Goal: Navigation & Orientation: Find specific page/section

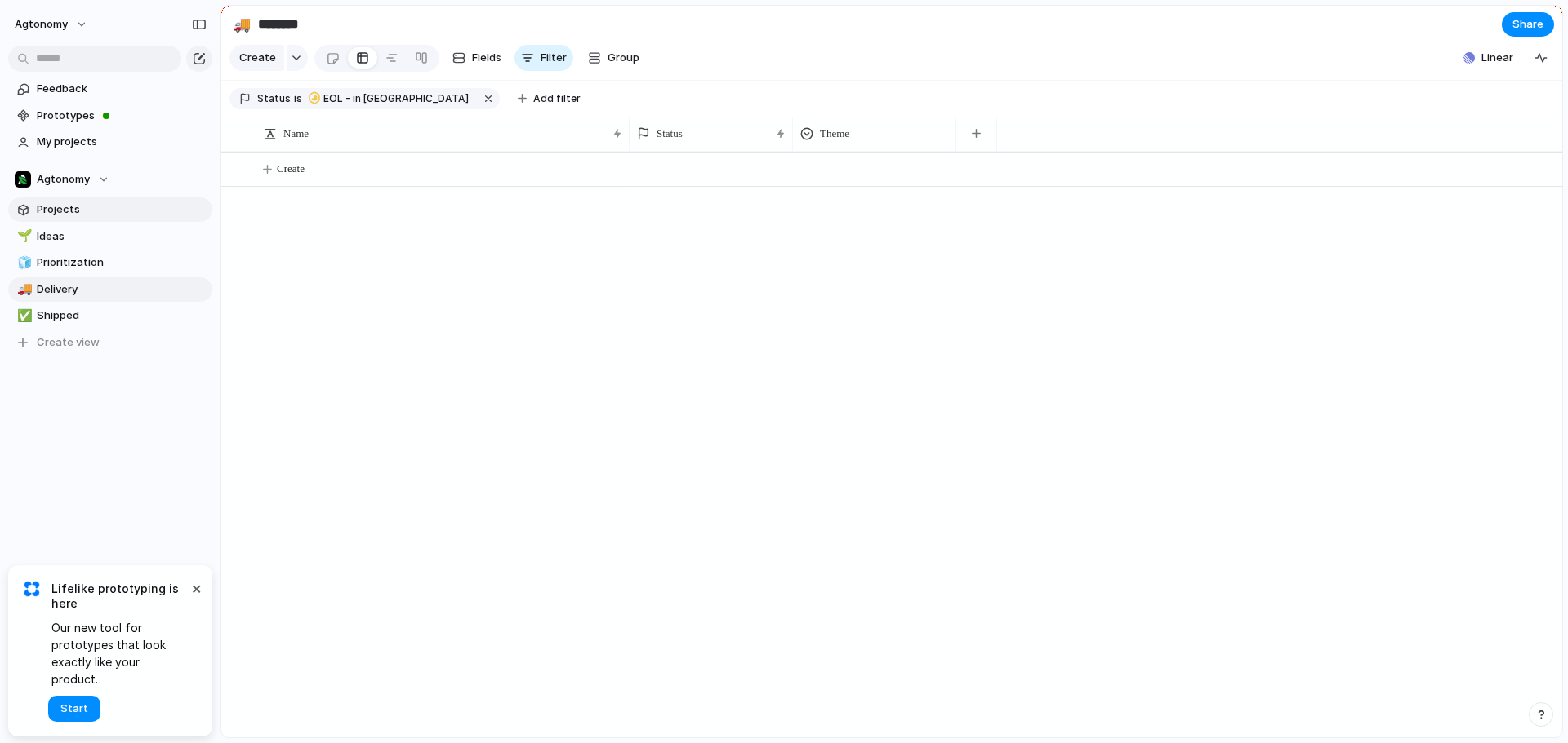
click at [63, 214] on span "Projects" at bounding box center [121, 209] width 169 height 16
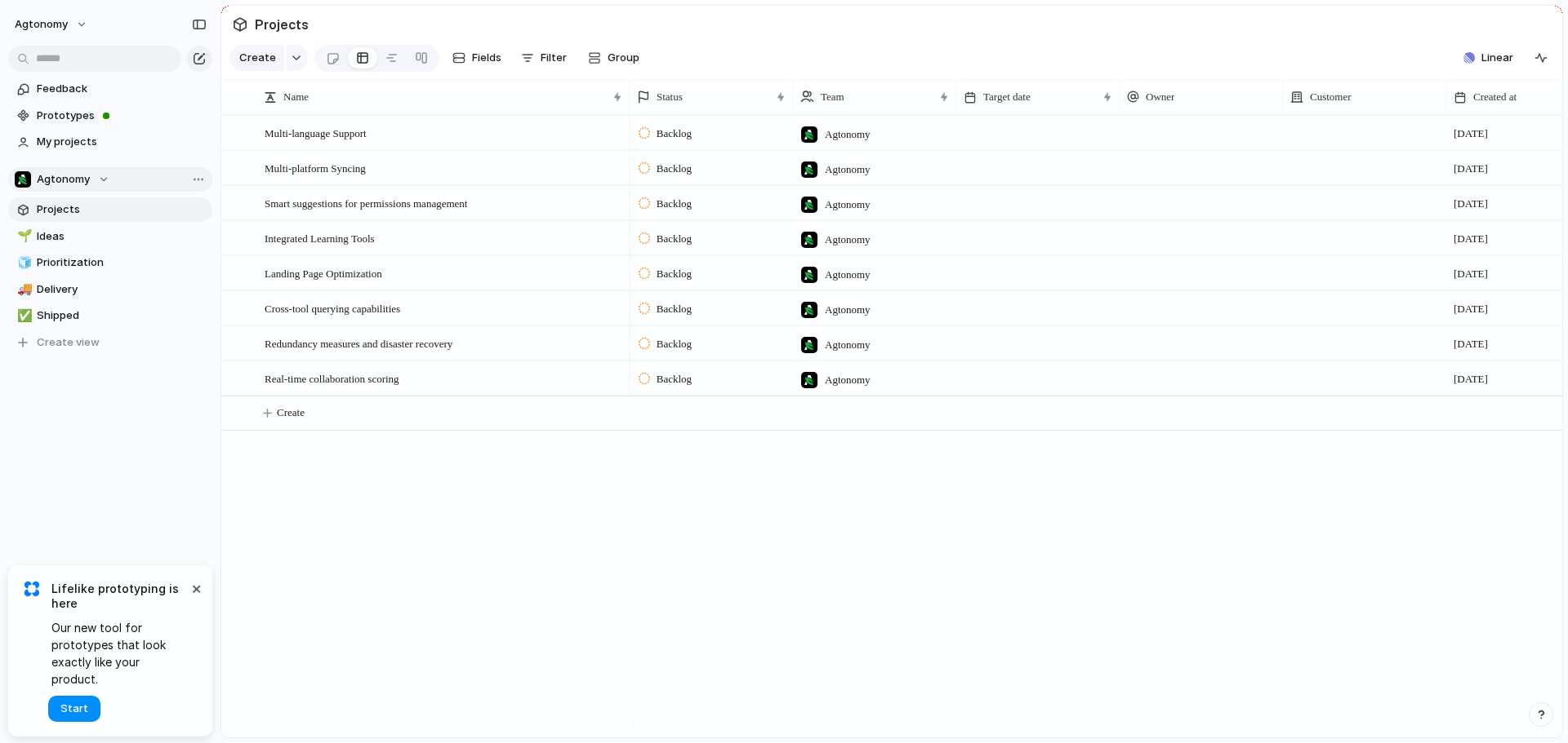
click at [105, 174] on div "Agtonomy" at bounding box center [62, 179] width 95 height 16
click at [107, 177] on div "Agtonomy 🤖 Autonomy 📈 Business 🎨 Design ⚡ EOL ⚡ Facilities ⚡ FAST ⚡ Hardware ⚡ …" at bounding box center [784, 372] width 1568 height 743
click at [334, 60] on div at bounding box center [333, 58] width 14 height 27
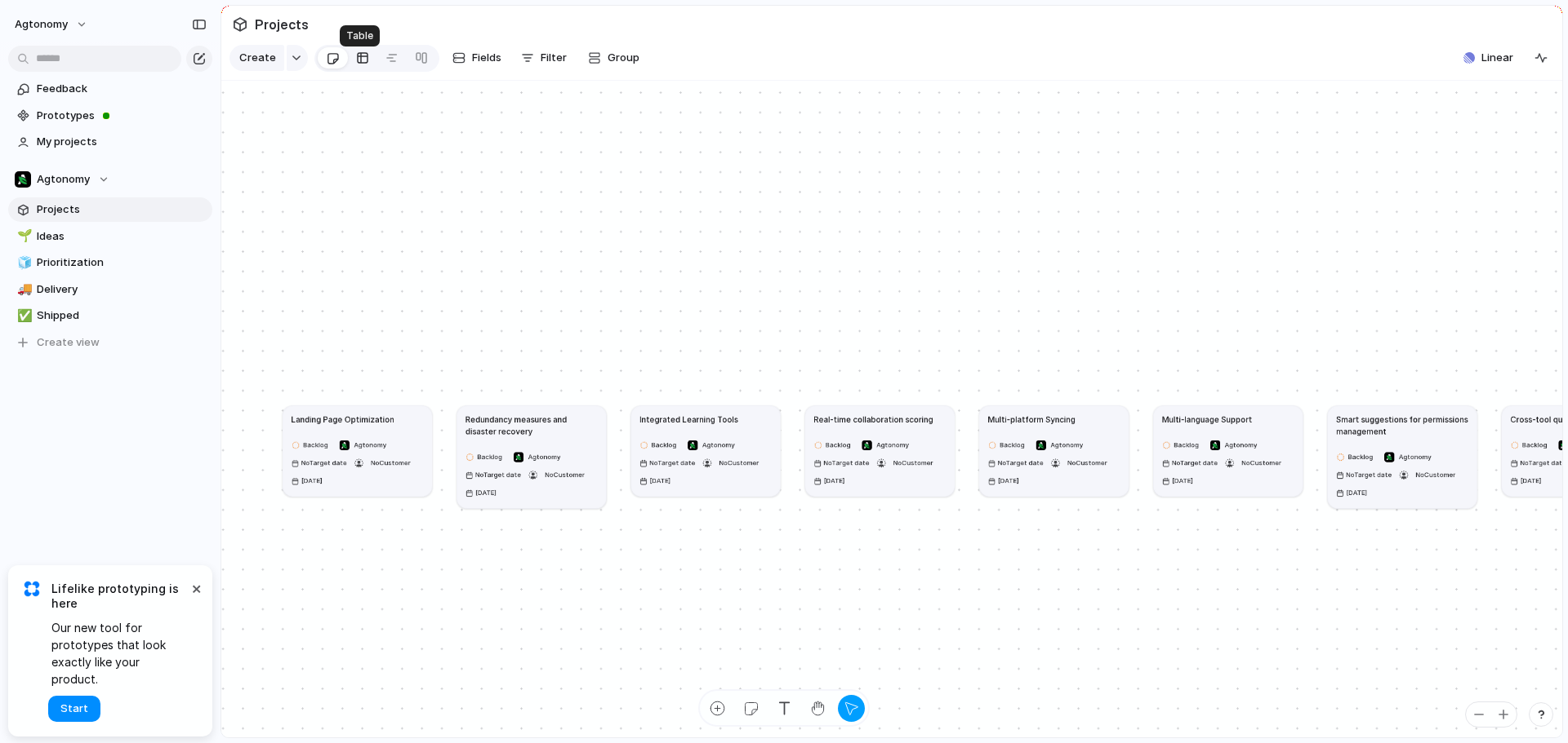
click at [356, 62] on div at bounding box center [363, 57] width 13 height 26
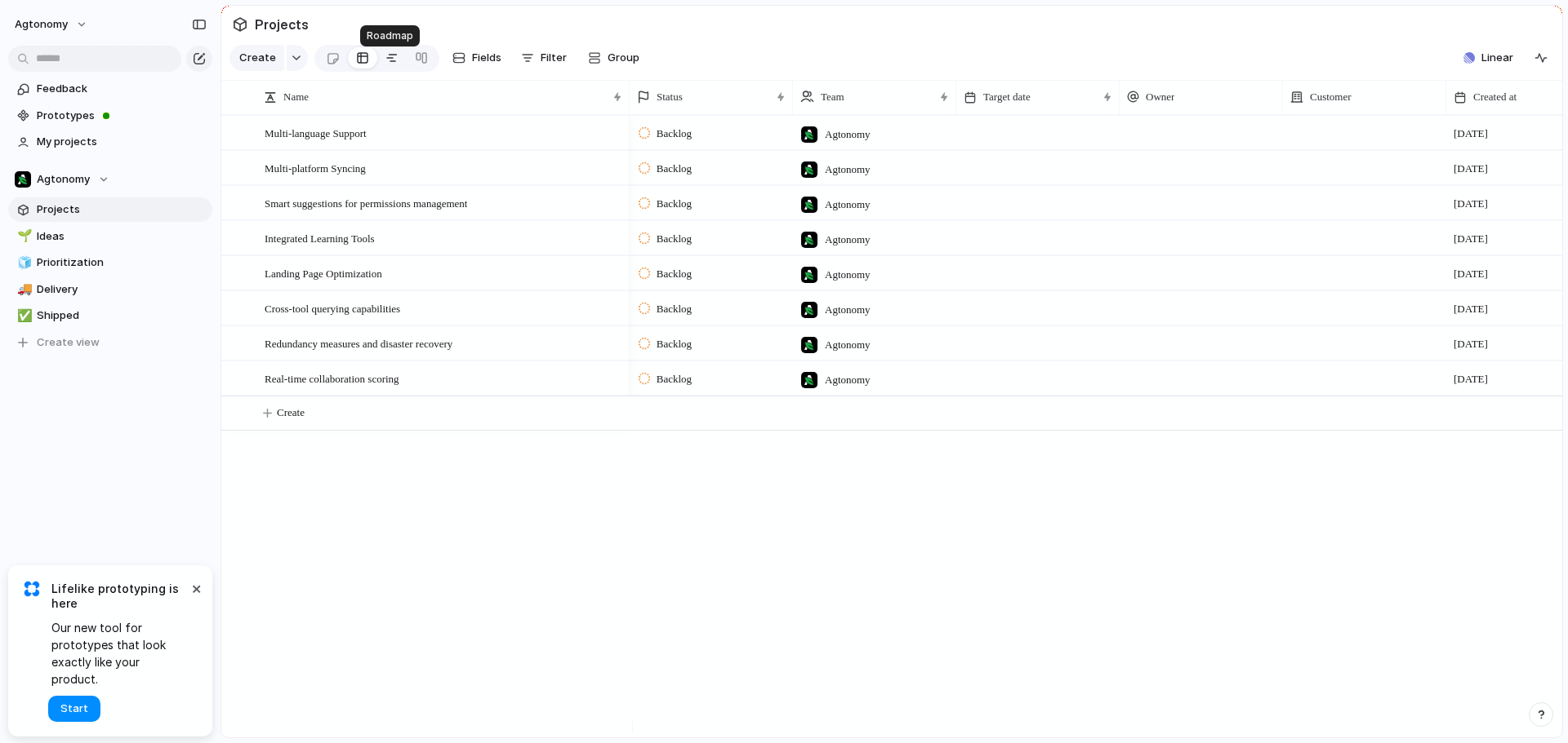
click at [388, 64] on div at bounding box center [392, 57] width 13 height 26
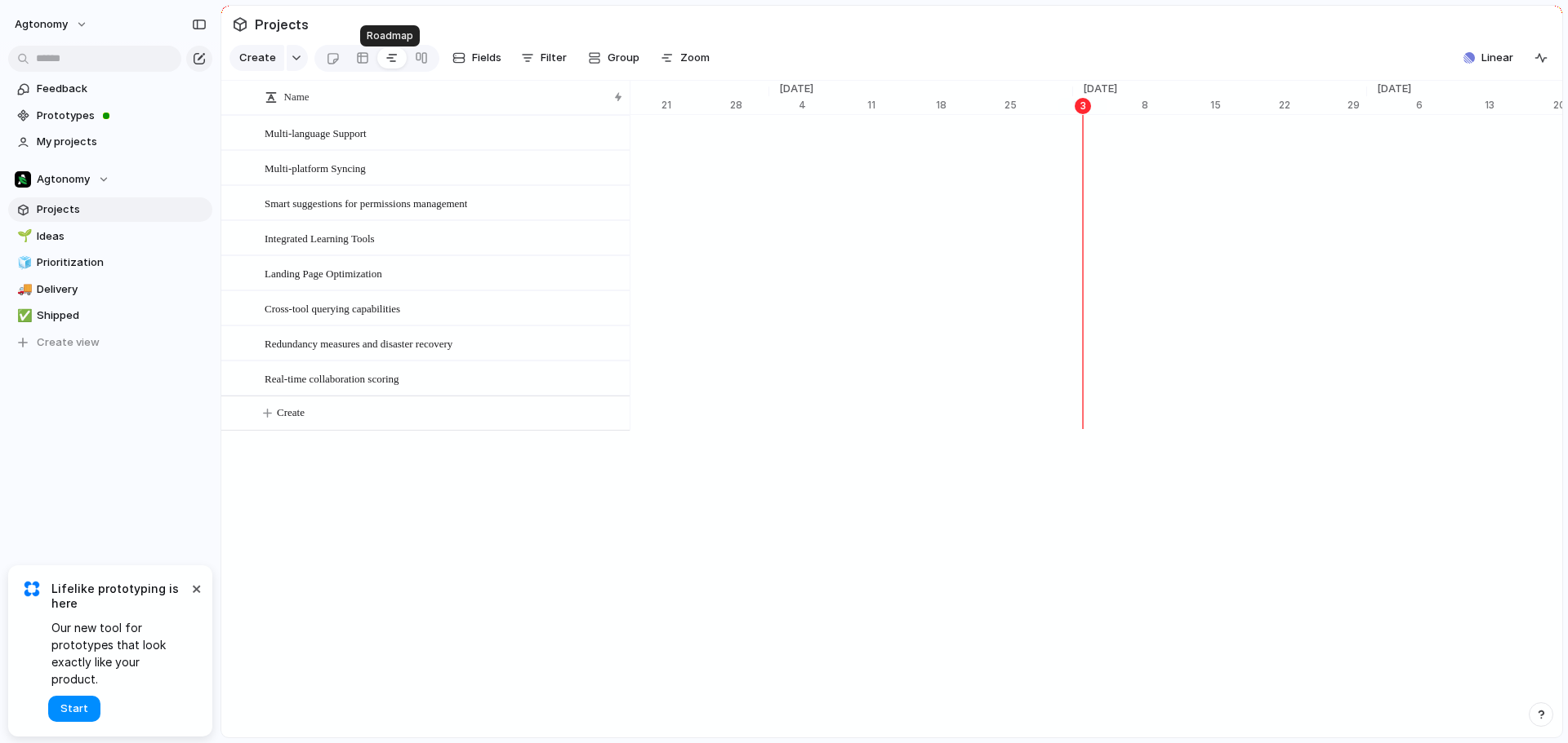
scroll to position [0, 10297]
click at [418, 66] on div at bounding box center [421, 57] width 13 height 26
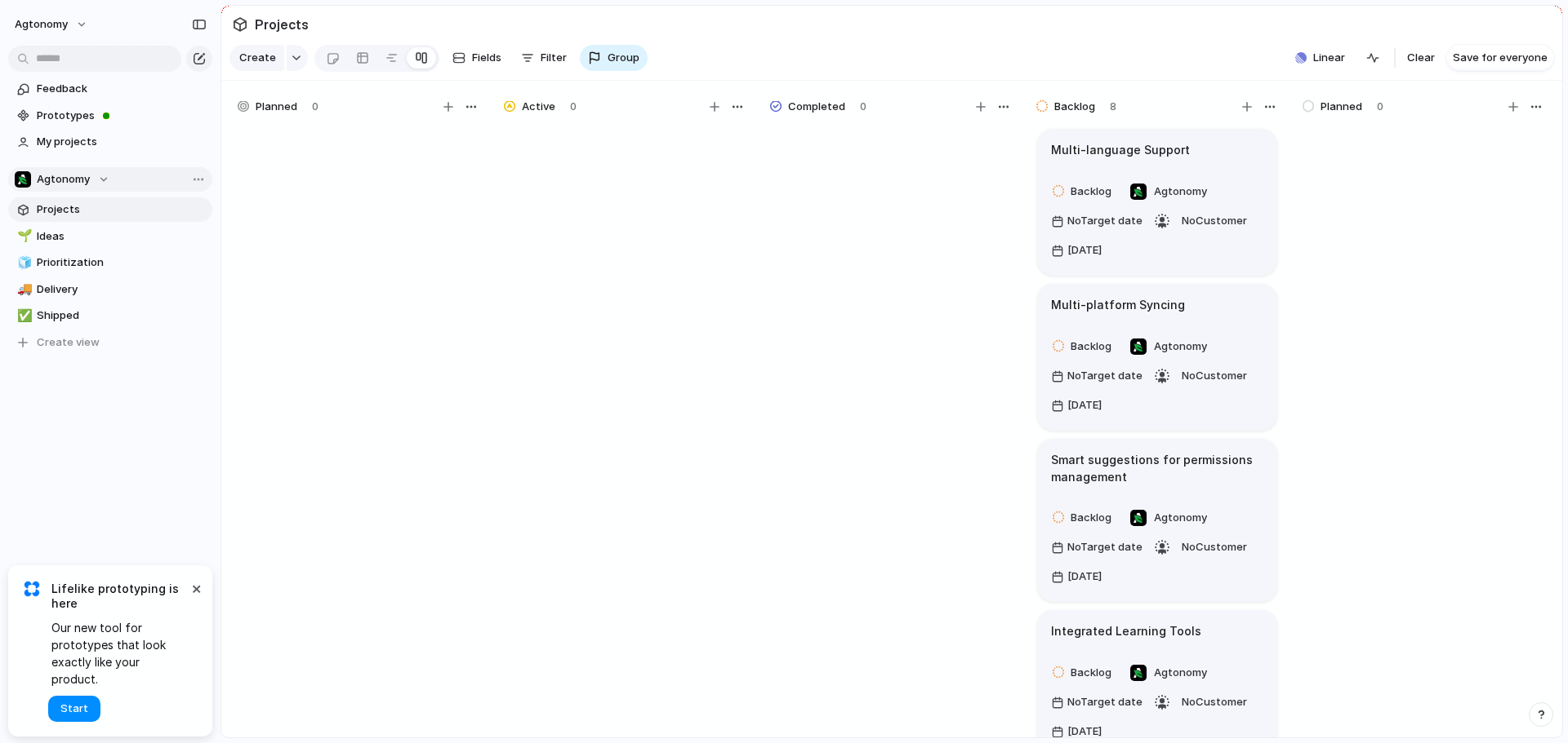
click at [108, 180] on button "Agtonomy" at bounding box center [110, 179] width 204 height 25
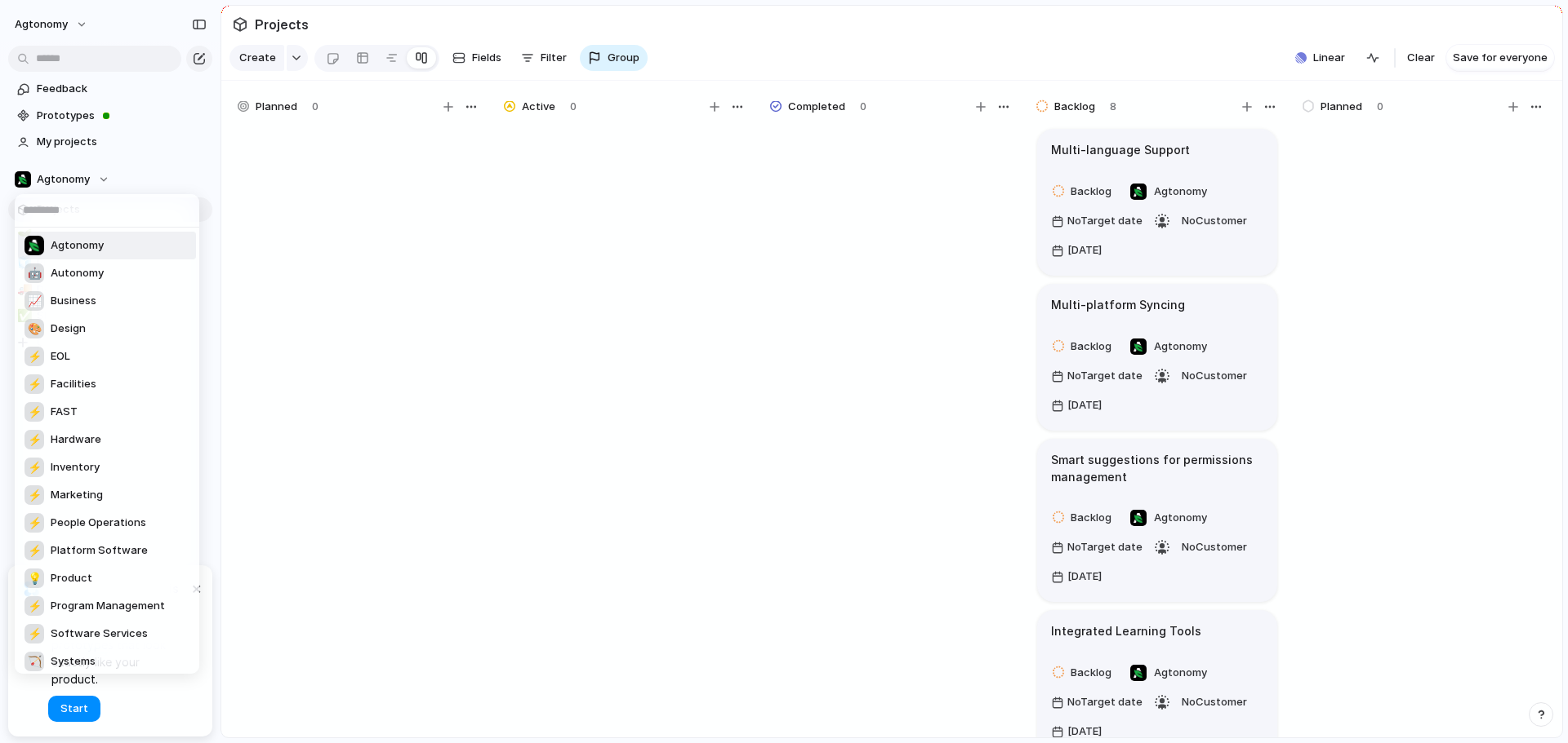
click at [108, 180] on div "Agtonomy 🤖 Autonomy 📈 Business 🎨 Design ⚡ EOL ⚡ Facilities ⚡ FAST ⚡ Hardware ⚡ …" at bounding box center [784, 372] width 1568 height 743
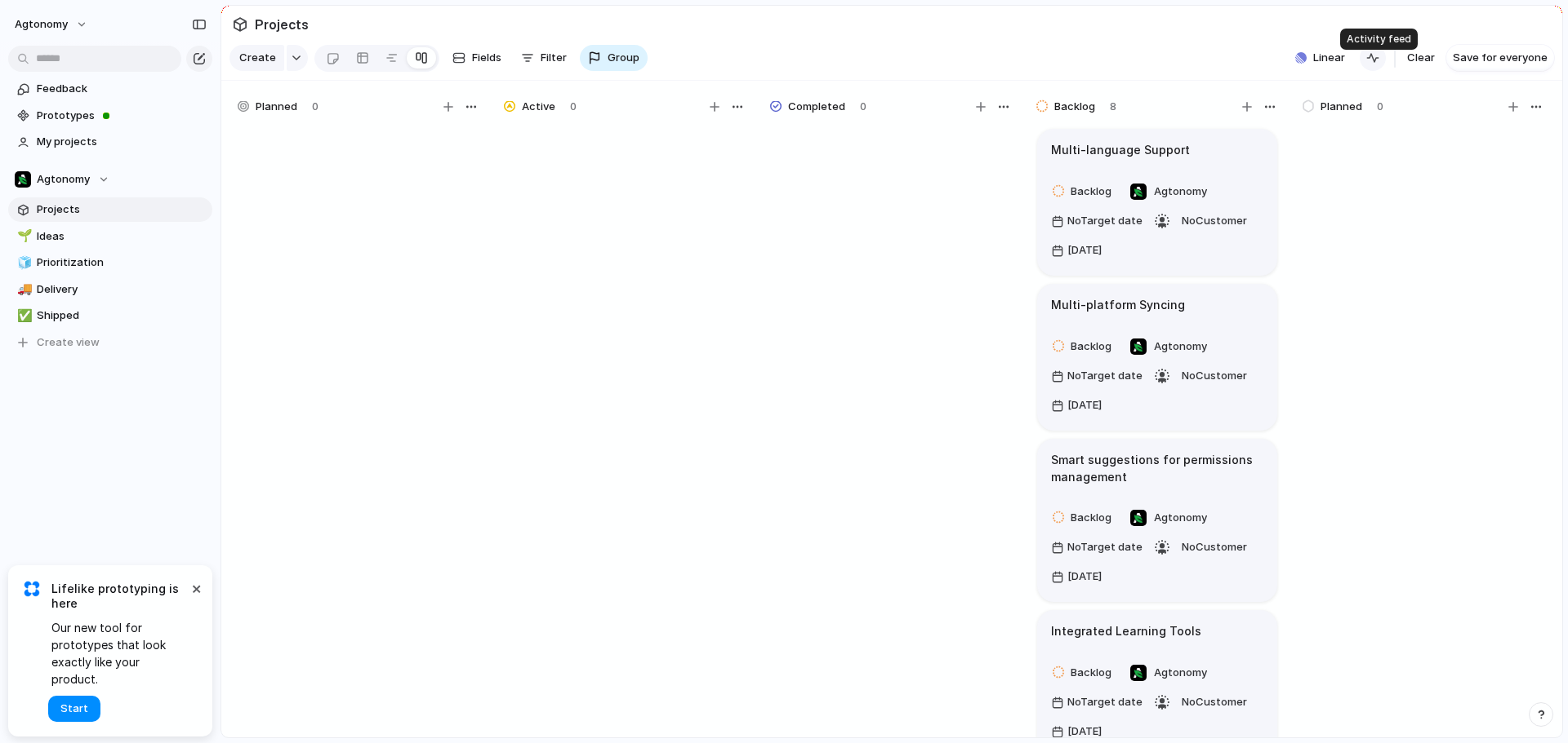
click at [1378, 65] on div "button" at bounding box center [1372, 57] width 13 height 13
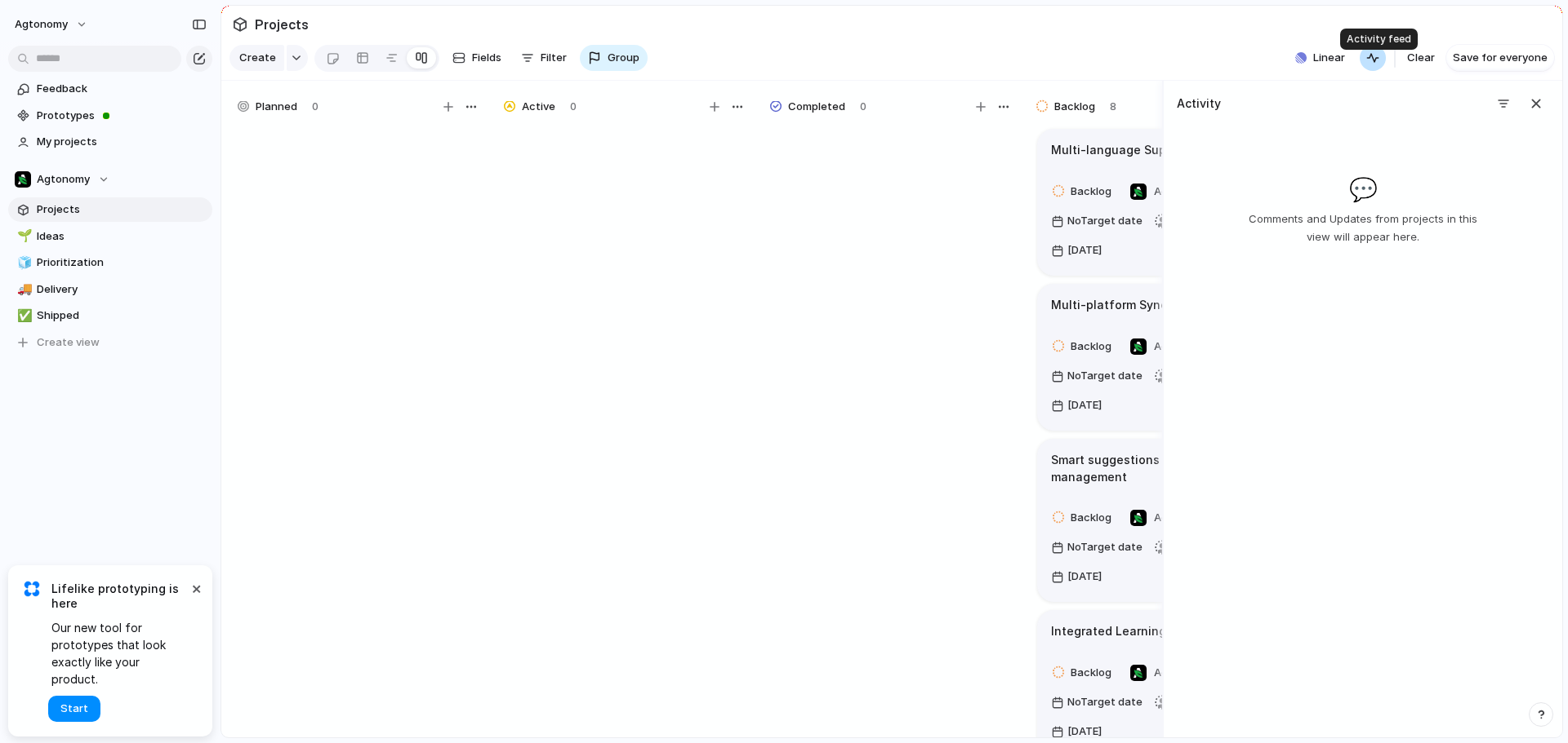
click at [1378, 65] on div "button" at bounding box center [1372, 57] width 13 height 13
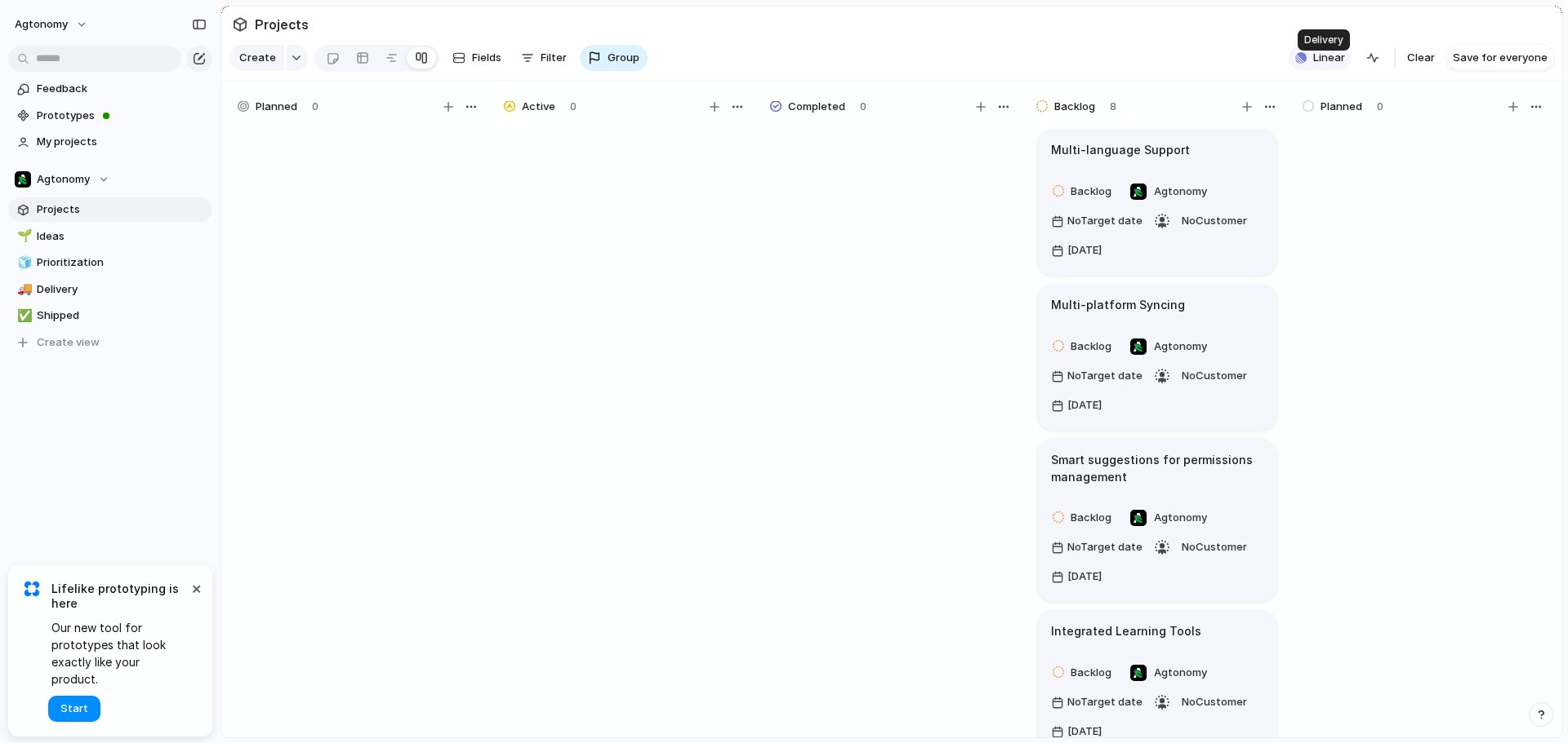
click at [1345, 66] on span "Linear" at bounding box center [1328, 58] width 32 height 16
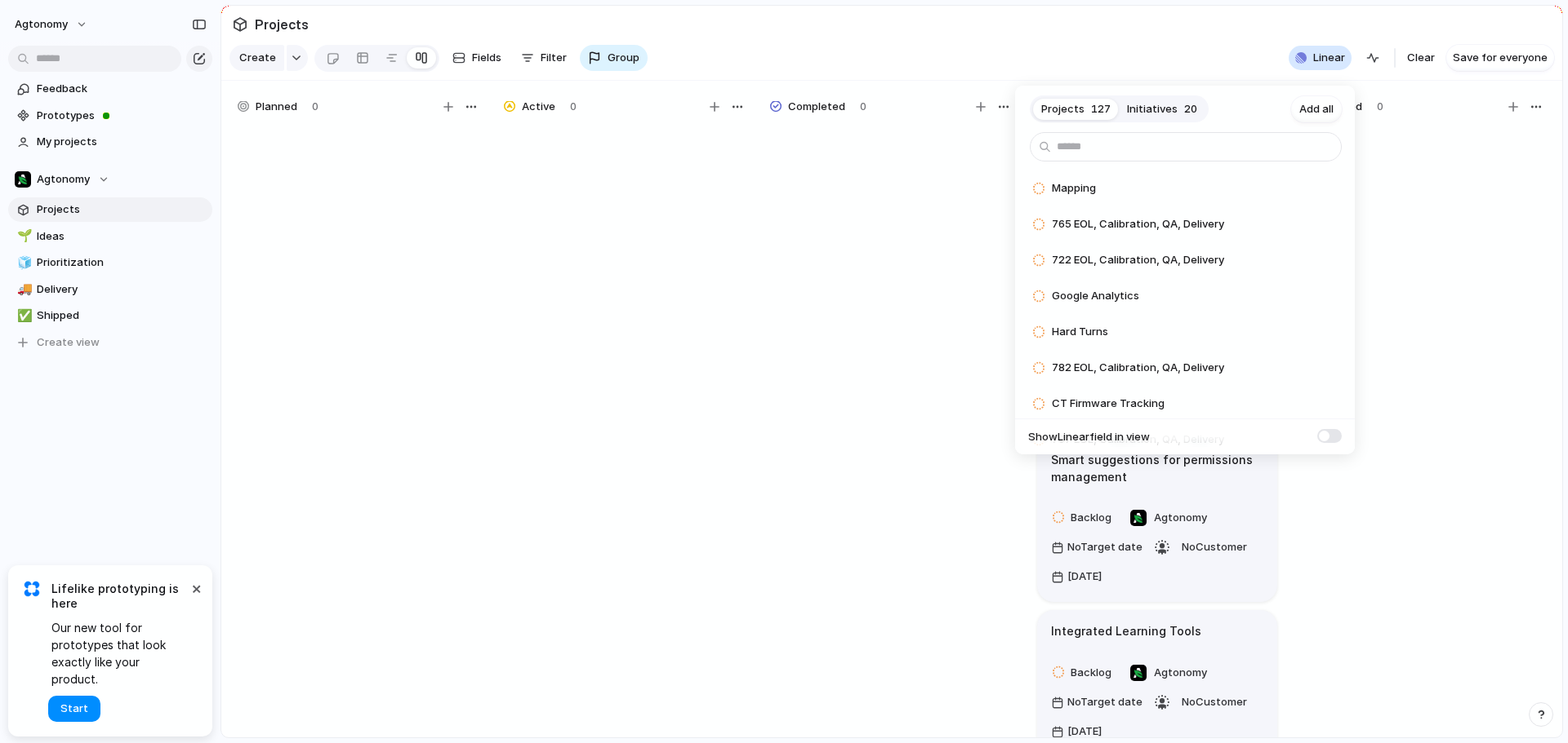
click at [1154, 105] on span "Initiatives" at bounding box center [1153, 109] width 51 height 16
click at [1084, 189] on span "Backing Out of a Row" at bounding box center [1106, 188] width 110 height 16
click at [1279, 185] on span "Add" at bounding box center [1286, 188] width 20 height 16
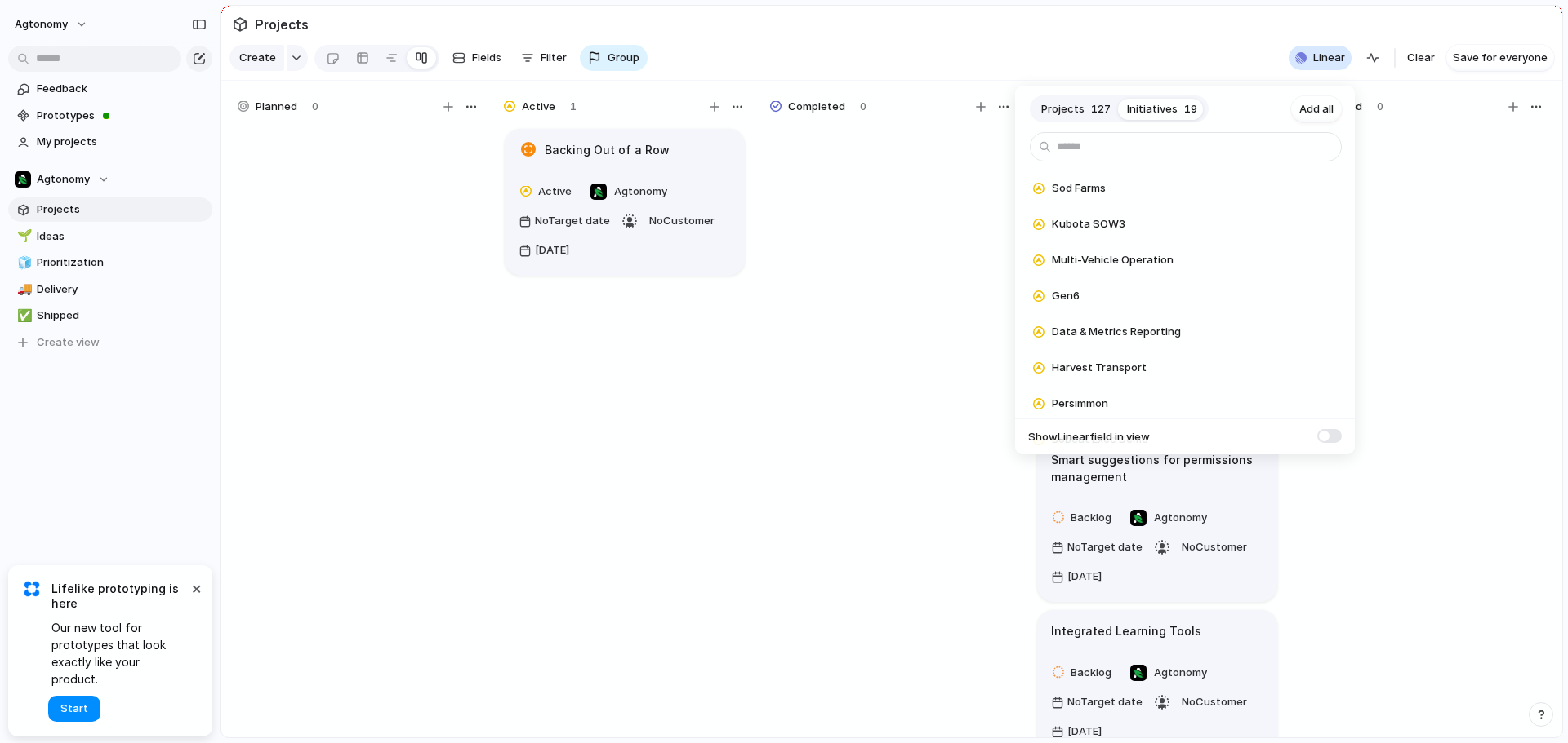
click at [1382, 198] on div "Projects 127 Initiatives 19 Add all Sod Farms Add Kubota SOW3 Add Multi-Vehicle…" at bounding box center [784, 372] width 1568 height 743
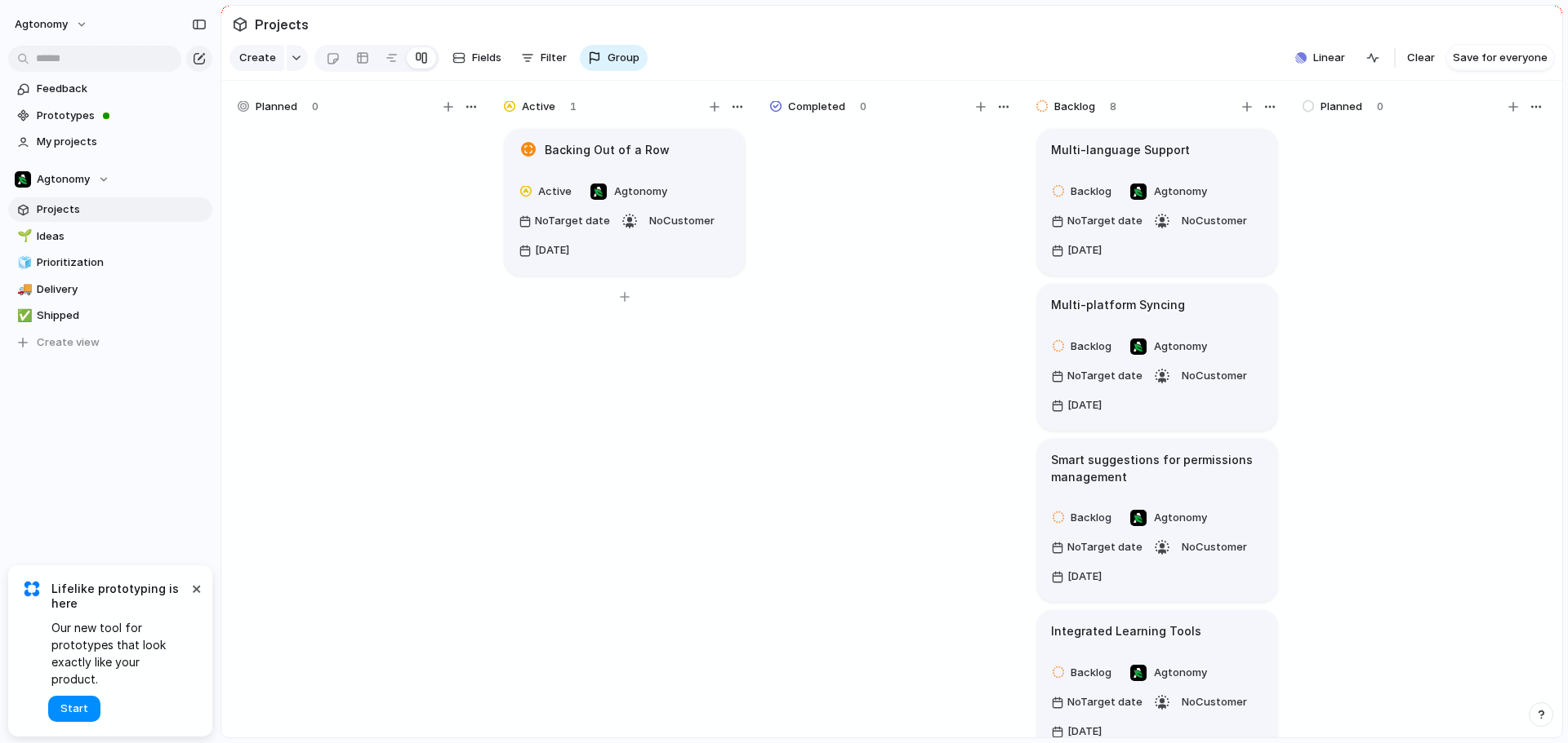
click at [684, 172] on article "Backing Out of a Row Active Agtonomy No Target date No Customer [DATE]" at bounding box center [625, 202] width 241 height 147
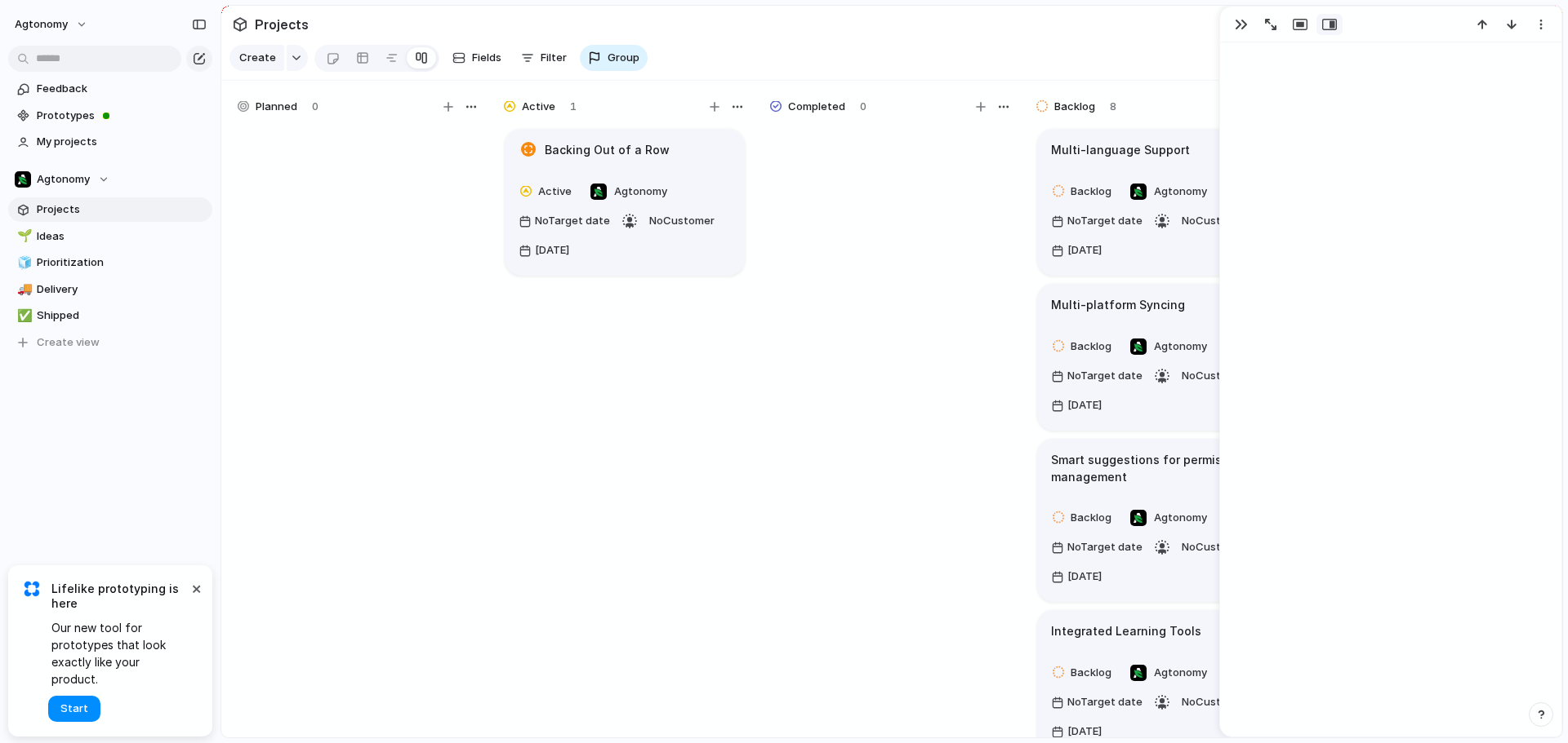
click at [917, 71] on section "Create Fields Filter Group Zoom Linear Clear Save for everyone" at bounding box center [892, 61] width 1341 height 39
click at [1233, 16] on button "button" at bounding box center [1241, 24] width 26 height 21
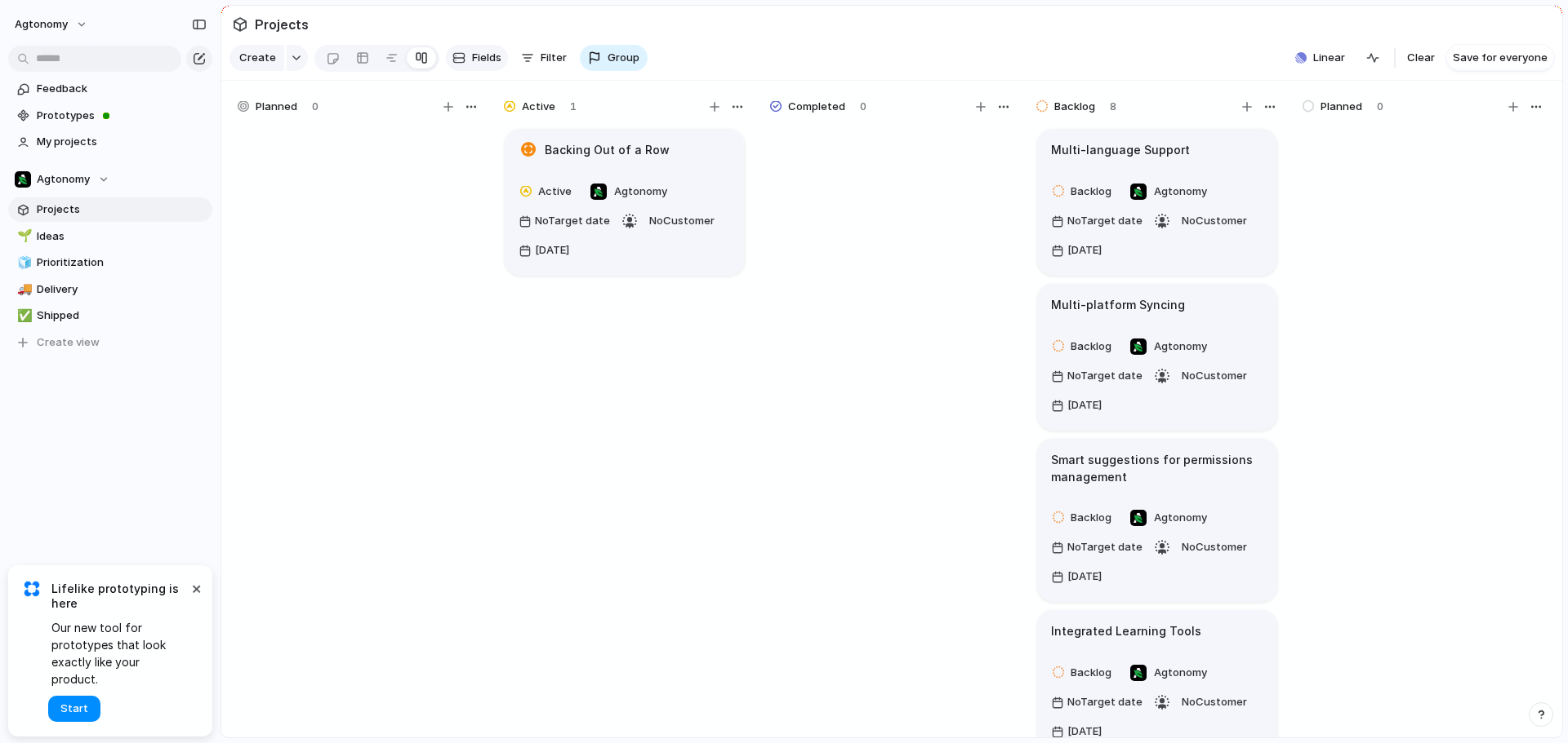
click at [465, 55] on button "Fields" at bounding box center [477, 57] width 62 height 26
click at [760, 58] on section "Create Fields Filter Group Zoom Linear Clear Save for everyone" at bounding box center [892, 61] width 1341 height 39
click at [610, 64] on span "Group" at bounding box center [623, 58] width 32 height 16
click at [683, 56] on div "Owner Team Customer Priority Impact Effort Design ready Status Theme Created by" at bounding box center [784, 372] width 1568 height 743
click at [385, 63] on div at bounding box center [392, 57] width 13 height 26
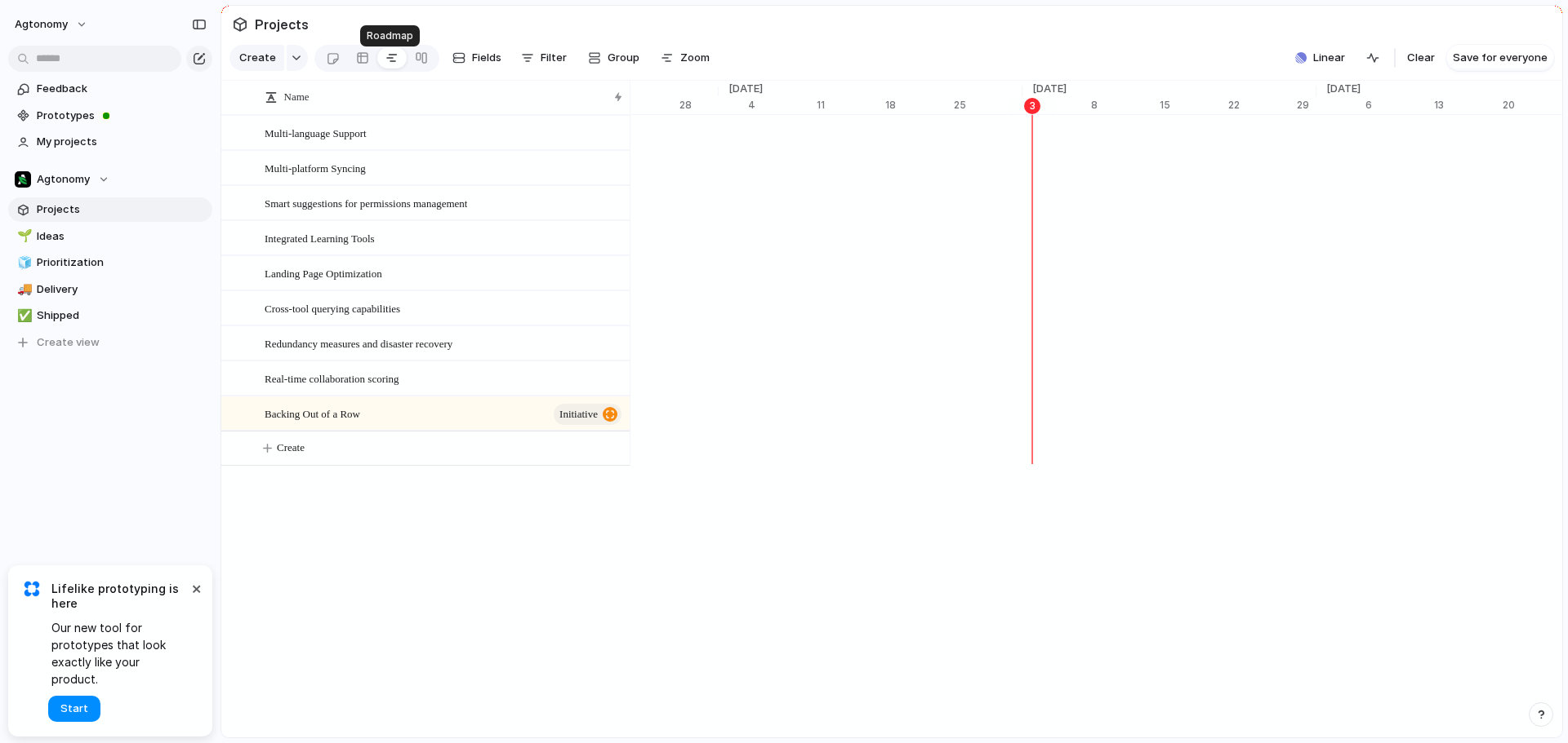
scroll to position [0, 10347]
click at [360, 63] on div at bounding box center [363, 57] width 13 height 26
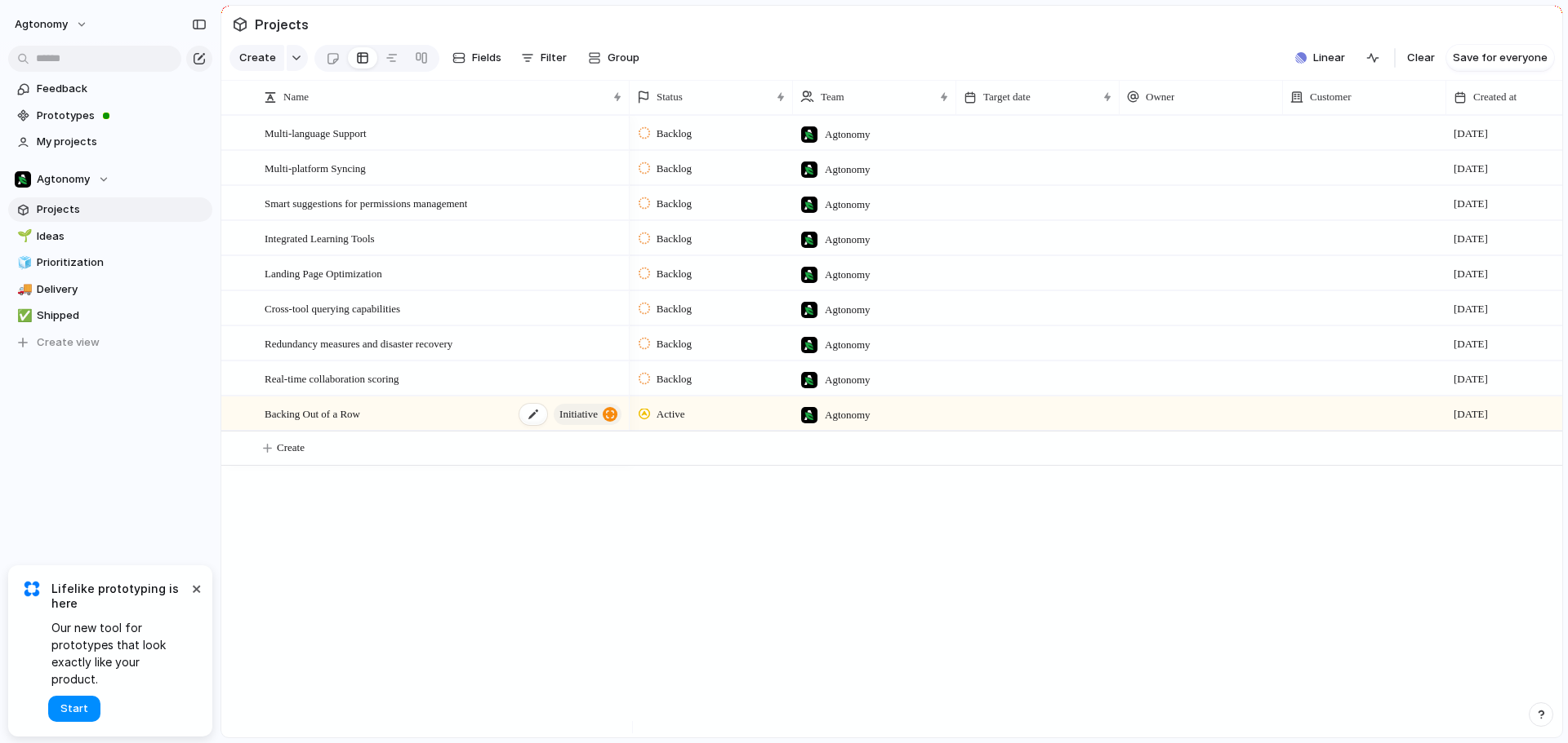
click at [345, 422] on span "Backing Out of a Row" at bounding box center [312, 413] width 96 height 19
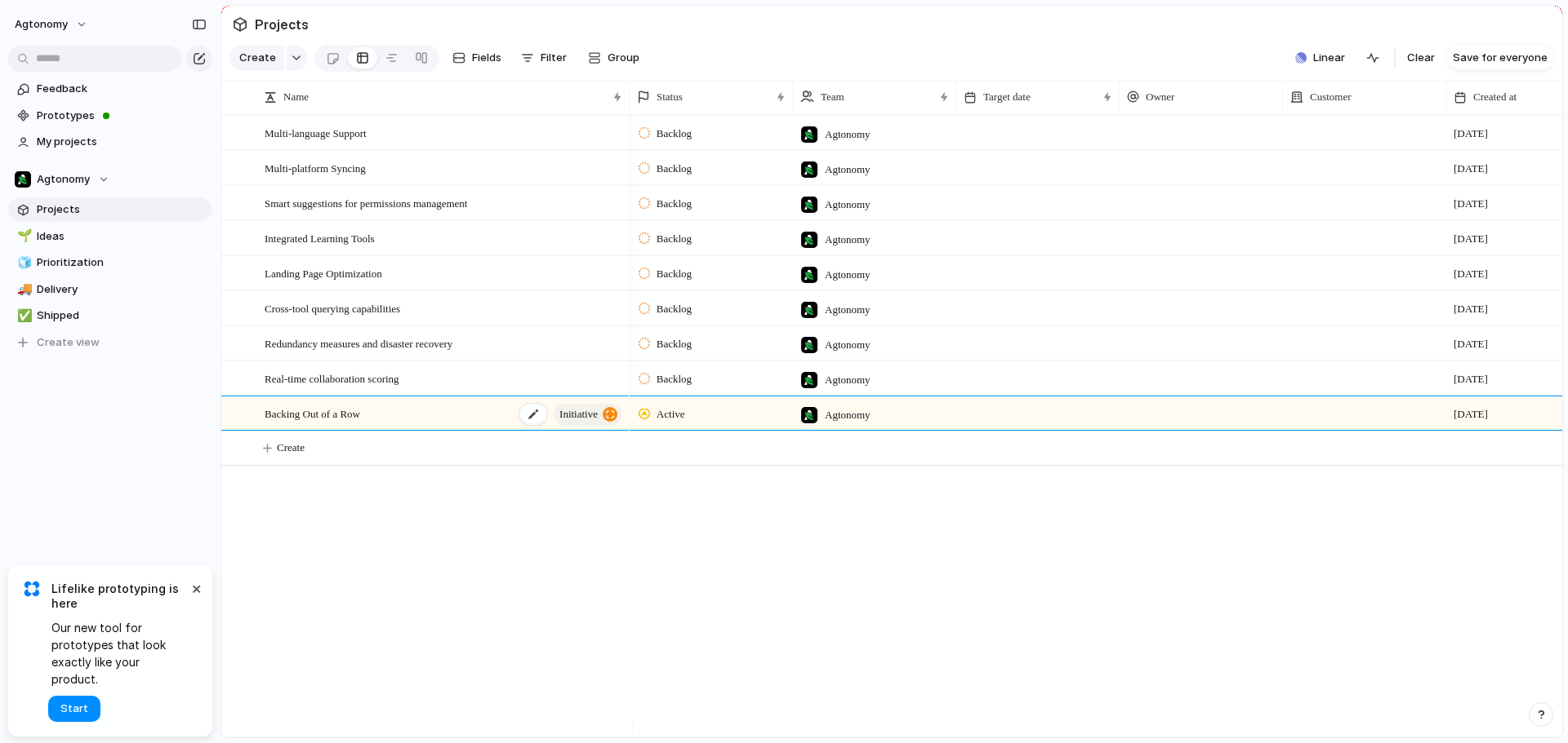
click at [345, 422] on span "Backing Out of a Row" at bounding box center [312, 413] width 96 height 19
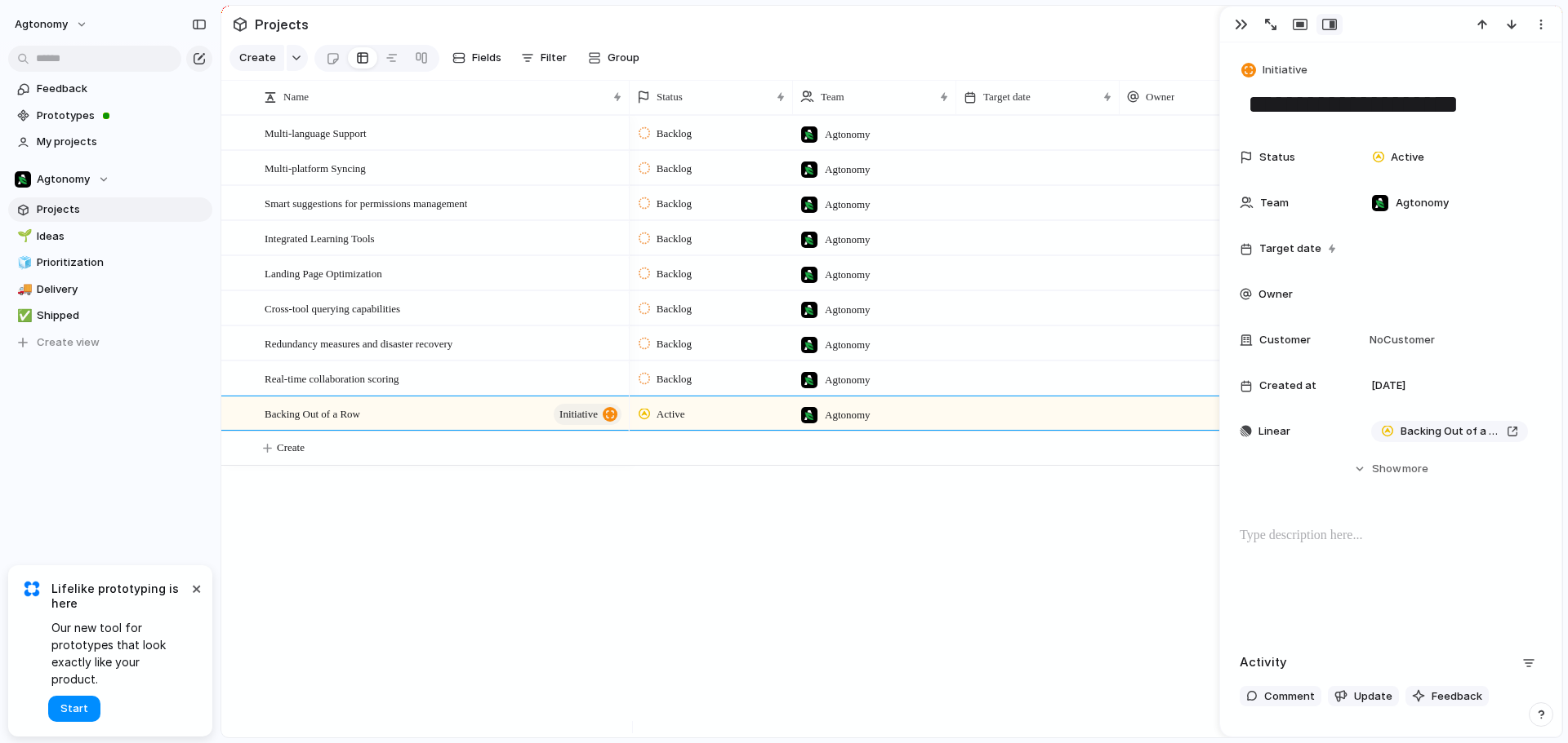
click at [1361, 469] on button "Hide Show more" at bounding box center [1391, 469] width 302 height 29
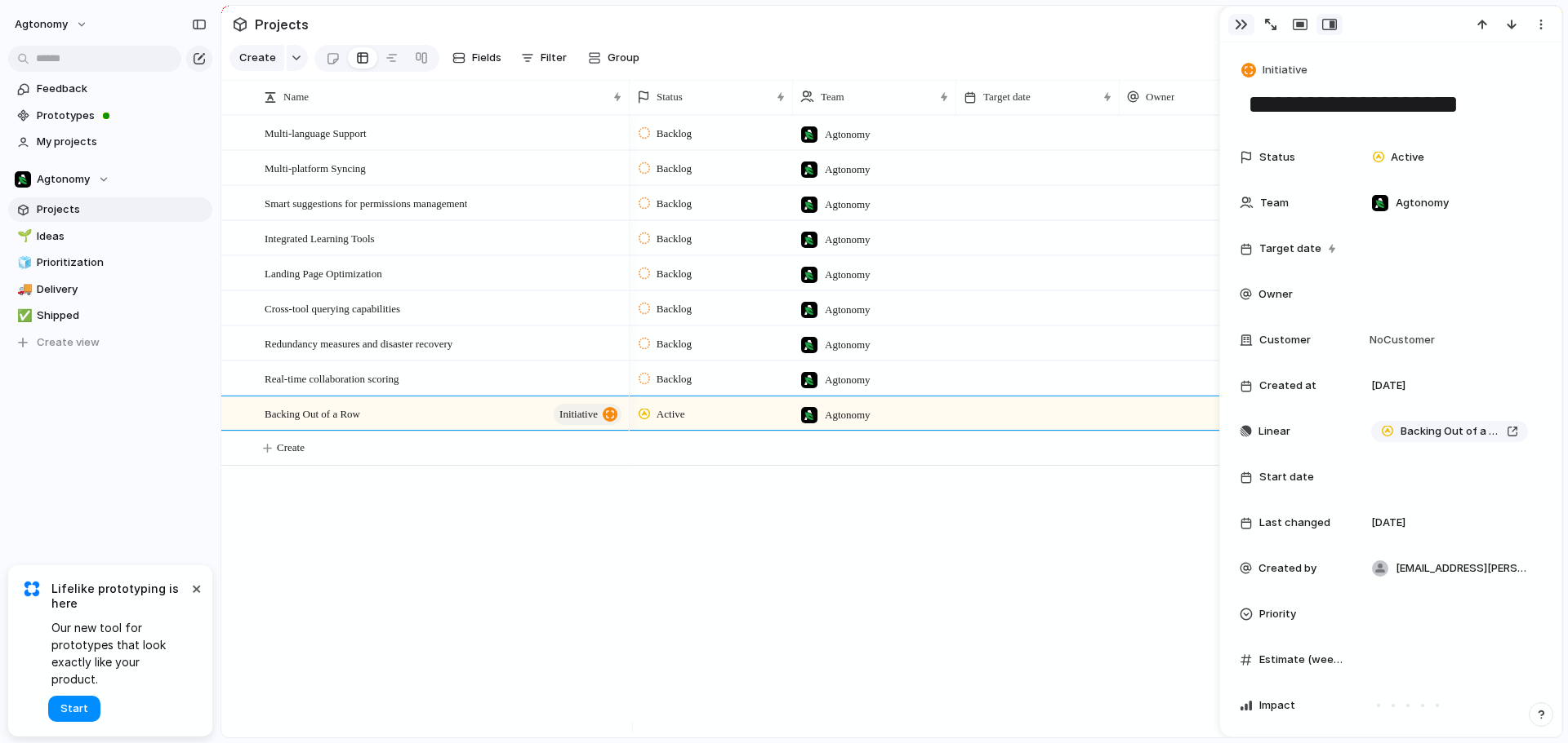
click at [1244, 25] on div "button" at bounding box center [1241, 25] width 13 height 13
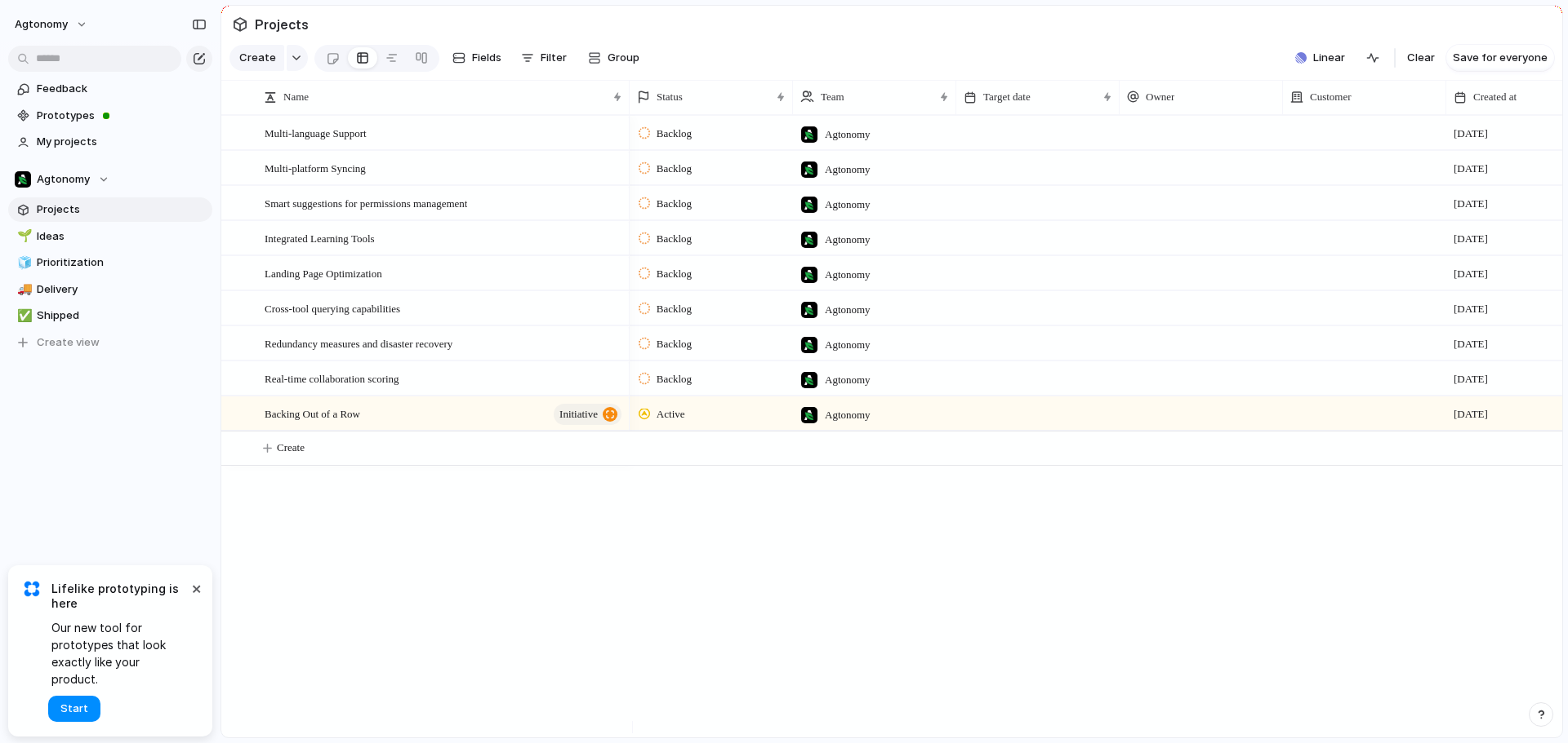
click at [682, 12] on section "Projects" at bounding box center [892, 24] width 1341 height 36
click at [1428, 66] on span "Clear" at bounding box center [1420, 58] width 27 height 16
click at [1131, 51] on section "Create Fields Filter Group Zoom Collapse Linear Clear Save for everyone" at bounding box center [892, 61] width 1341 height 39
click at [67, 119] on span "Prototypes" at bounding box center [121, 116] width 169 height 16
click at [385, 61] on div at bounding box center [392, 57] width 13 height 26
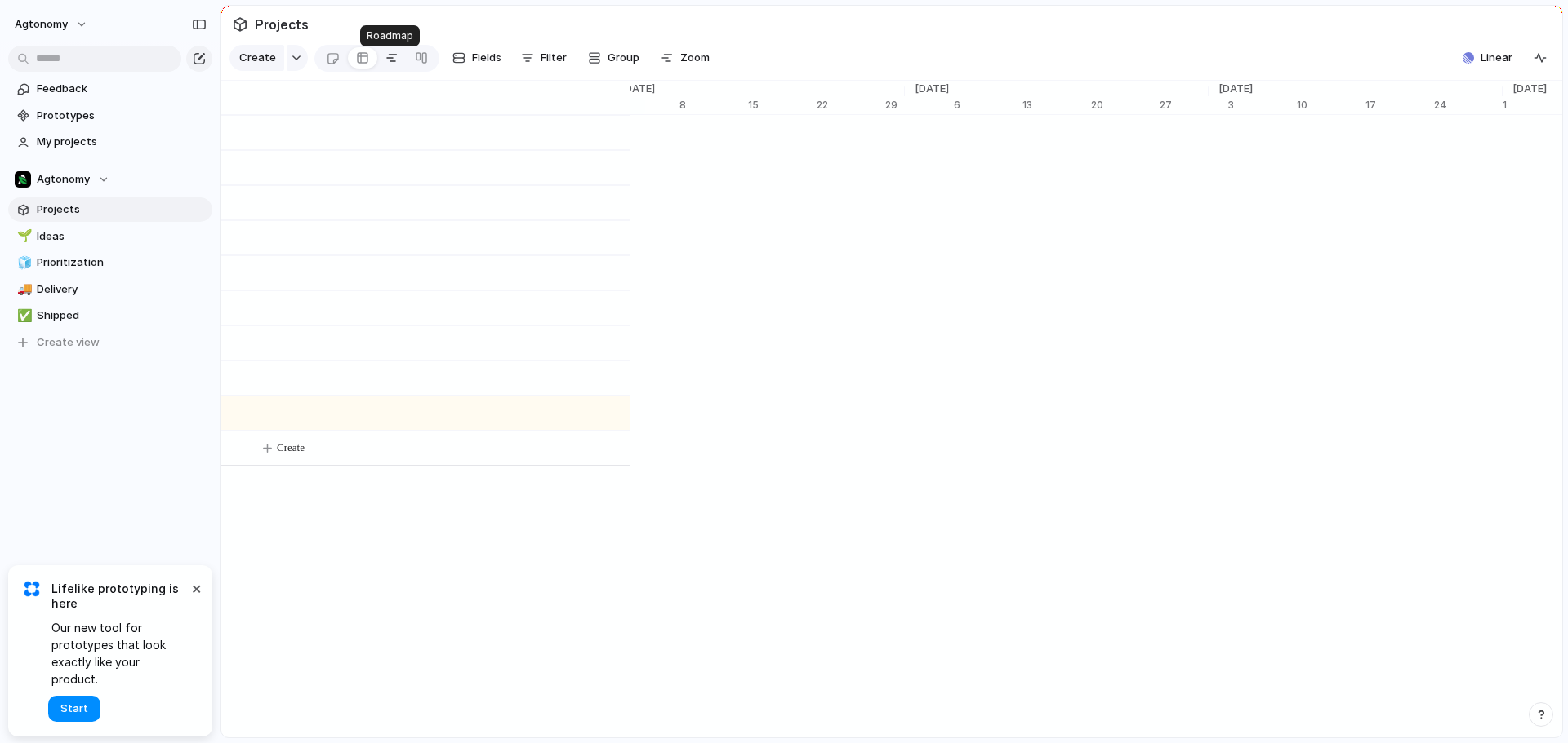
scroll to position [0, 10759]
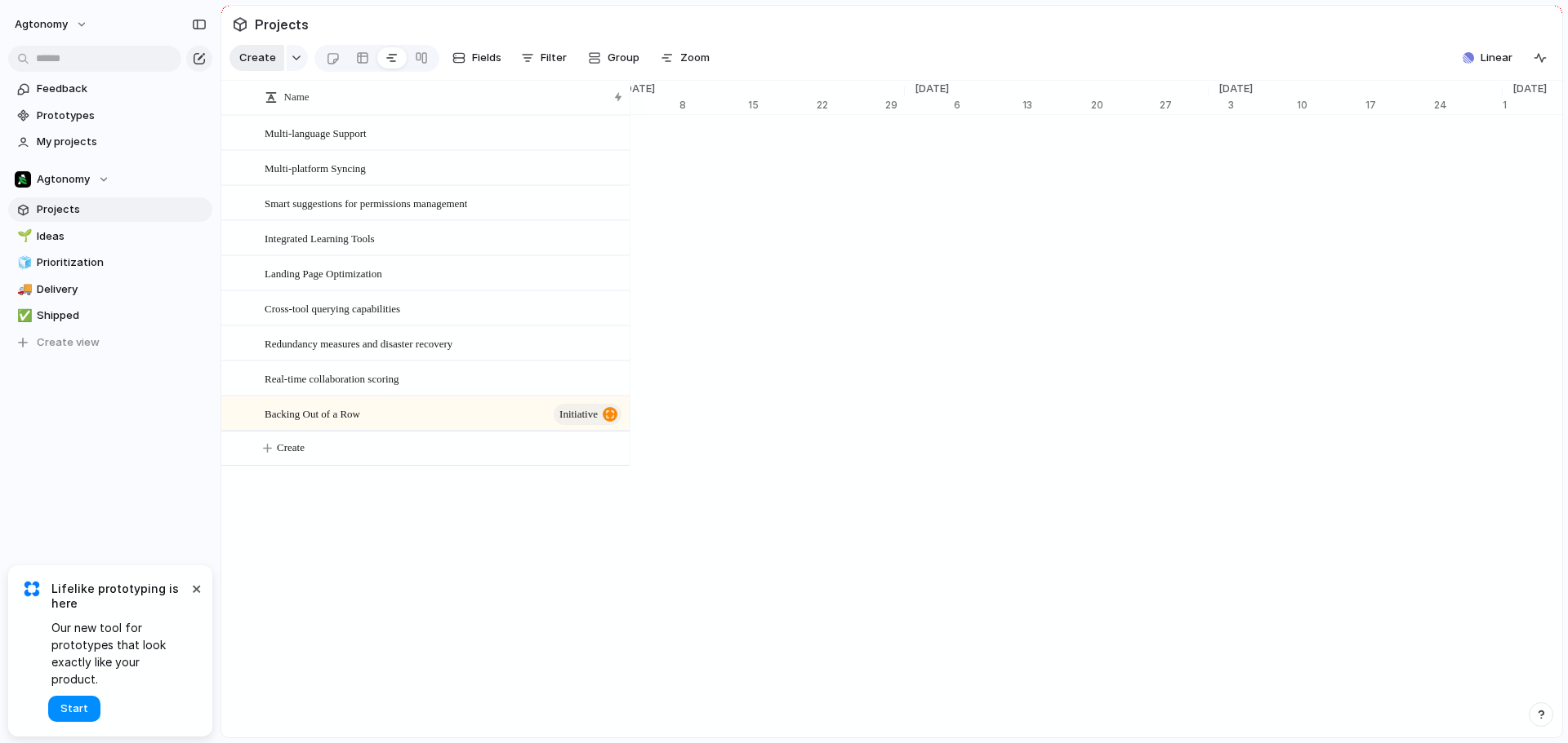
click at [272, 60] on span "Create" at bounding box center [258, 58] width 36 height 16
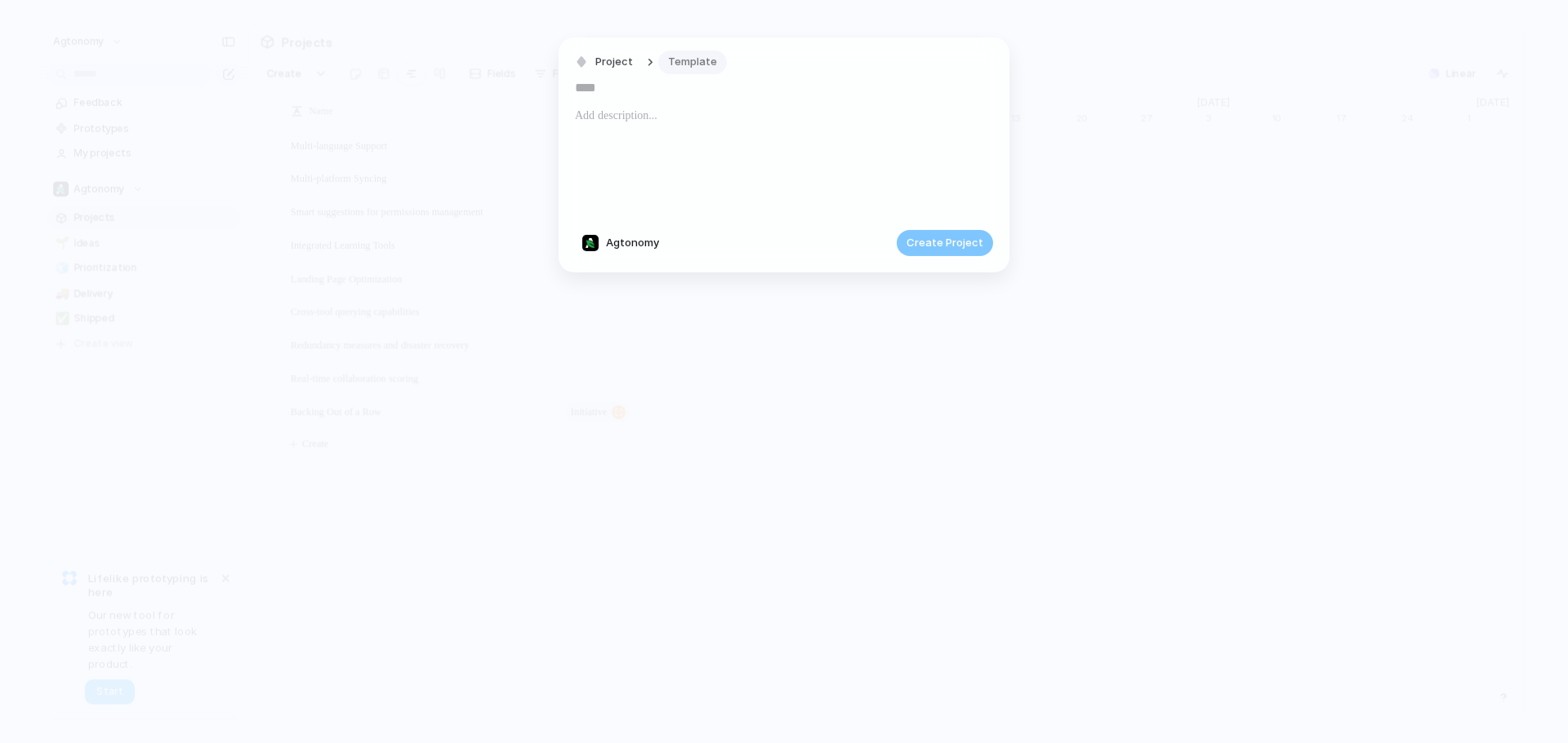
click at [678, 65] on span "Template" at bounding box center [692, 62] width 49 height 16
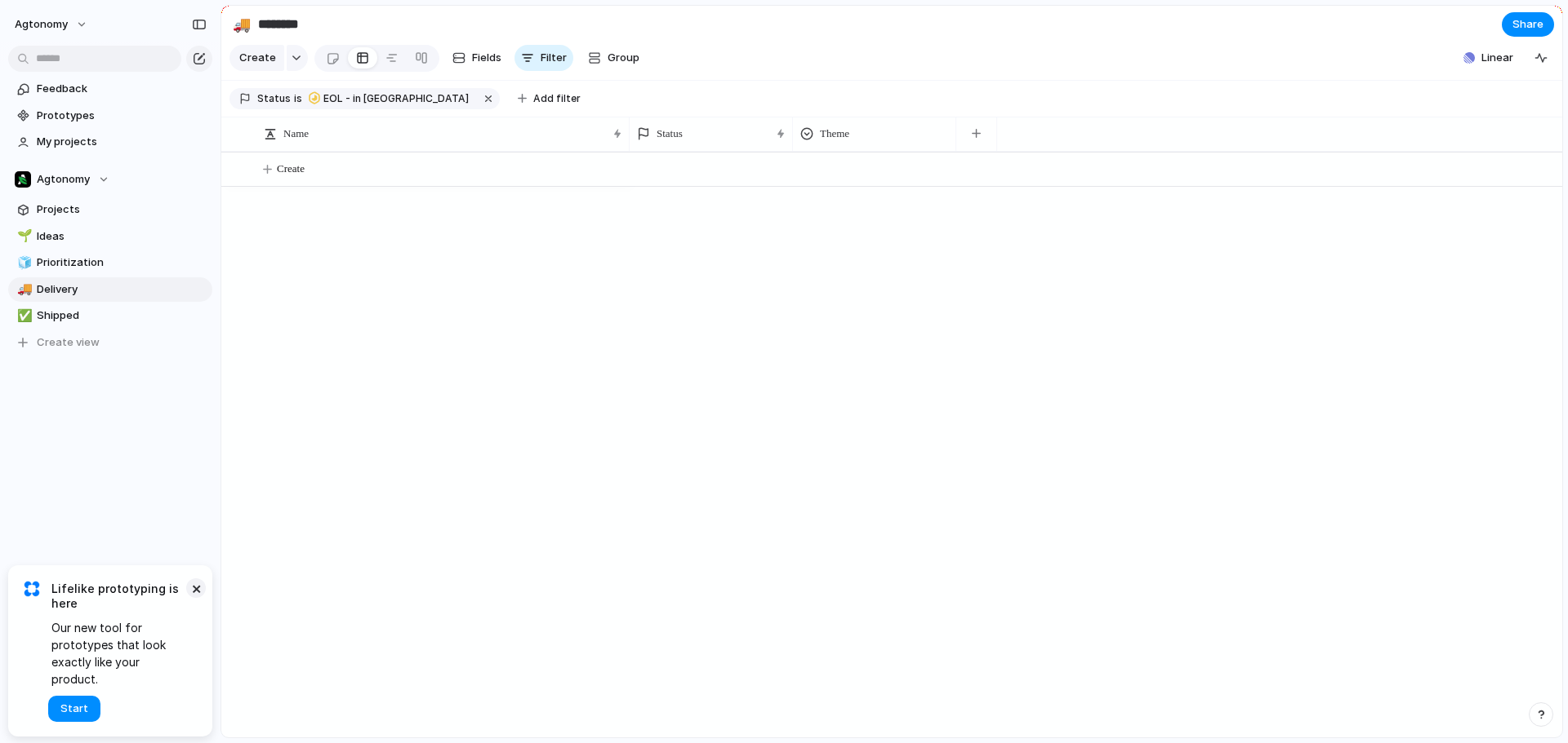
click at [197, 598] on button "×" at bounding box center [196, 588] width 20 height 20
click at [92, 177] on div "Agtonomy" at bounding box center [62, 179] width 95 height 16
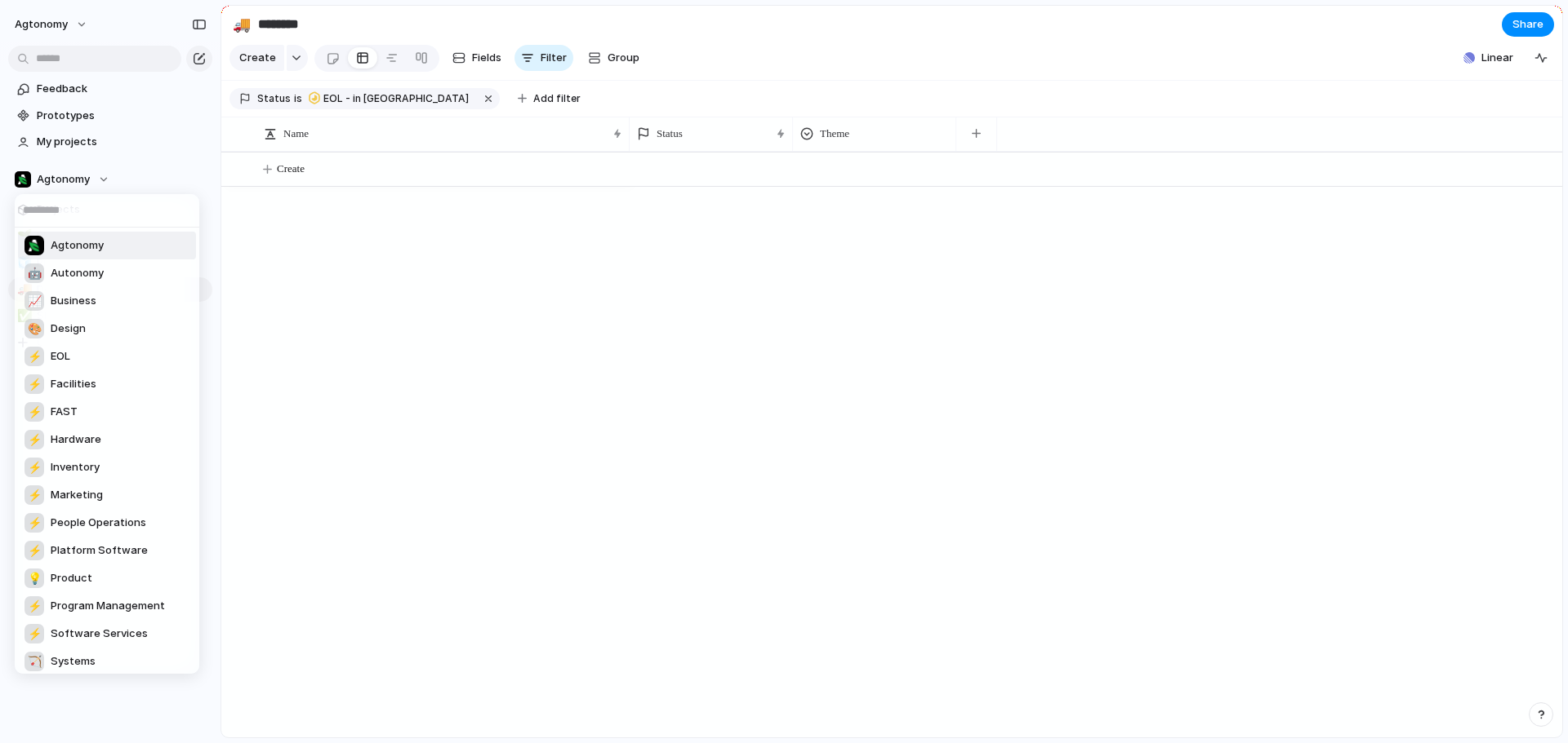
click at [363, 267] on div "Agtonomy 🤖 Autonomy 📈 Business 🎨 Design ⚡ EOL ⚡ Facilities ⚡ FAST ⚡ Hardware ⚡ …" at bounding box center [784, 372] width 1568 height 743
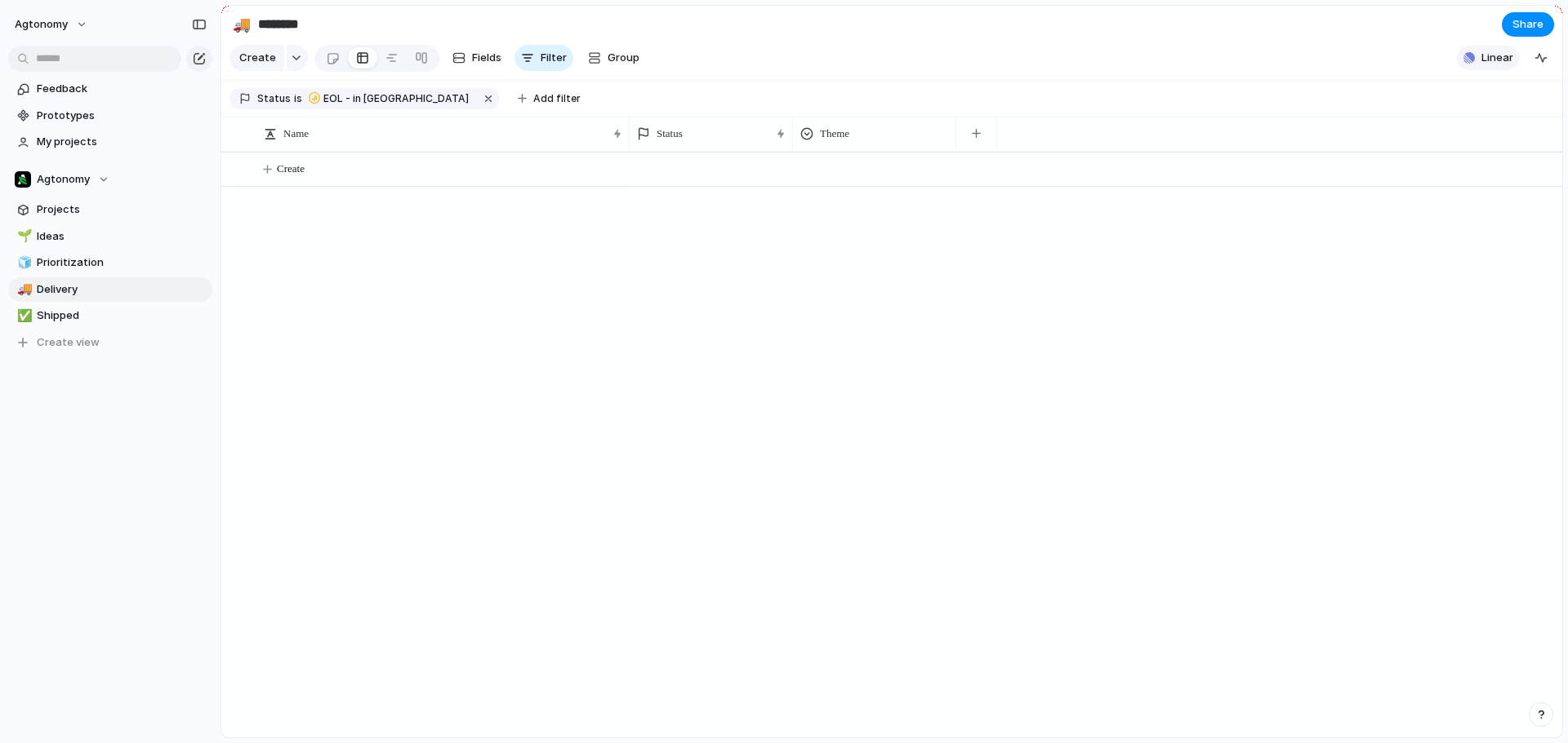
click at [1496, 66] on span "Linear" at bounding box center [1497, 58] width 32 height 16
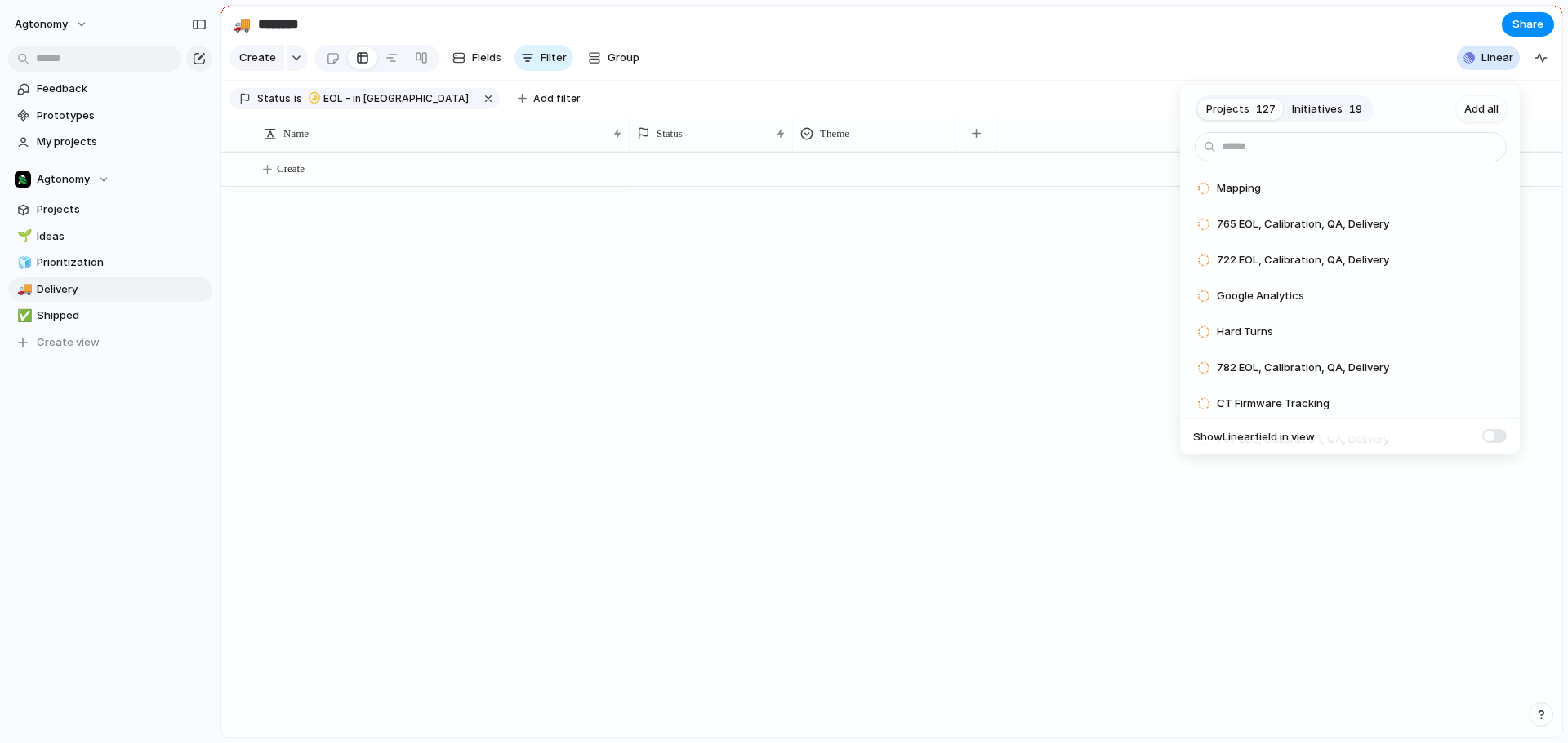
click at [1344, 107] on button "Initiatives 19" at bounding box center [1327, 109] width 87 height 26
click at [1466, 111] on span "Add all" at bounding box center [1481, 109] width 35 height 16
click at [1483, 109] on span "Add all" at bounding box center [1481, 109] width 35 height 16
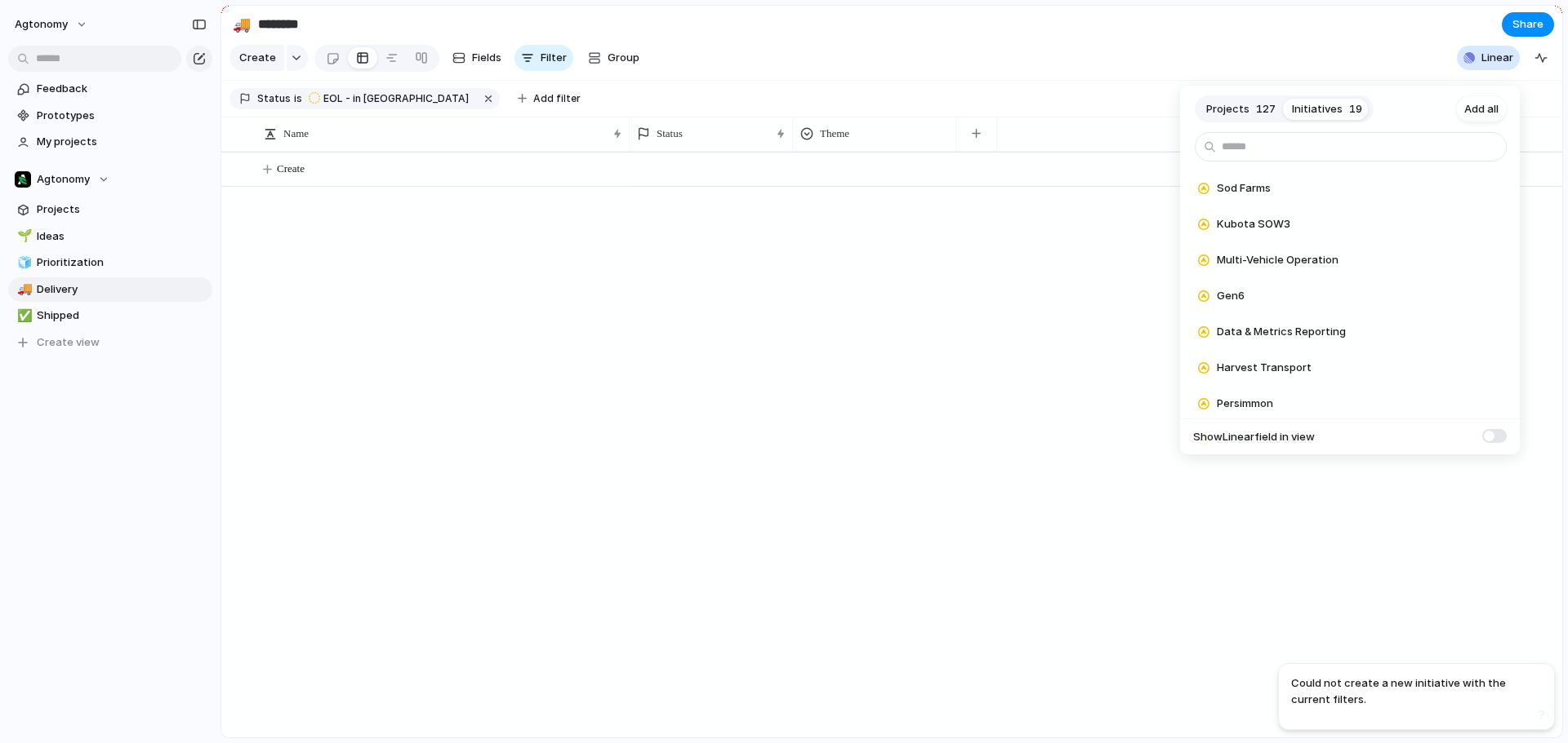
click at [1072, 321] on div "Projects 127 Initiatives 19 Add all Sod Farms Add Kubota SOW3 Add Multi-Vehicle…" at bounding box center [784, 372] width 1568 height 743
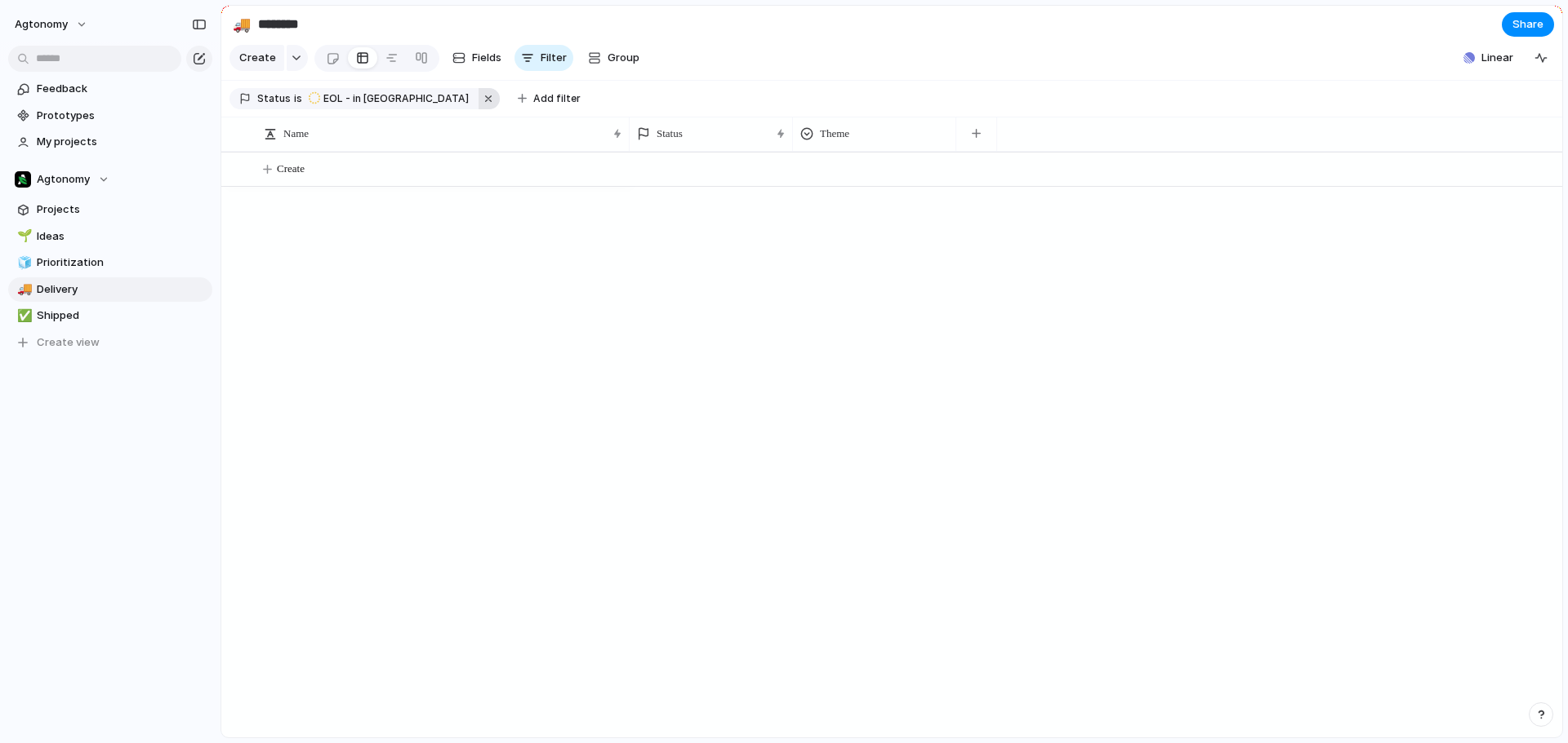
click at [478, 105] on button "button" at bounding box center [488, 98] width 21 height 21
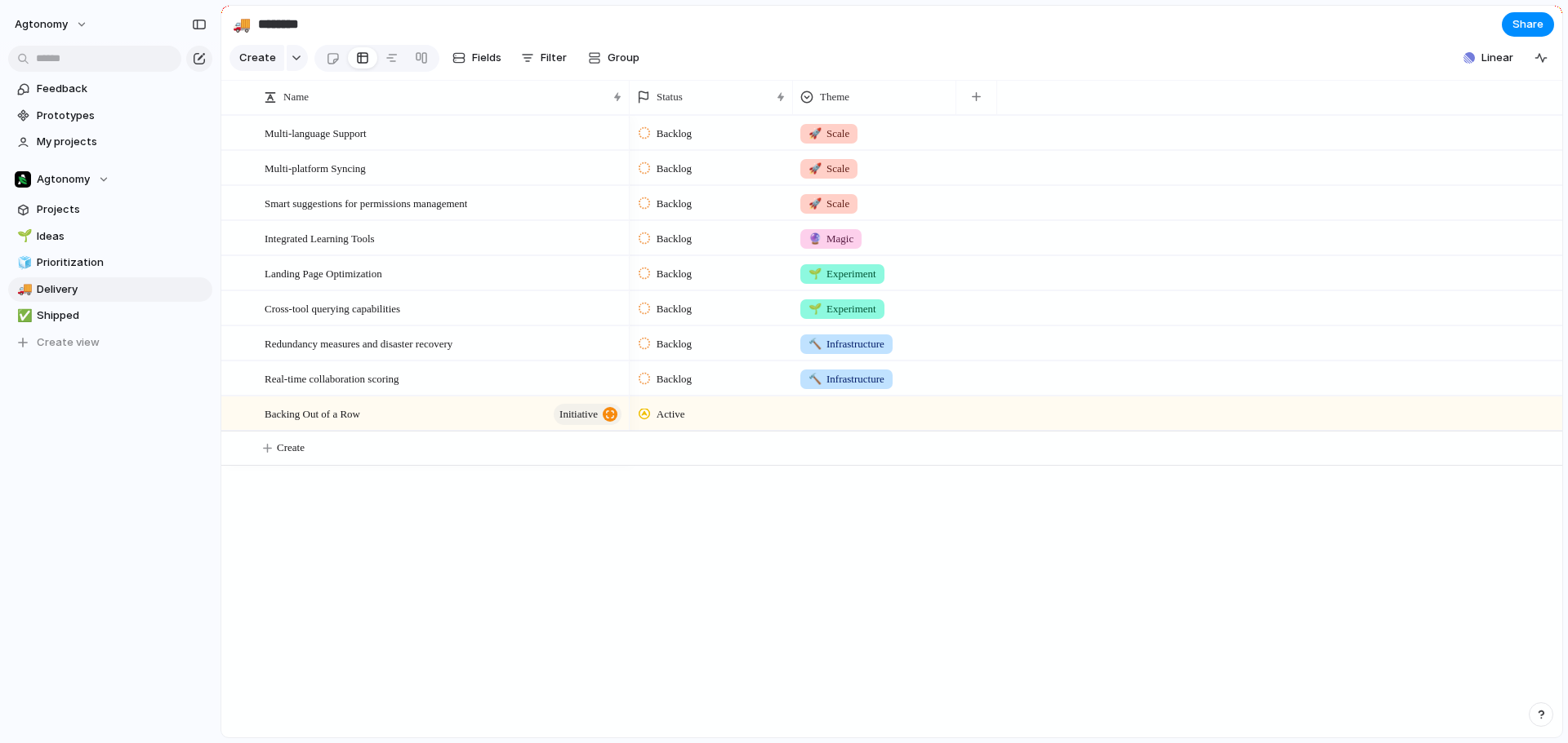
click at [495, 549] on div "Multi-language Support Multi-platform Syncing Smart suggestions for permissions…" at bounding box center [892, 426] width 1341 height 623
click at [1484, 66] on span "Linear" at bounding box center [1497, 58] width 32 height 16
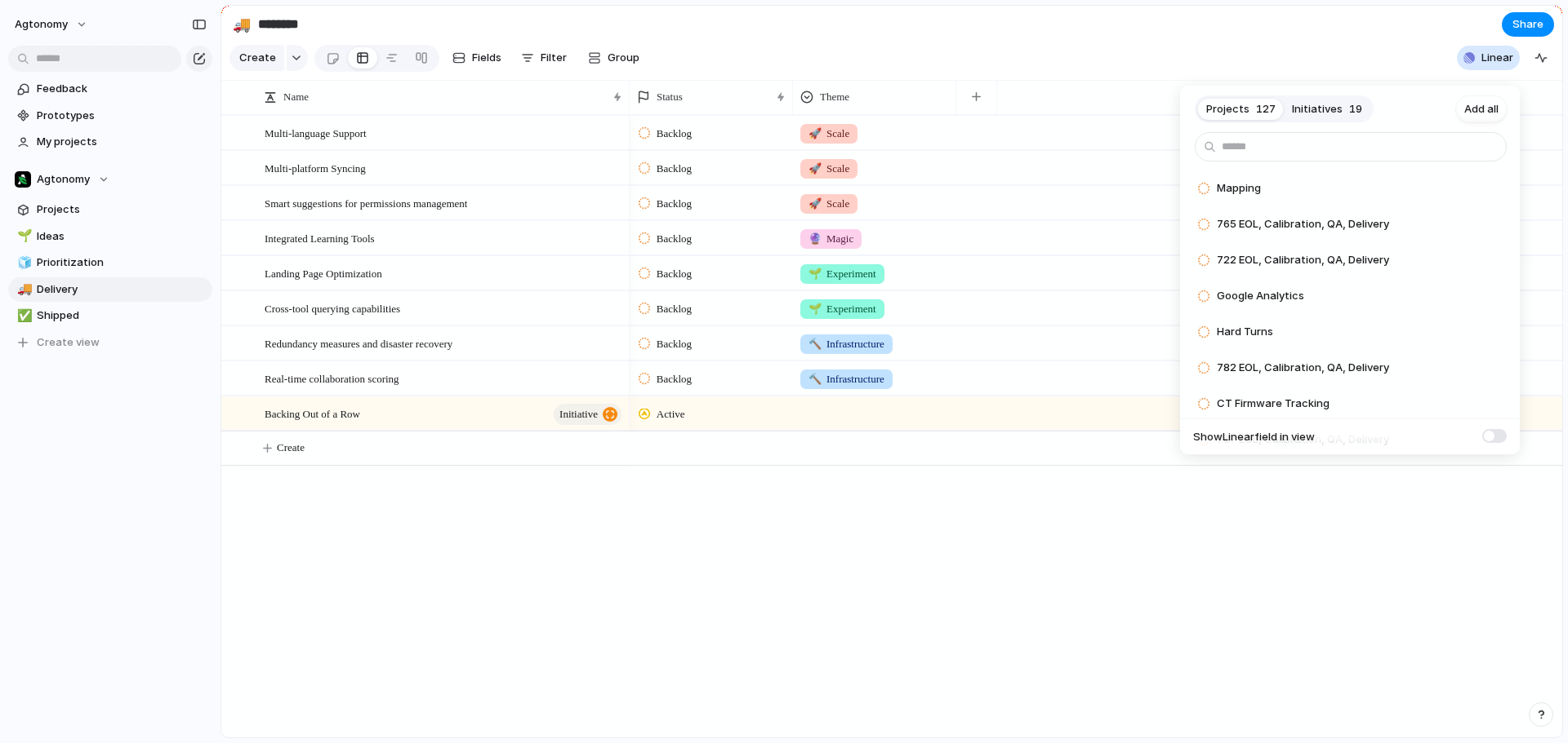
click at [1318, 111] on span "Initiatives" at bounding box center [1317, 109] width 51 height 16
click at [1475, 106] on span "Add all" at bounding box center [1481, 109] width 35 height 16
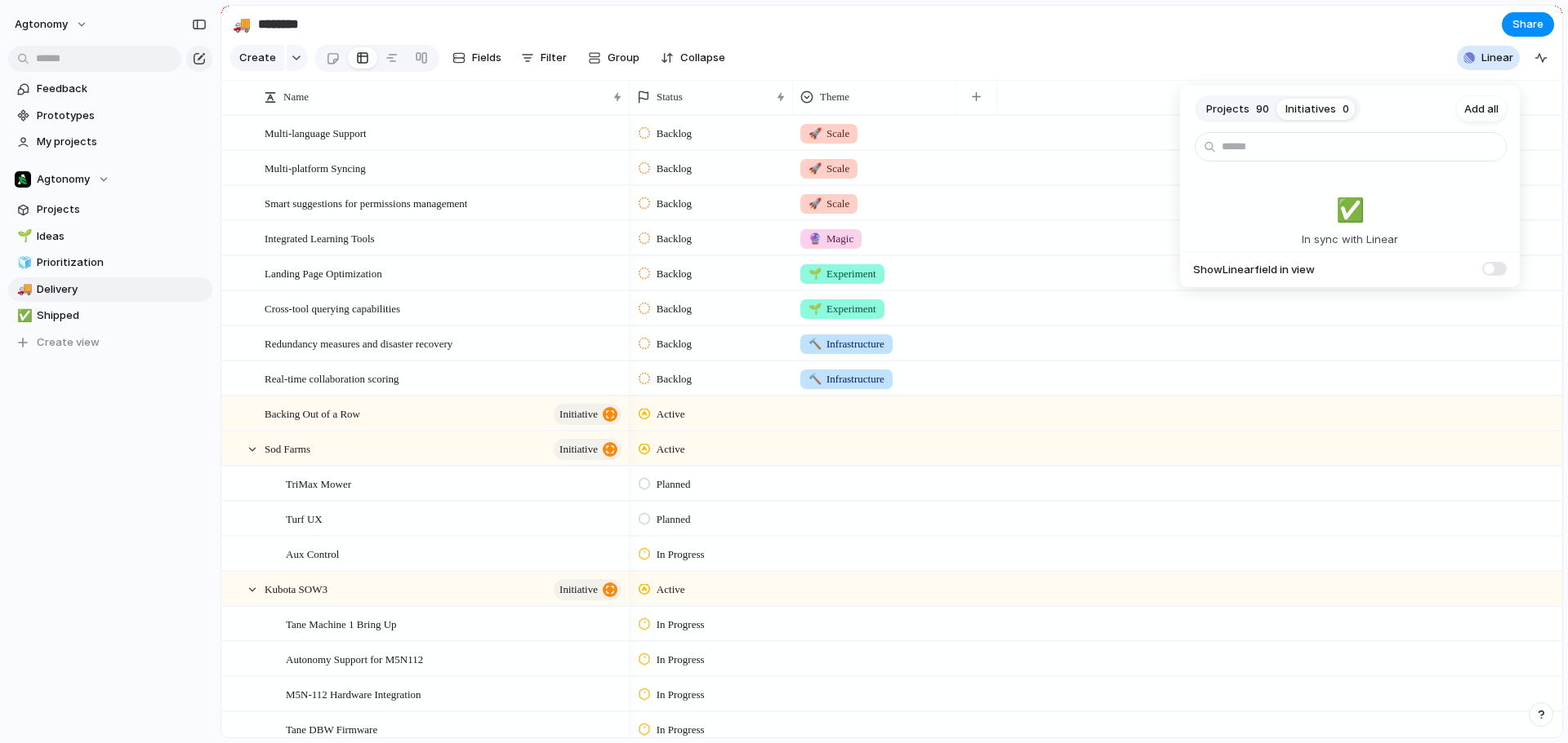
click at [1235, 110] on span "Projects" at bounding box center [1228, 109] width 44 height 16
click at [1123, 57] on div "Projects 90 Initiatives 0 Add all Mapping Add Google Analytics Add Hard Turns A…" at bounding box center [784, 372] width 1568 height 743
click at [385, 62] on div at bounding box center [392, 57] width 13 height 26
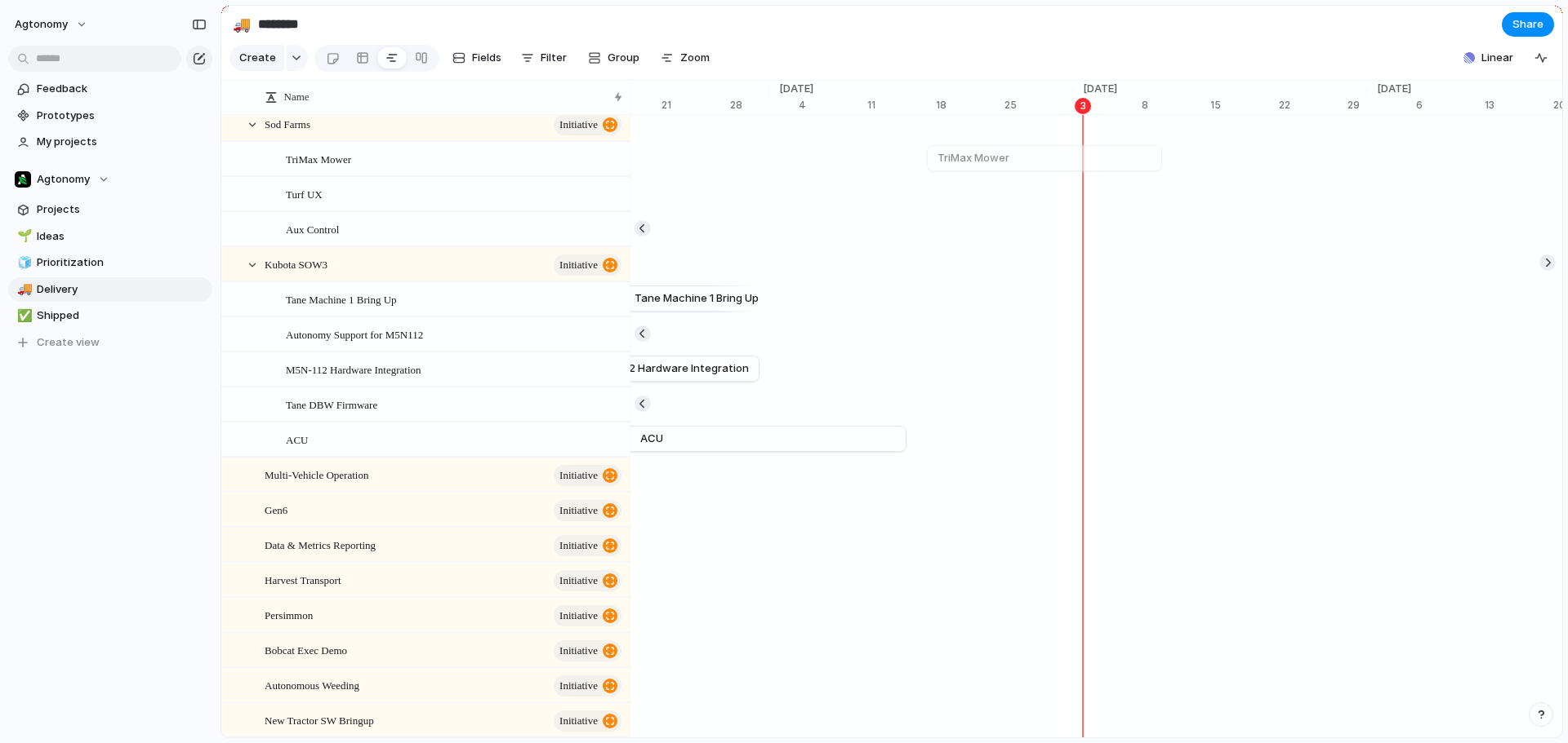
scroll to position [327, 0]
click at [644, 235] on button "button" at bounding box center [642, 227] width 16 height 16
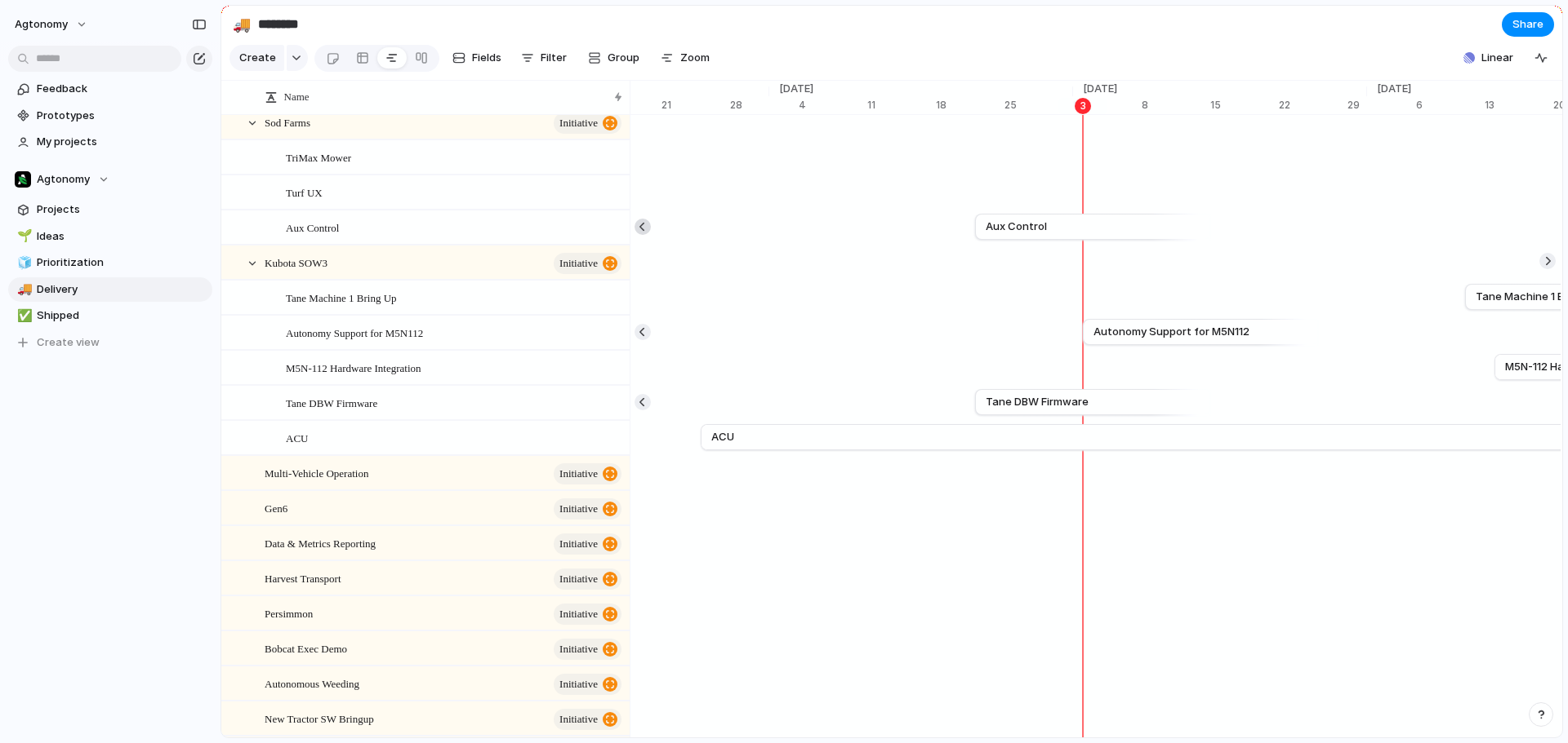
scroll to position [0, 10297]
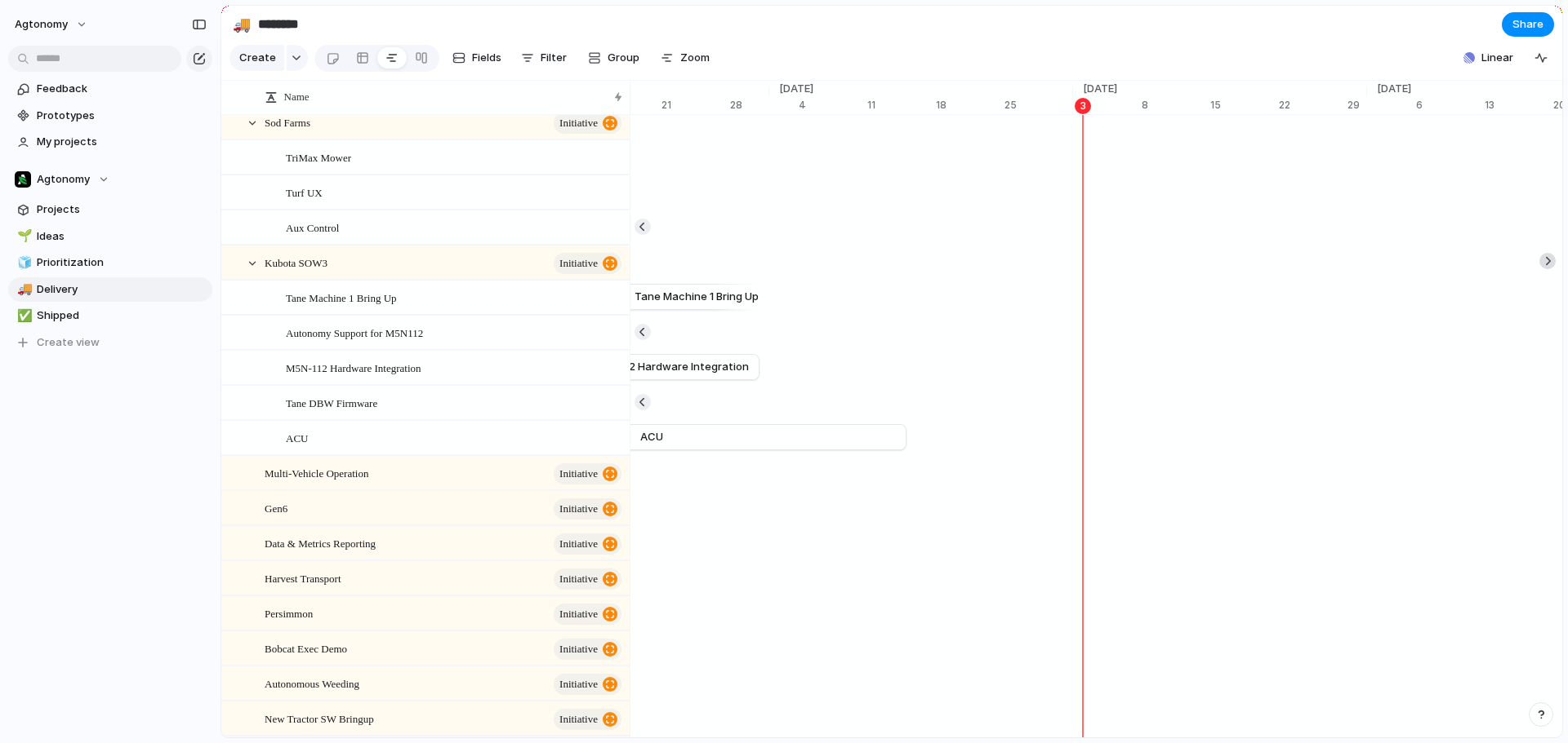
click at [1542, 270] on div at bounding box center [1547, 261] width 16 height 16
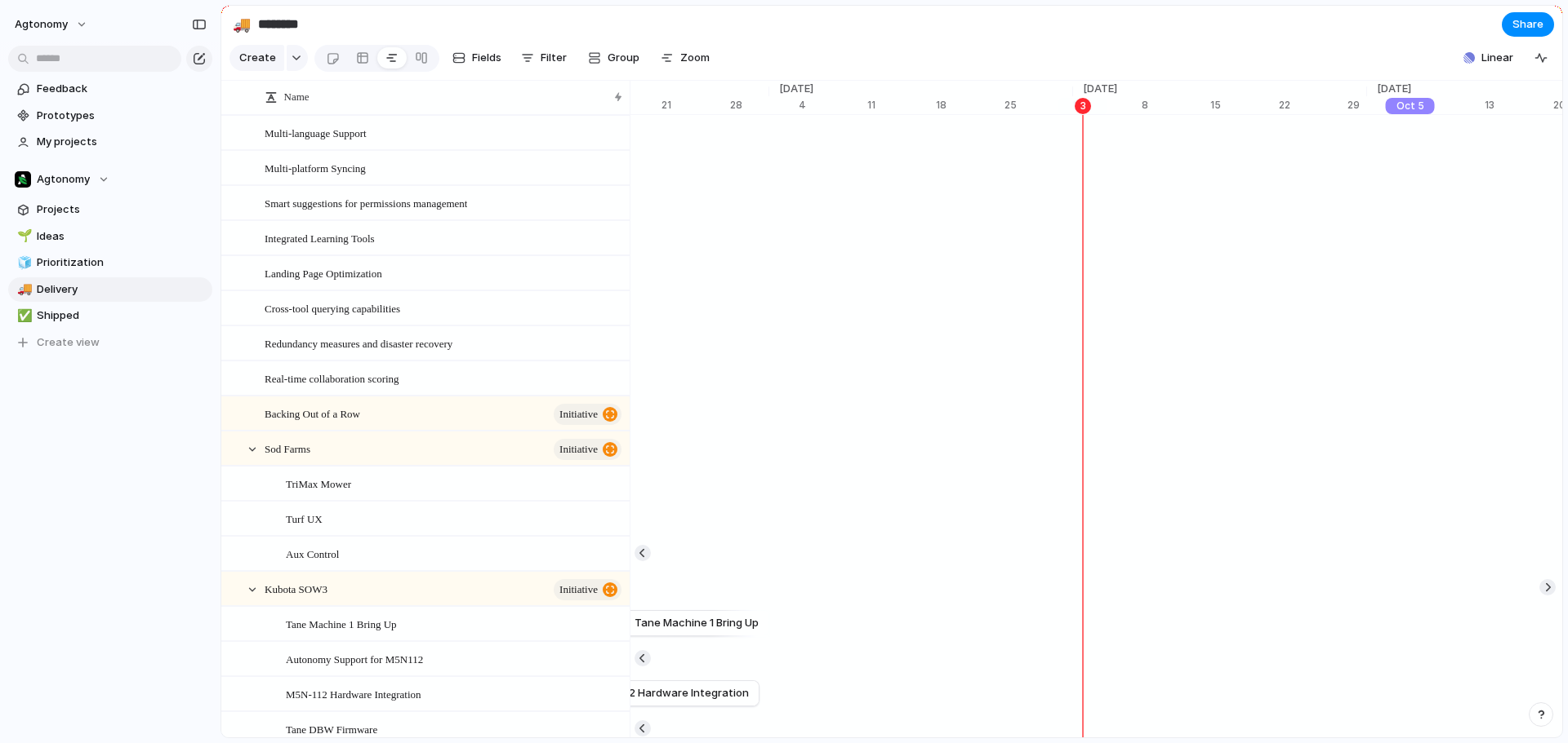
click at [1406, 97] on span "[DATE]" at bounding box center [1393, 89] width 54 height 16
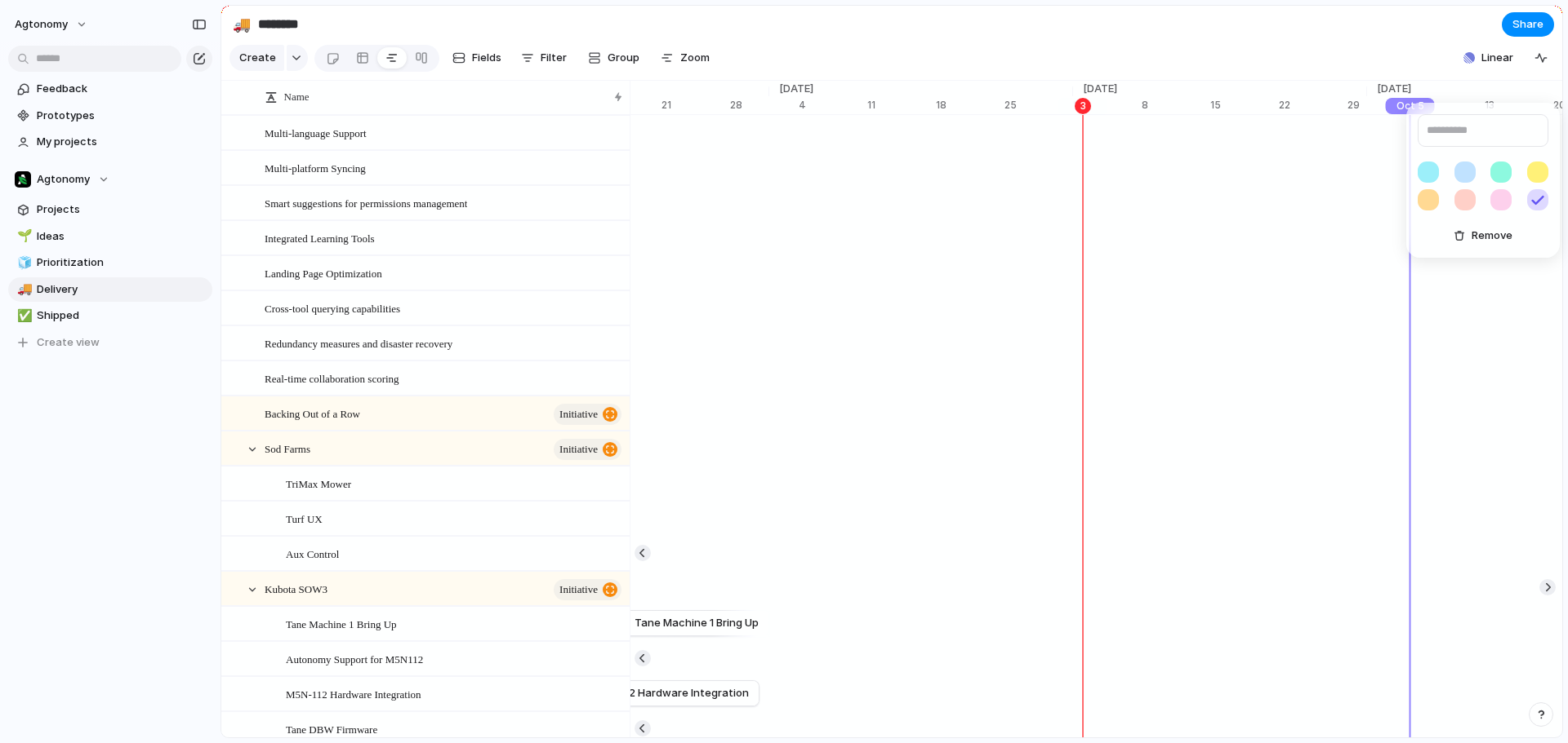
click at [1401, 97] on div "Remove" at bounding box center [784, 372] width 1568 height 743
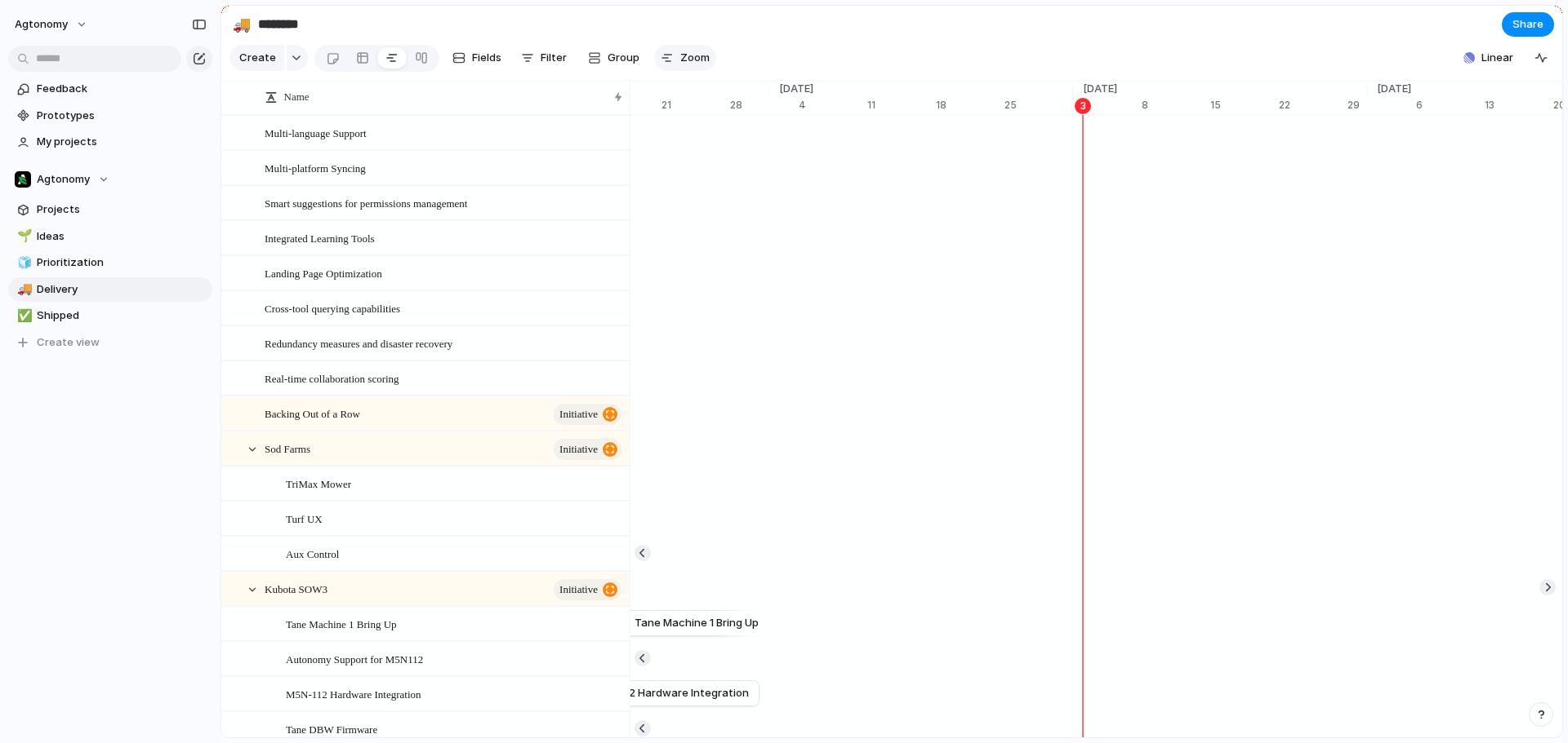
click at [681, 60] on span "Zoom" at bounding box center [695, 58] width 29 height 16
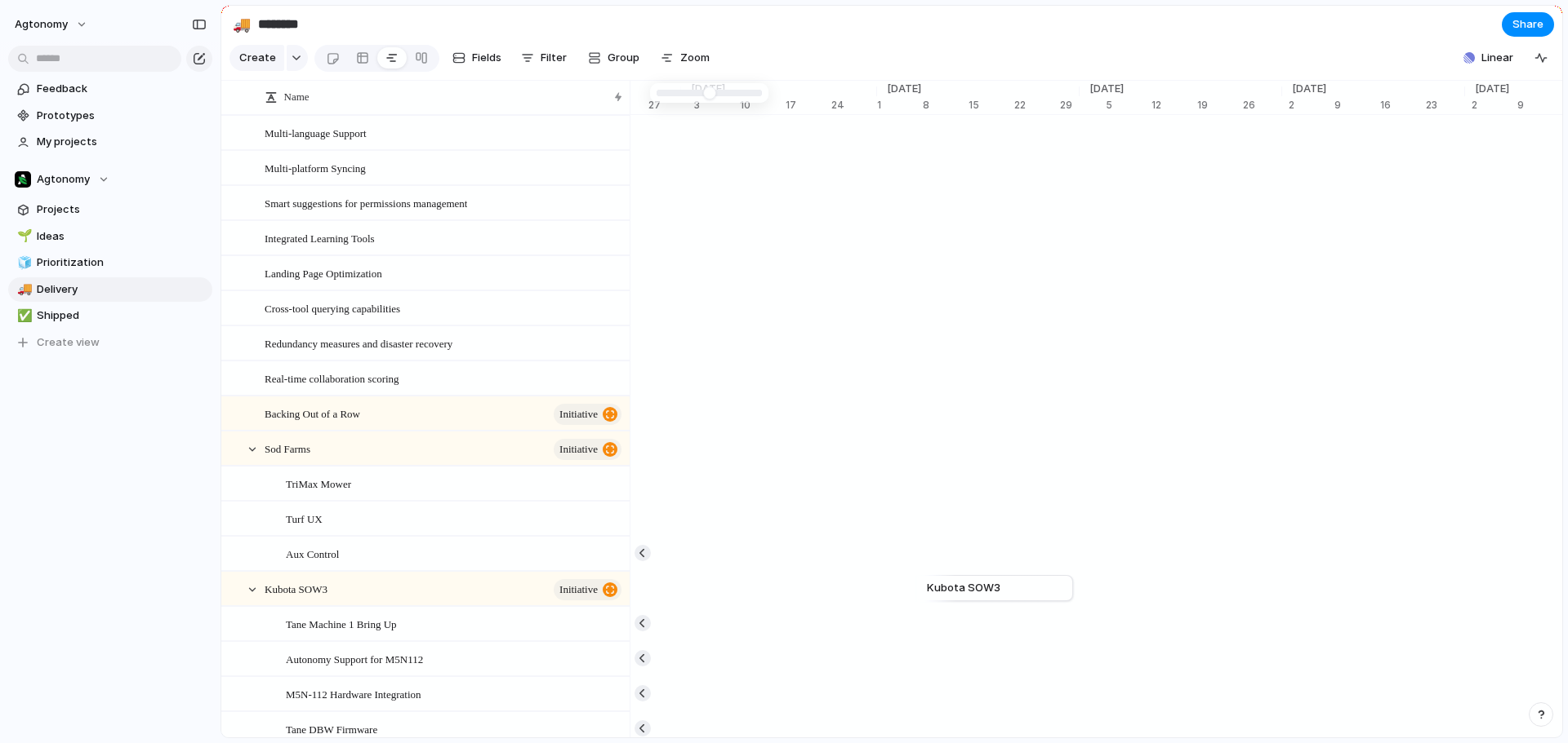
type input "*"
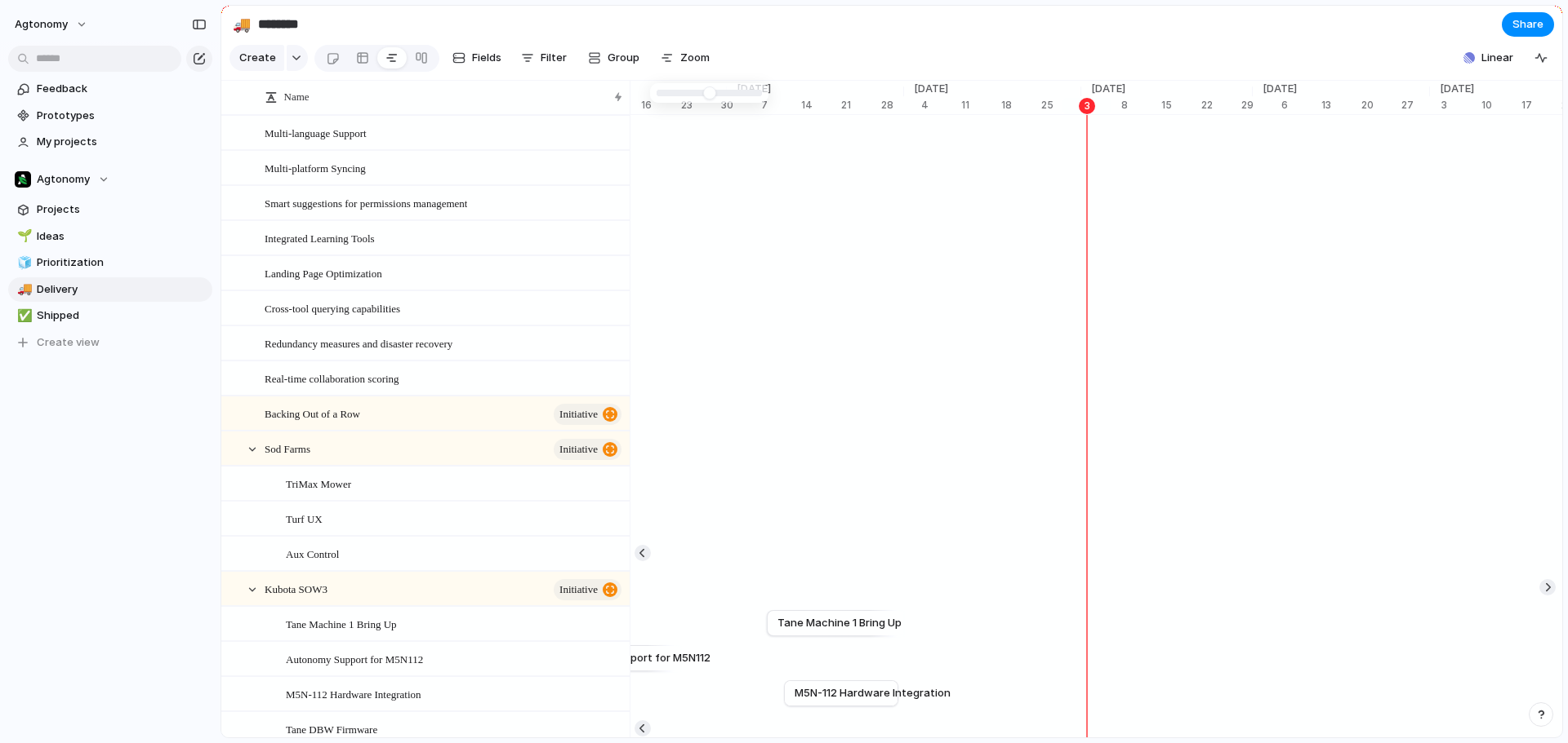
drag, startPoint x: 704, startPoint y: 96, endPoint x: 686, endPoint y: 95, distance: 18.0
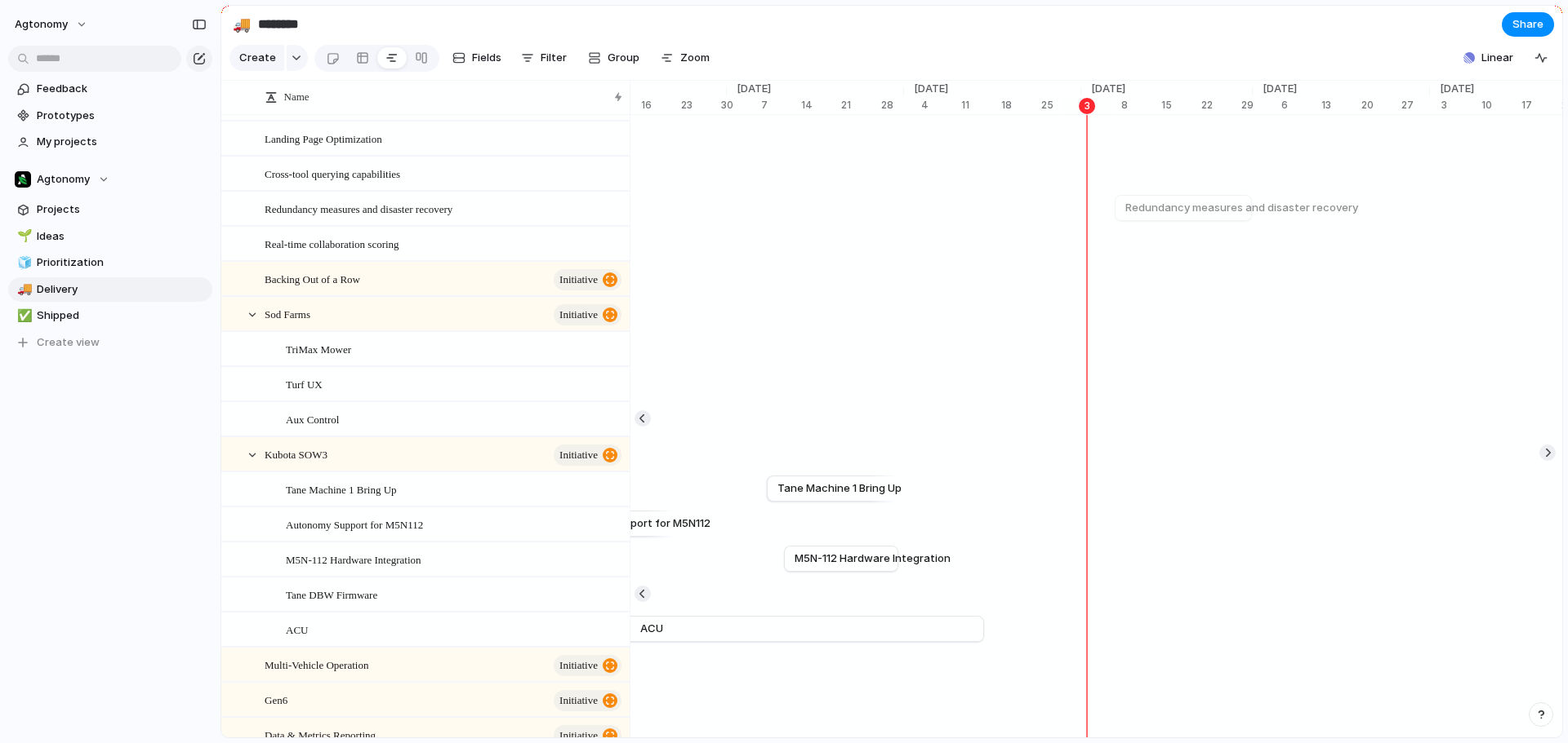
scroll to position [327, 0]
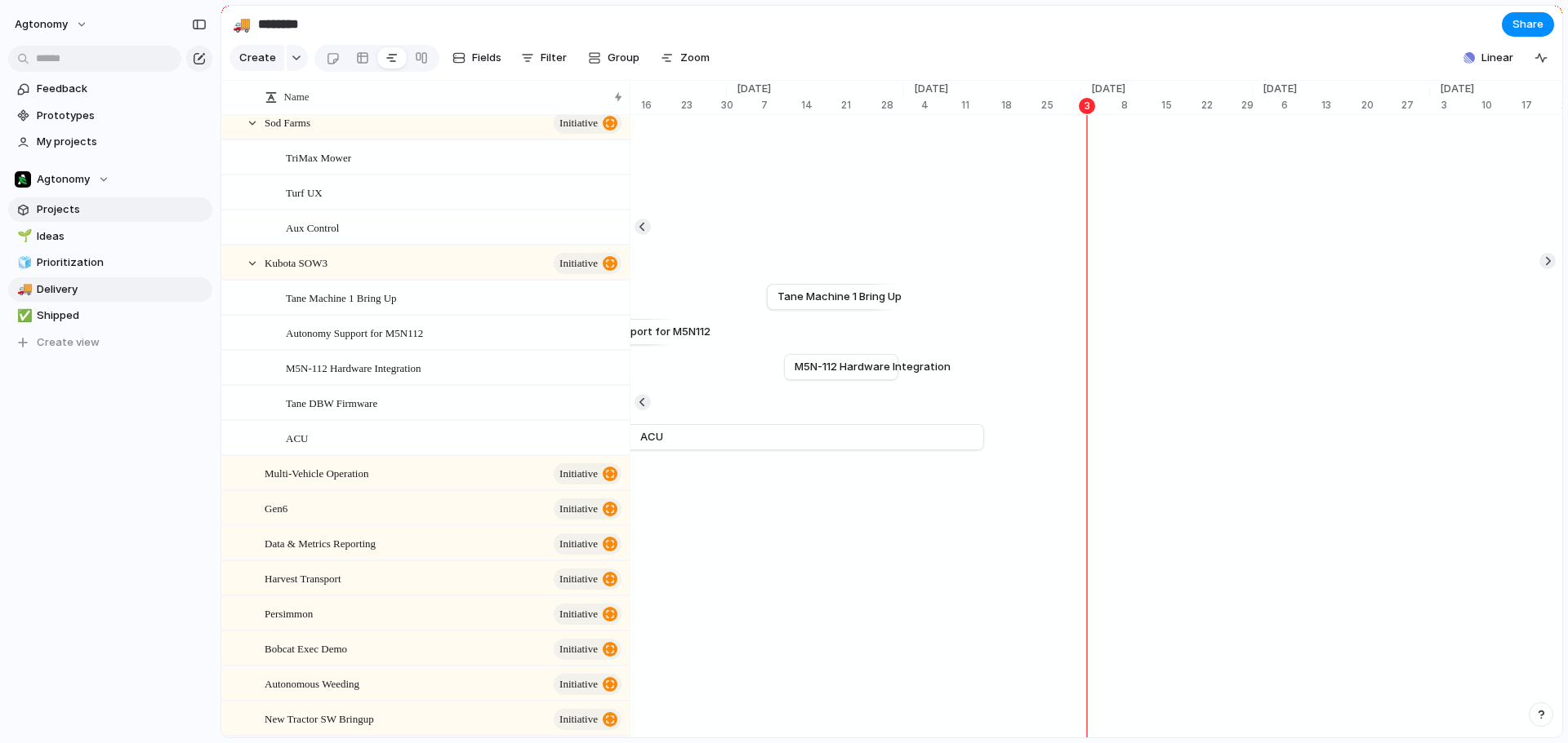
click at [51, 213] on span "Projects" at bounding box center [121, 209] width 169 height 16
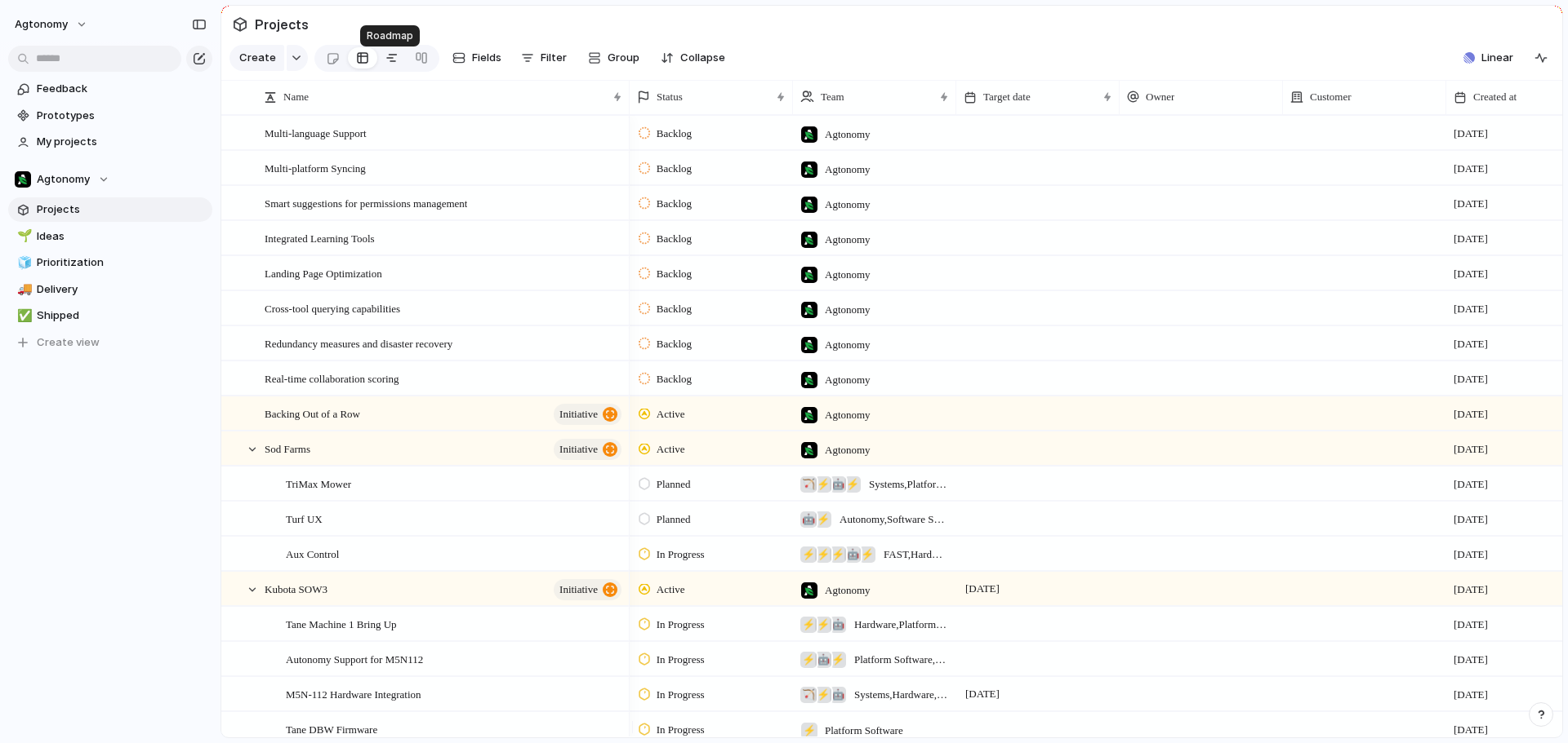
click at [390, 58] on div at bounding box center [392, 57] width 13 height 26
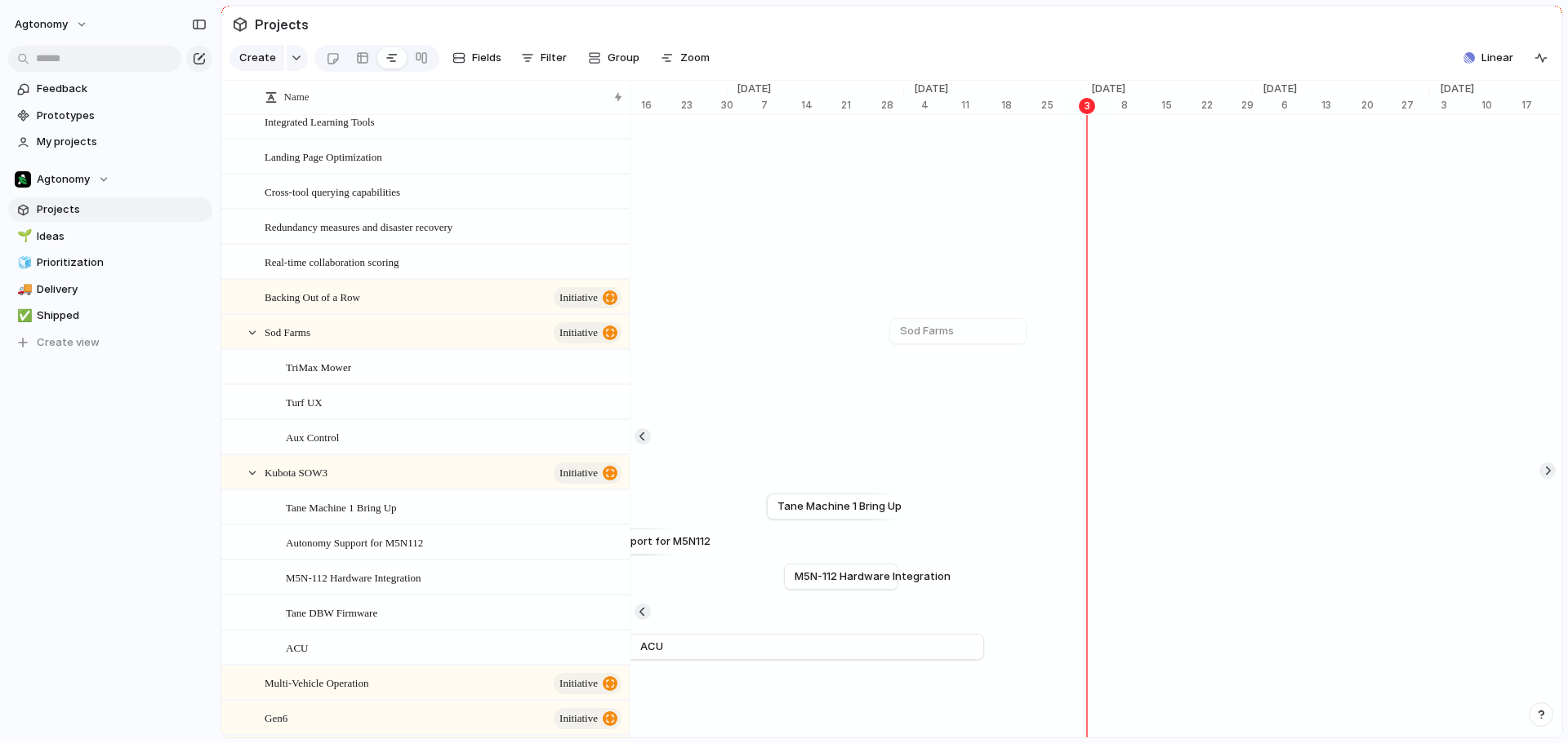
scroll to position [245, 0]
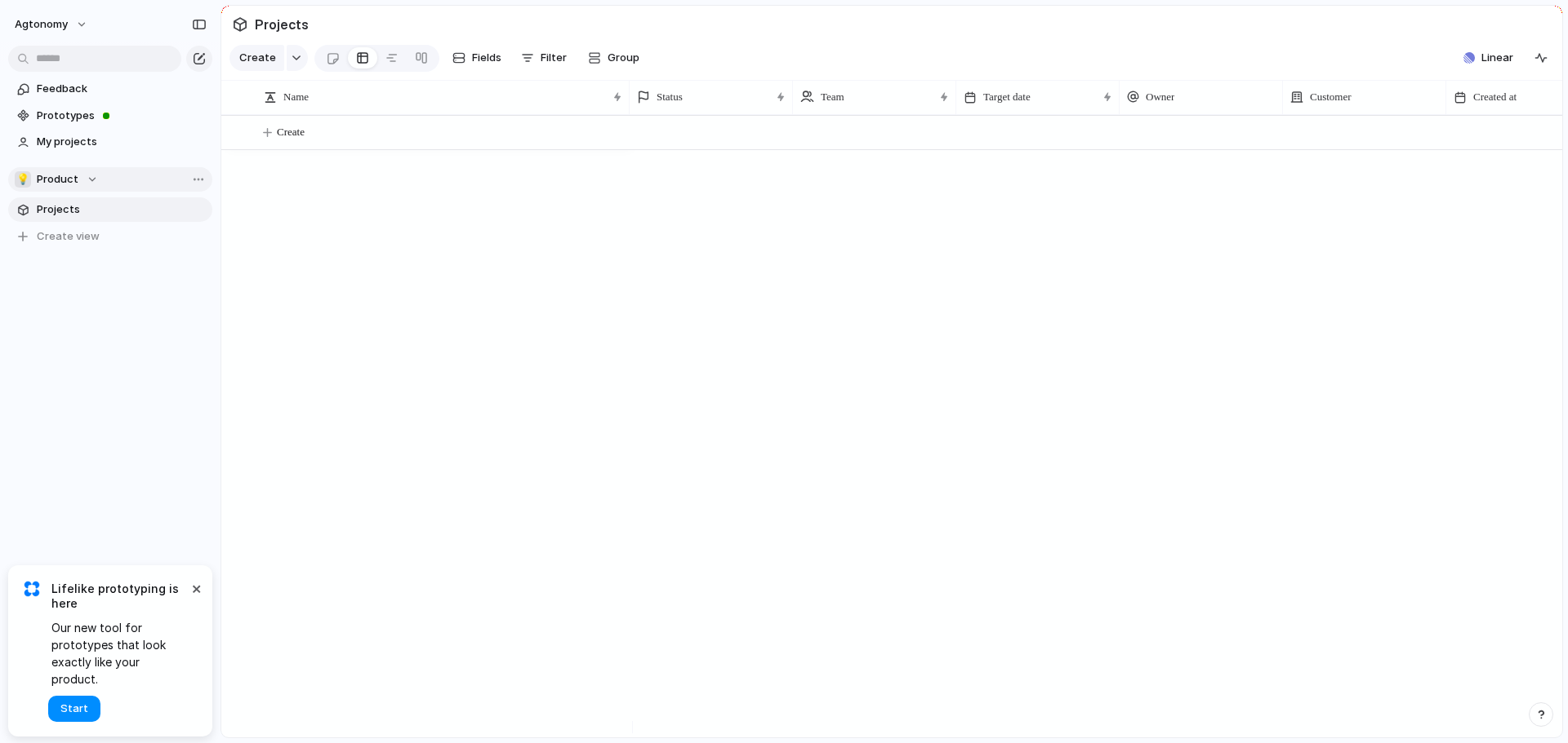
click at [94, 177] on div "💡 Product" at bounding box center [56, 179] width 83 height 16
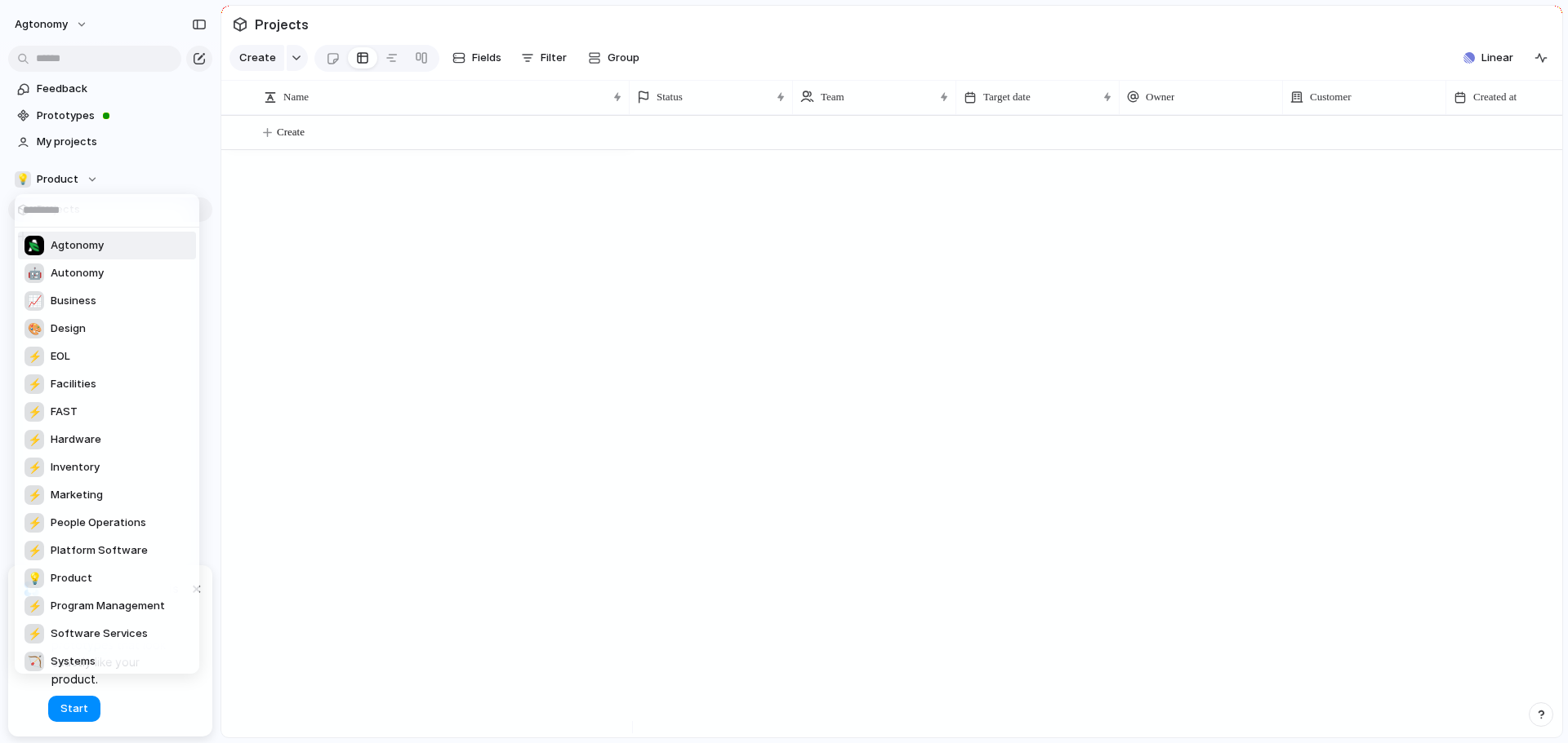
click at [76, 252] on span "Agtonomy" at bounding box center [77, 246] width 53 height 16
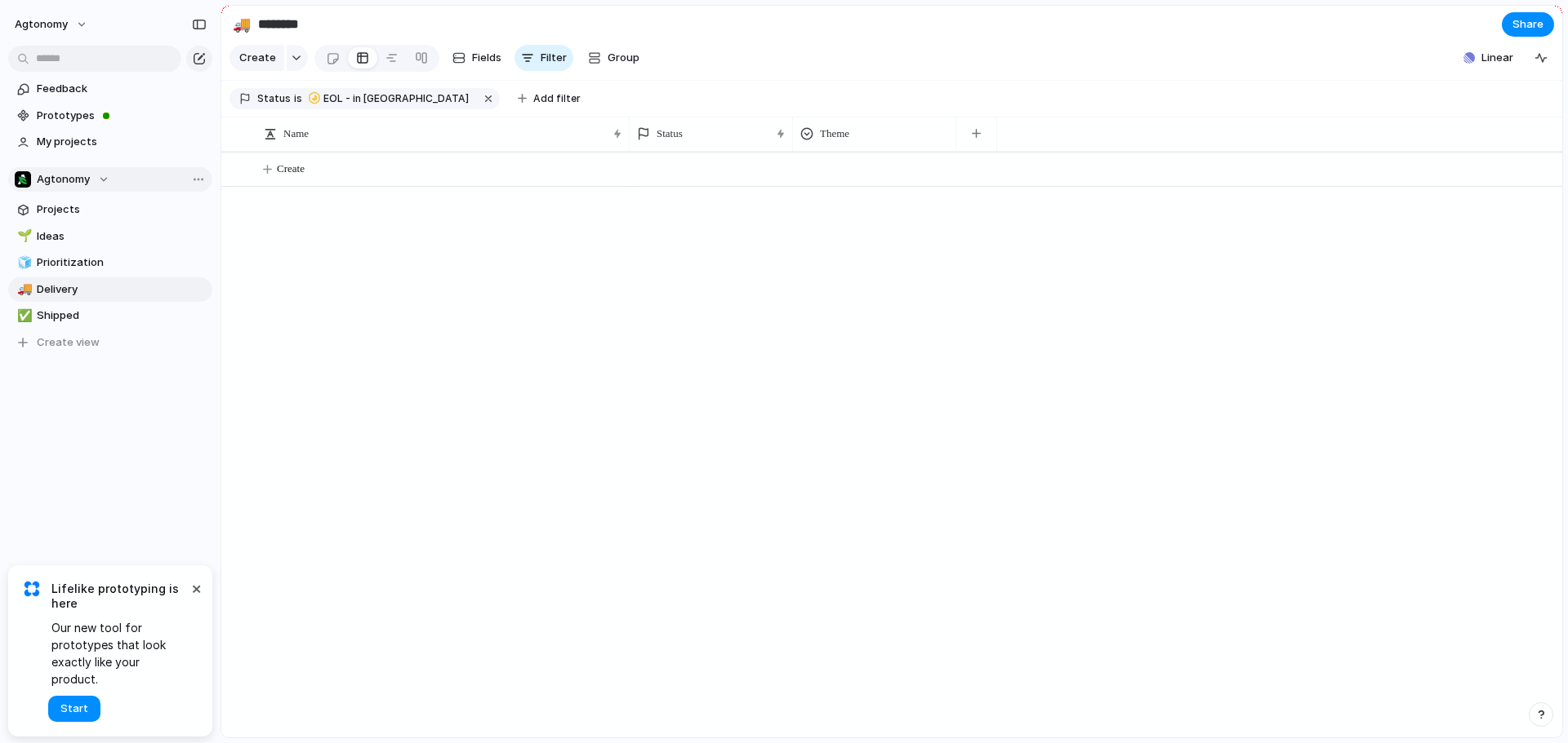
click at [93, 178] on div "Agtonomy" at bounding box center [62, 179] width 95 height 16
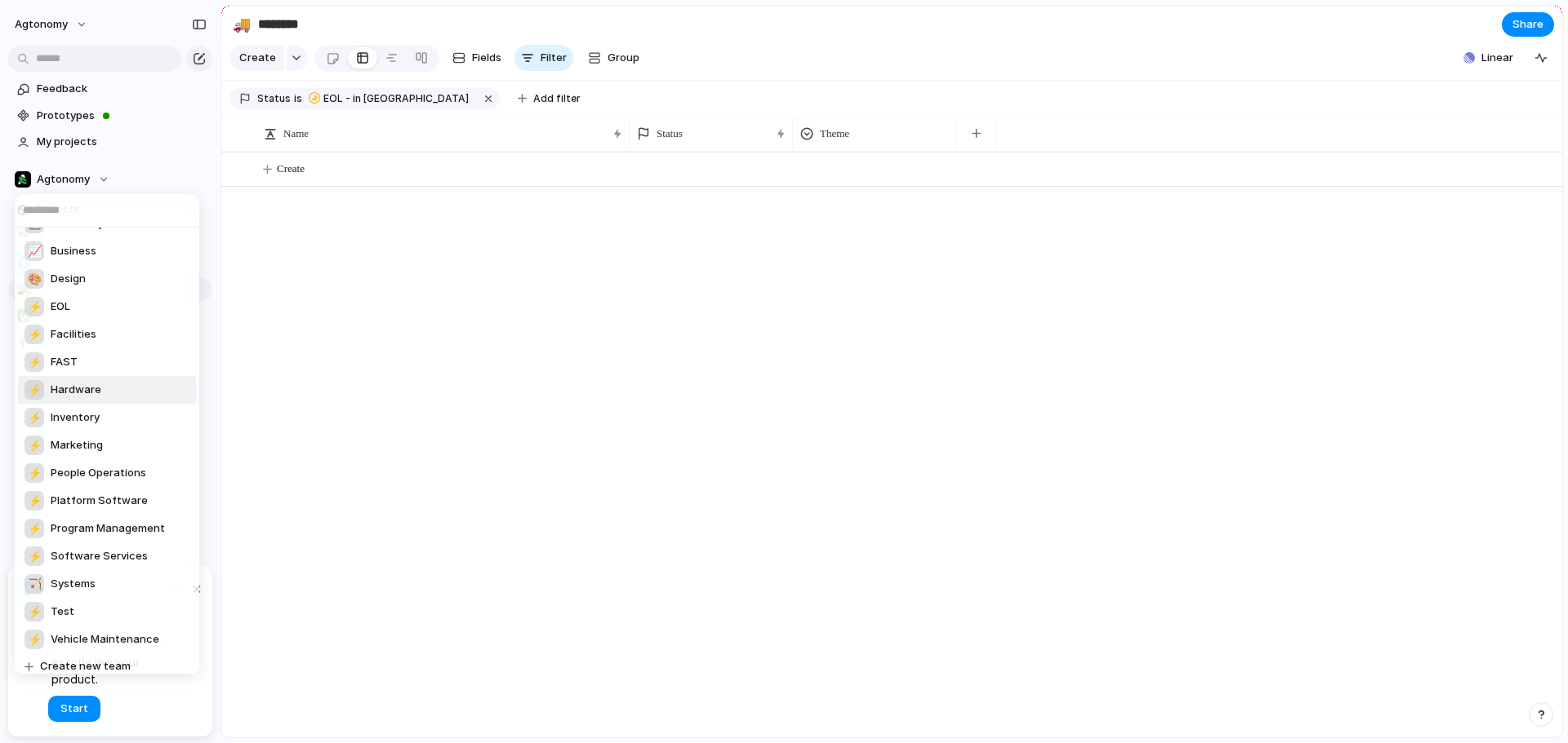
scroll to position [130, 0]
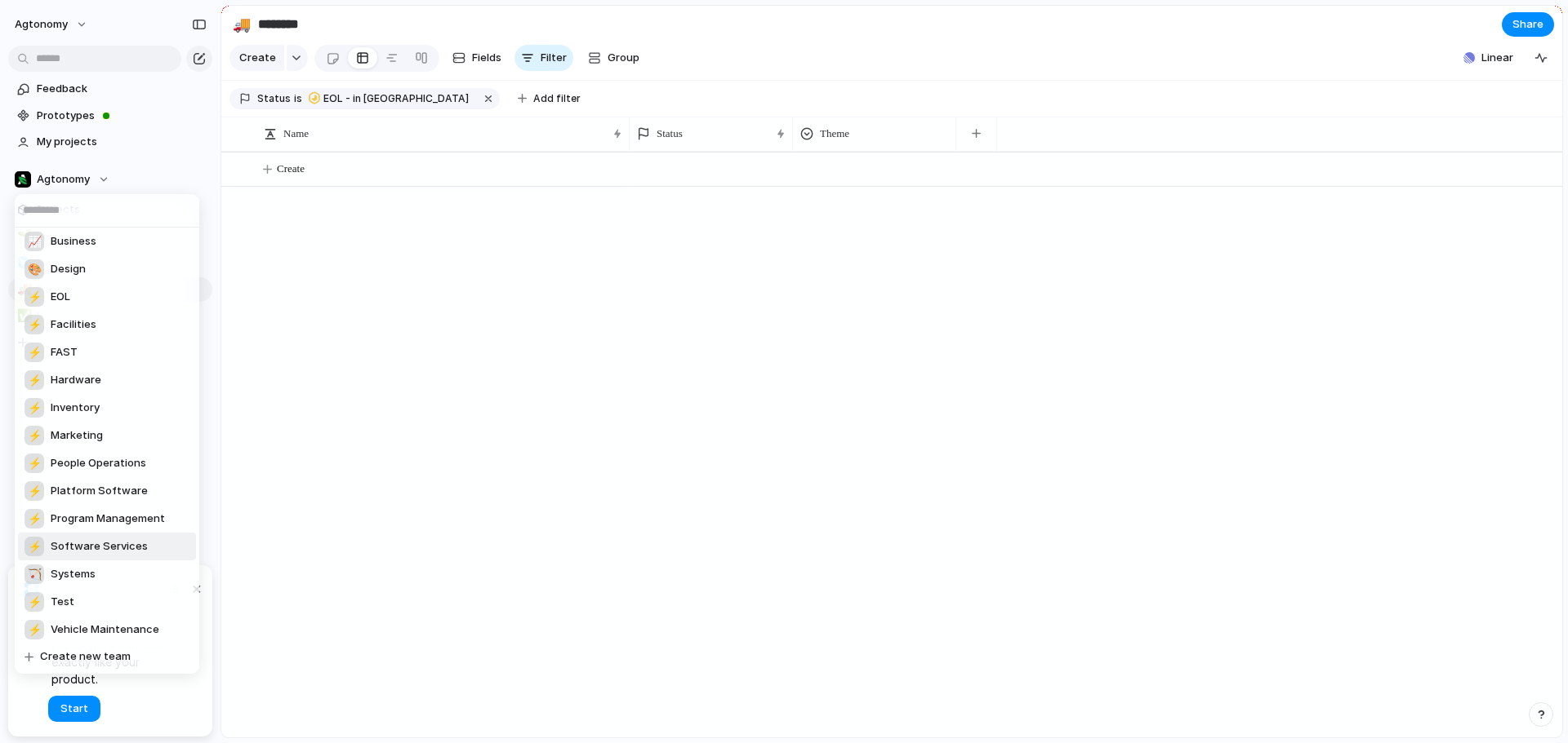
click at [94, 542] on span "Software Services" at bounding box center [99, 547] width 97 height 16
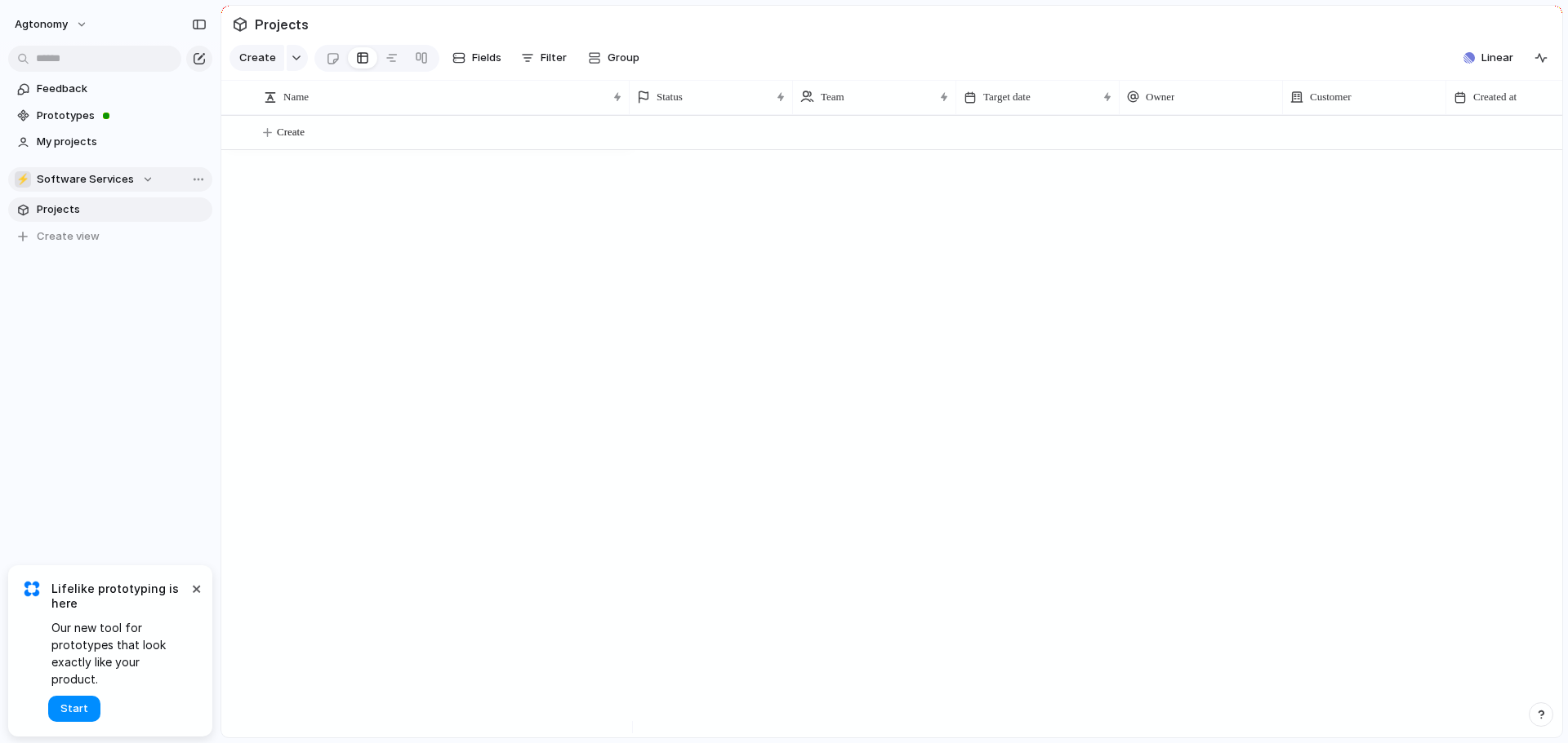
click at [138, 177] on div "⚡ Software Services" at bounding box center [84, 179] width 138 height 16
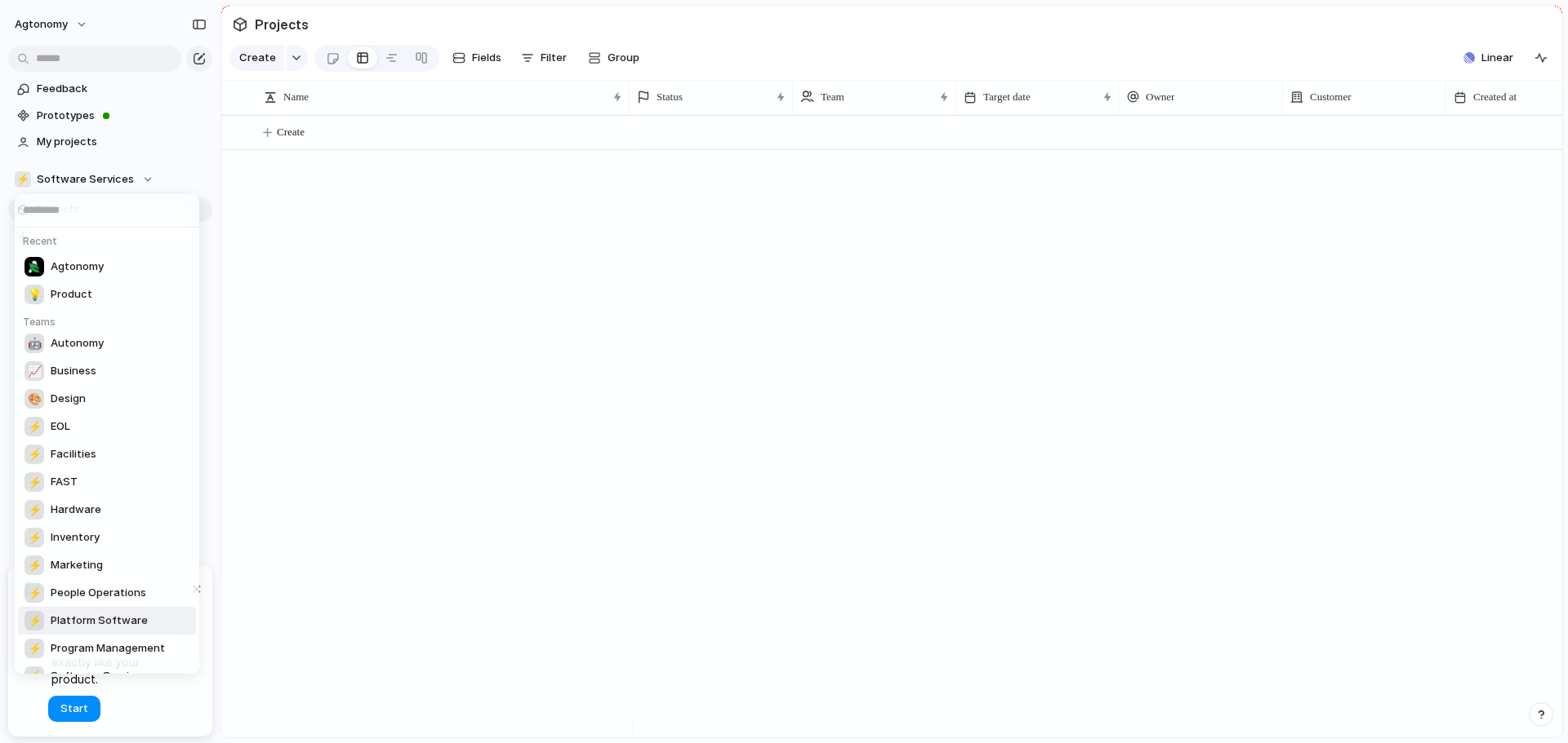
click at [105, 625] on span "Platform Software" at bounding box center [99, 621] width 97 height 16
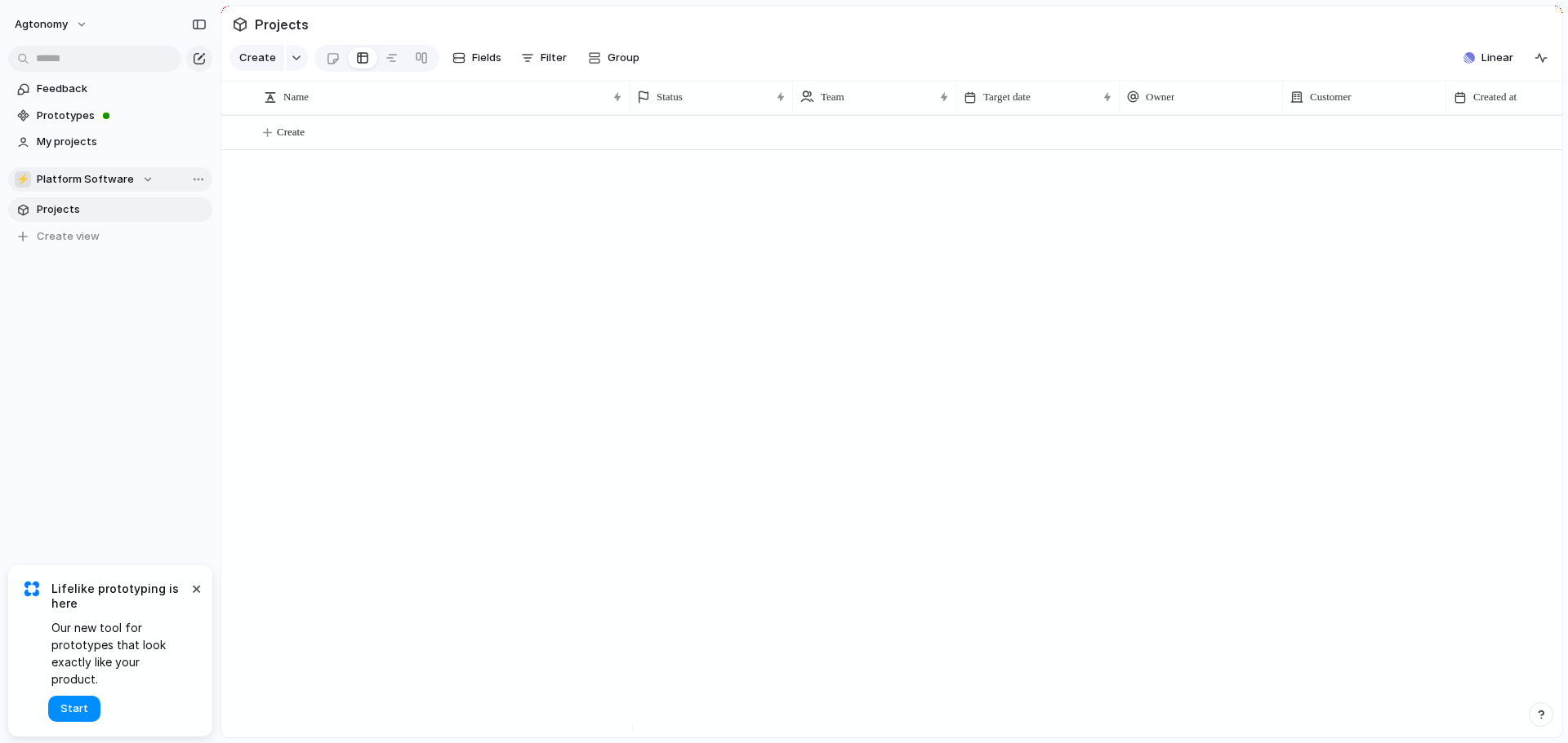
click at [125, 178] on span "Platform Software" at bounding box center [85, 179] width 97 height 16
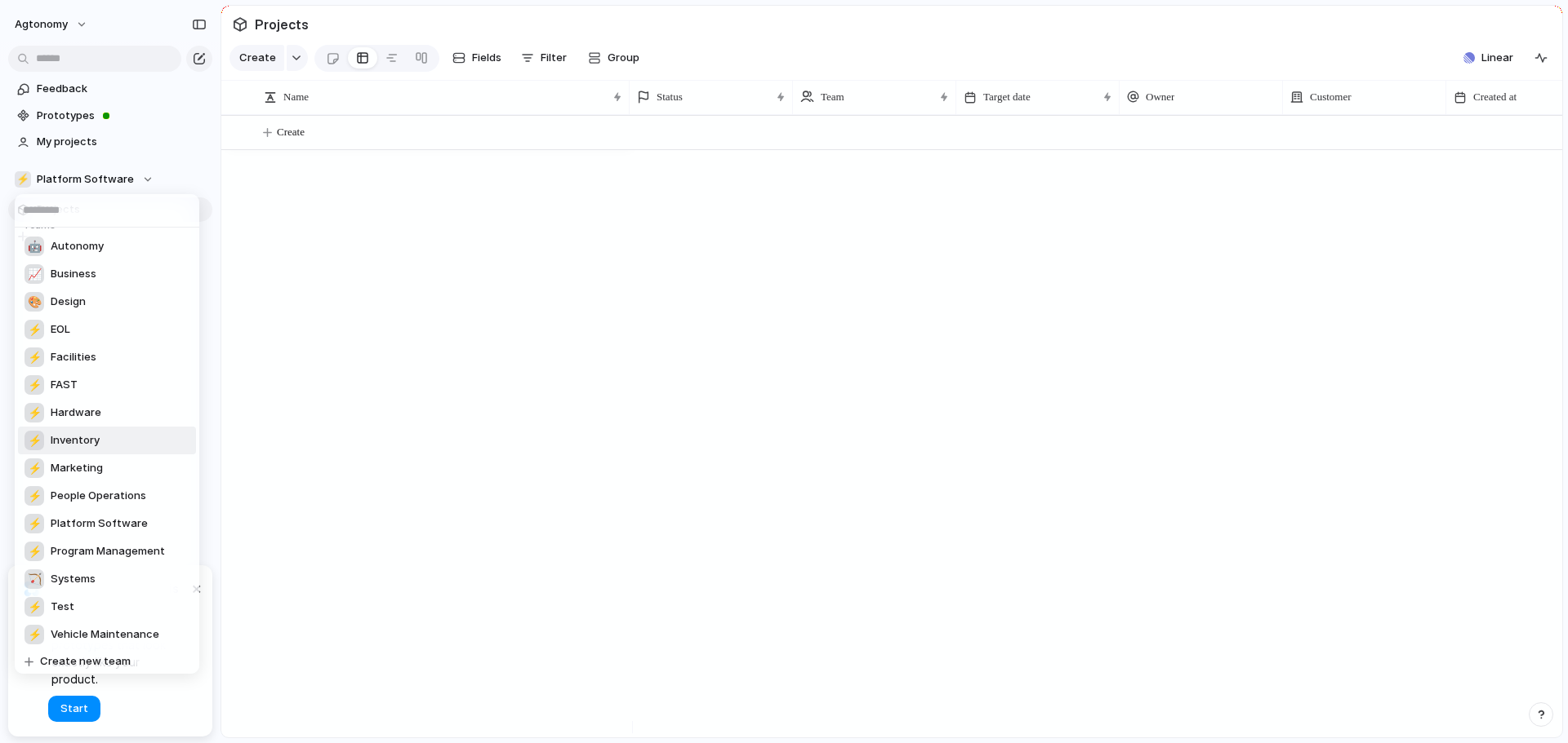
scroll to position [130, 0]
click at [107, 543] on span "Program Management" at bounding box center [108, 547] width 114 height 16
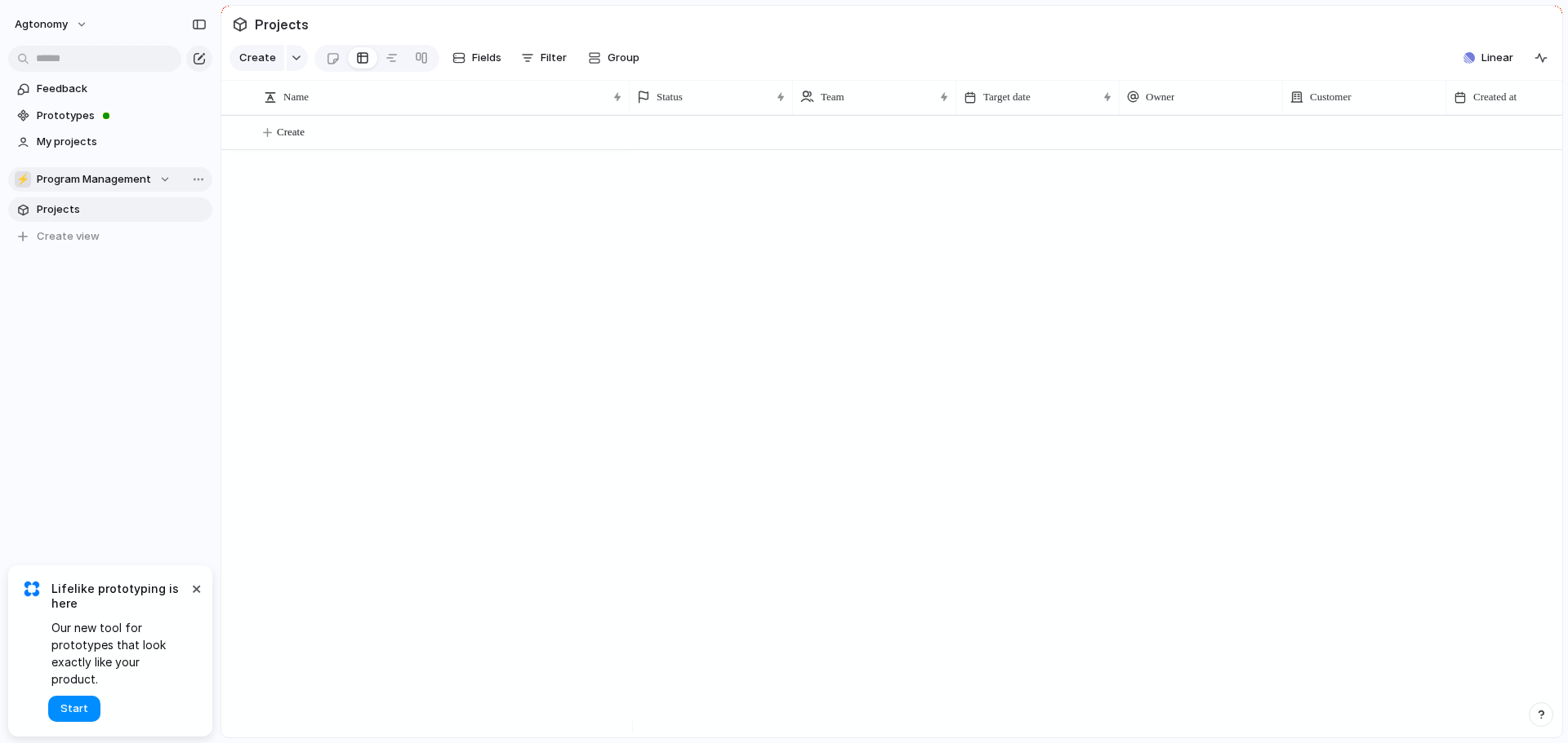
click at [153, 173] on div "⚡ Program Management" at bounding box center [92, 179] width 156 height 16
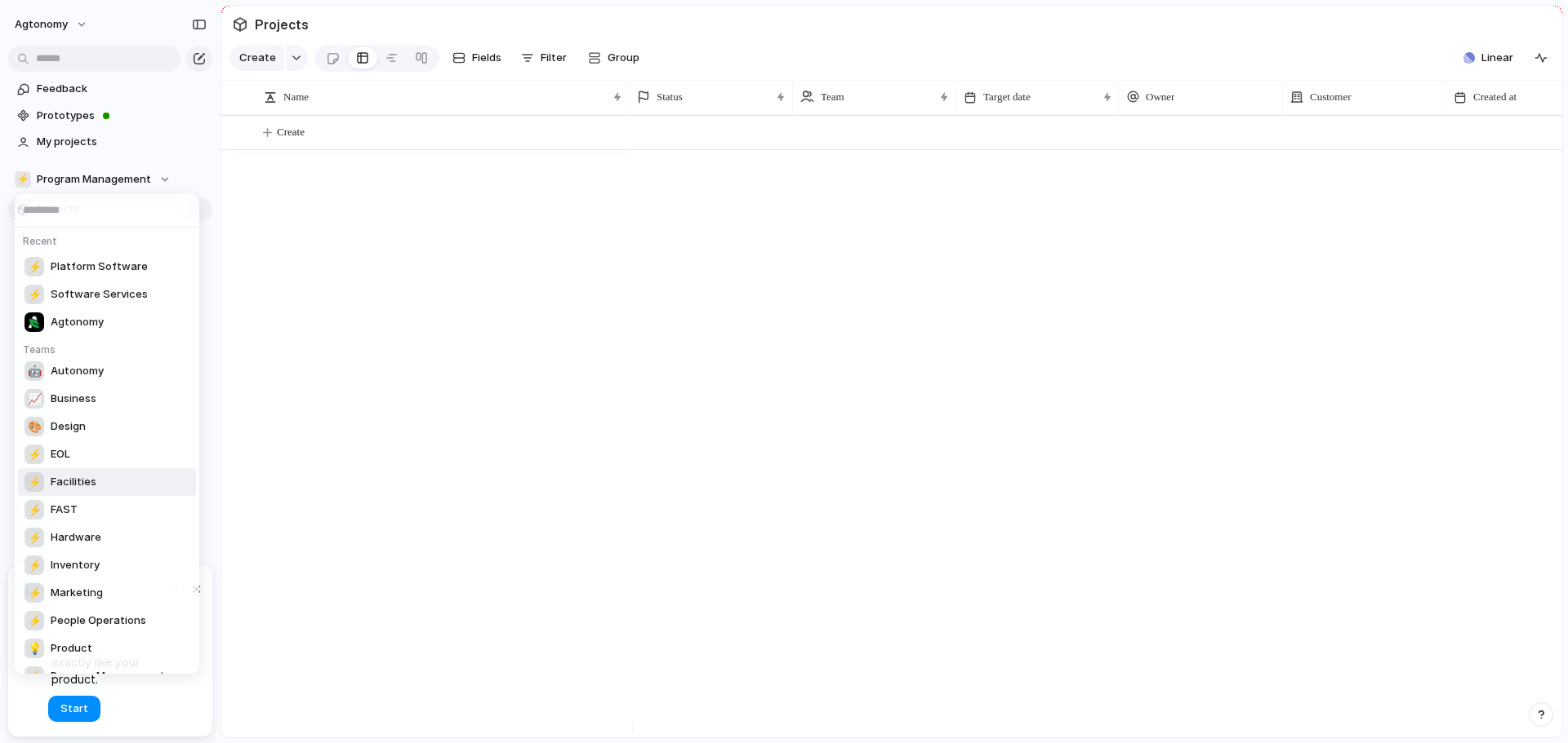
click at [85, 477] on span "Facilities" at bounding box center [74, 483] width 46 height 16
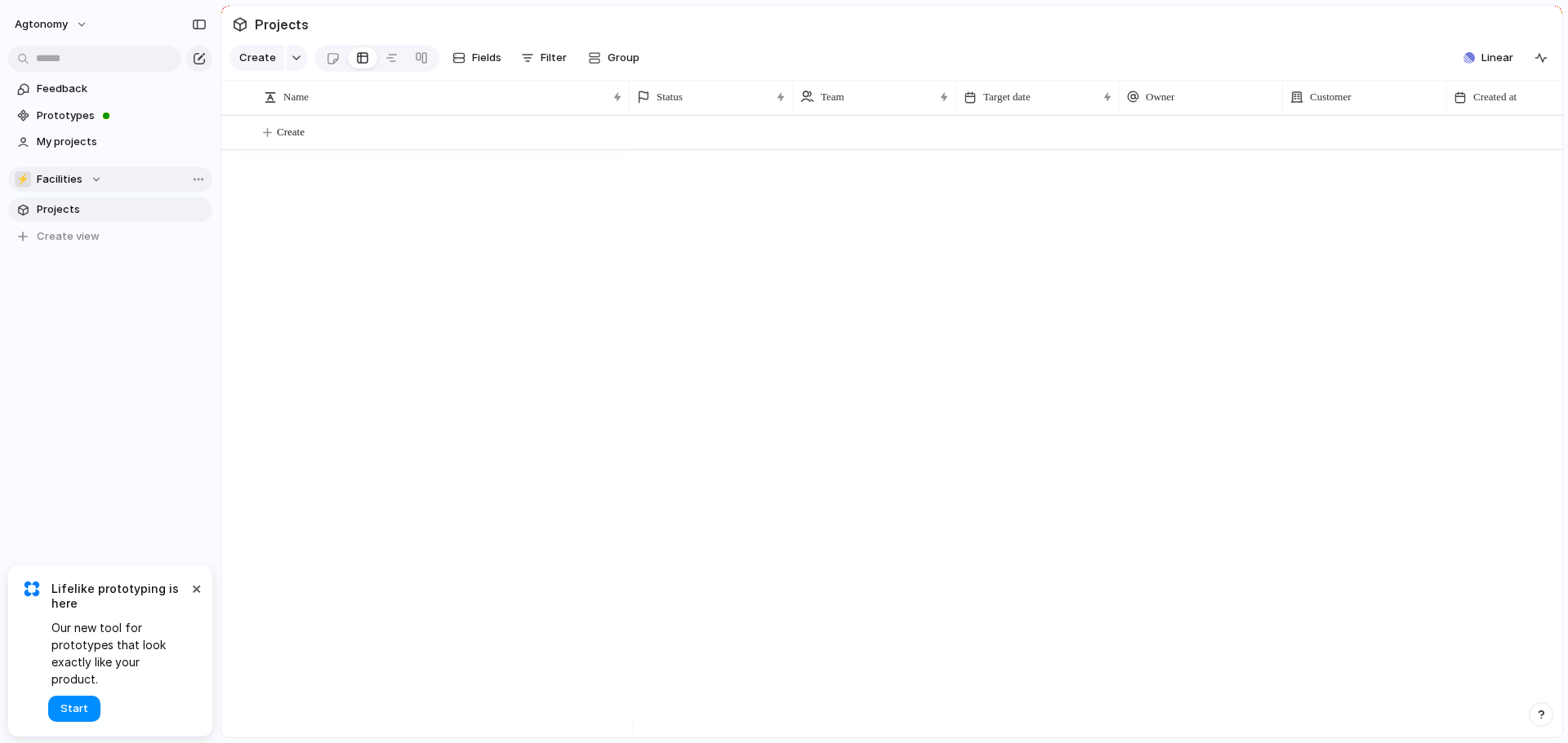
click at [97, 175] on div "⚡ Facilities" at bounding box center [58, 179] width 87 height 16
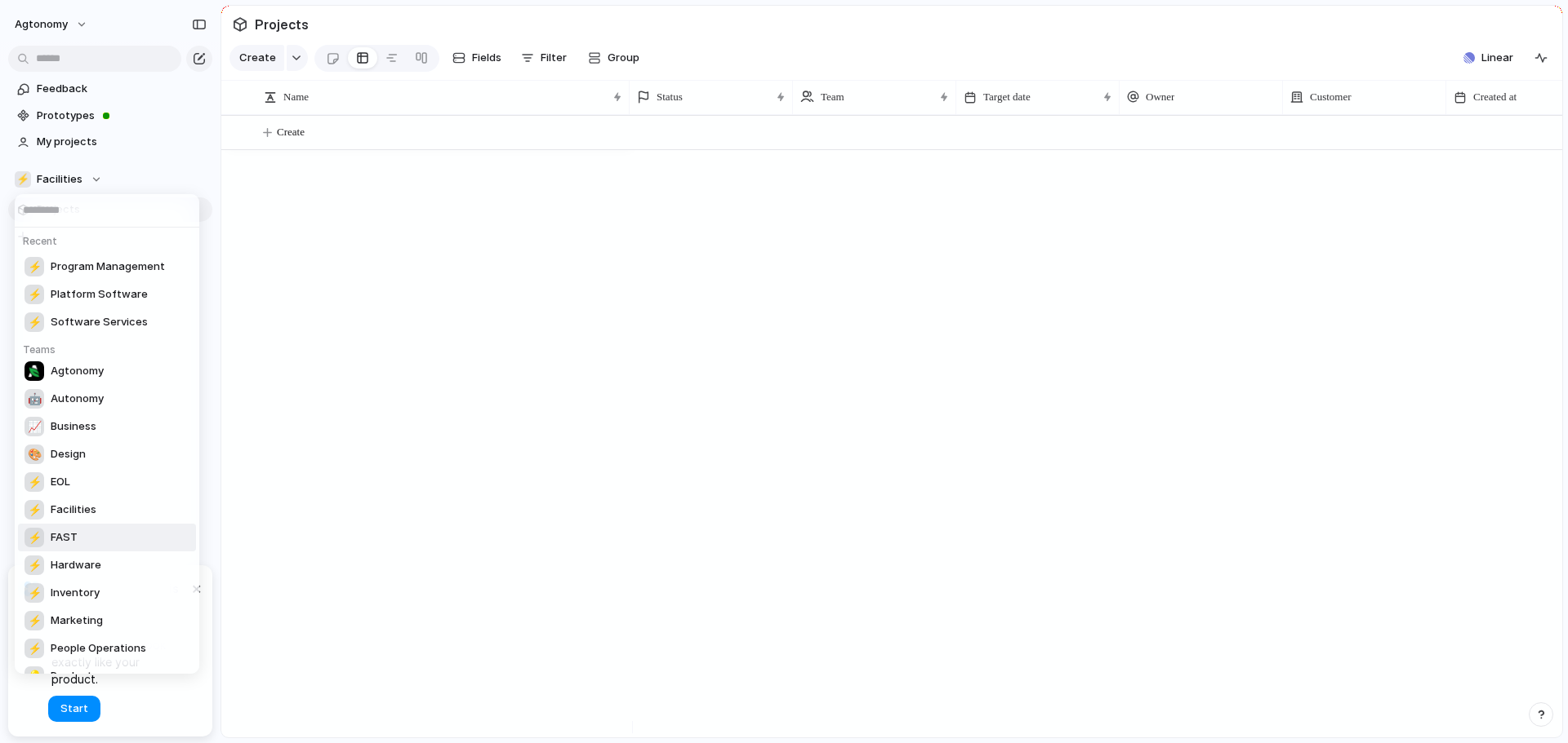
click at [75, 545] on span "FAST" at bounding box center [65, 538] width 27 height 16
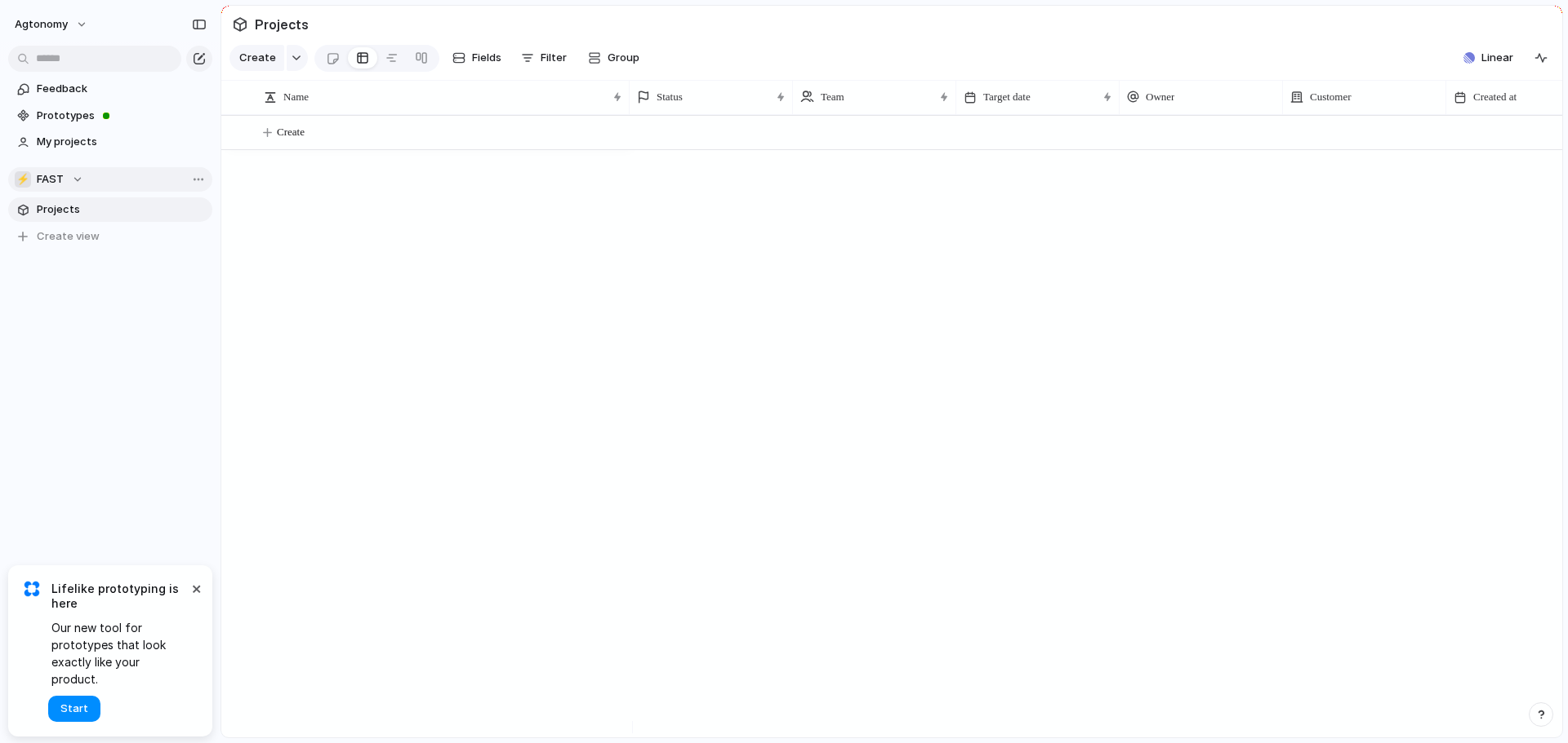
click at [80, 180] on div "⚡ FAST" at bounding box center [48, 179] width 68 height 16
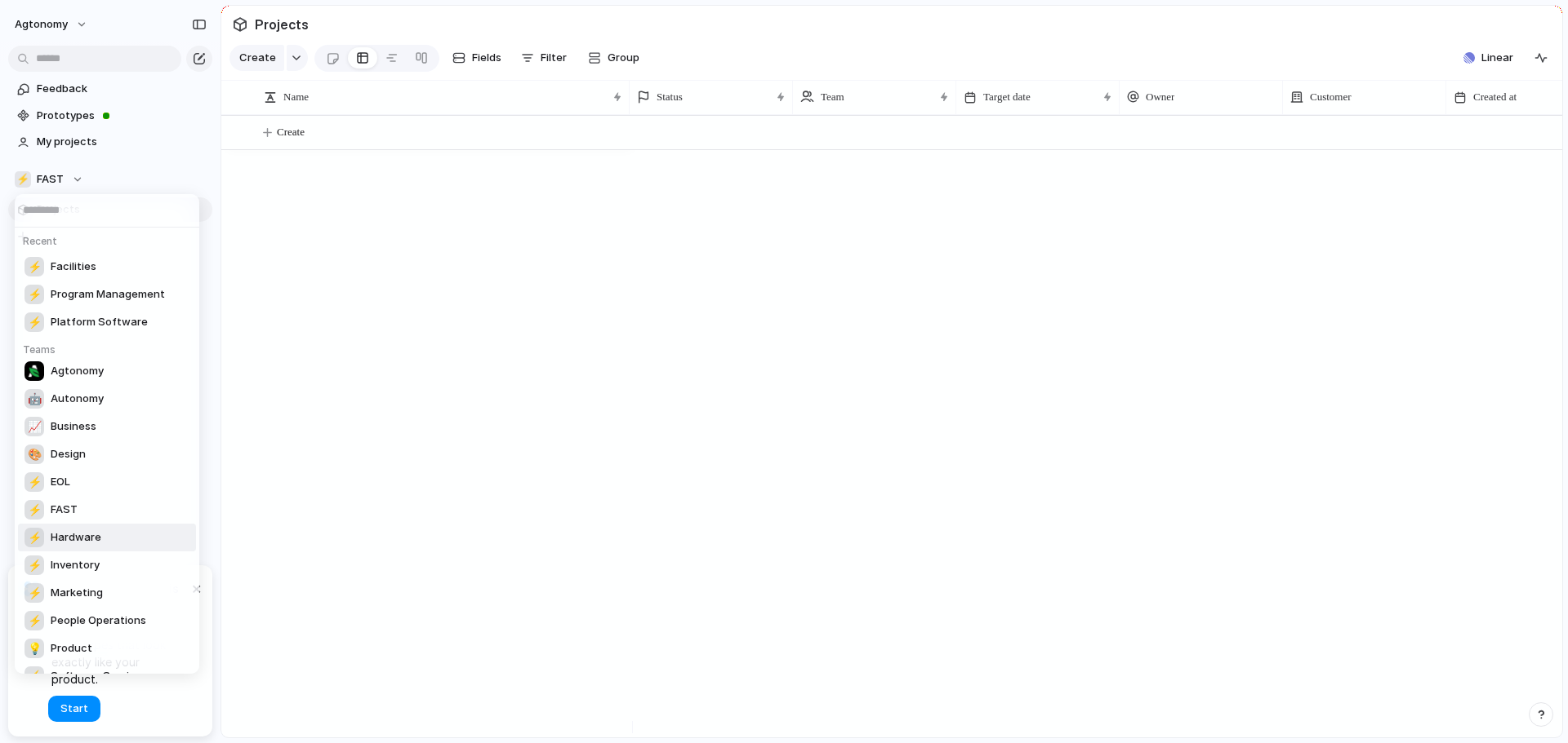
click at [83, 544] on span "Hardware" at bounding box center [77, 538] width 51 height 16
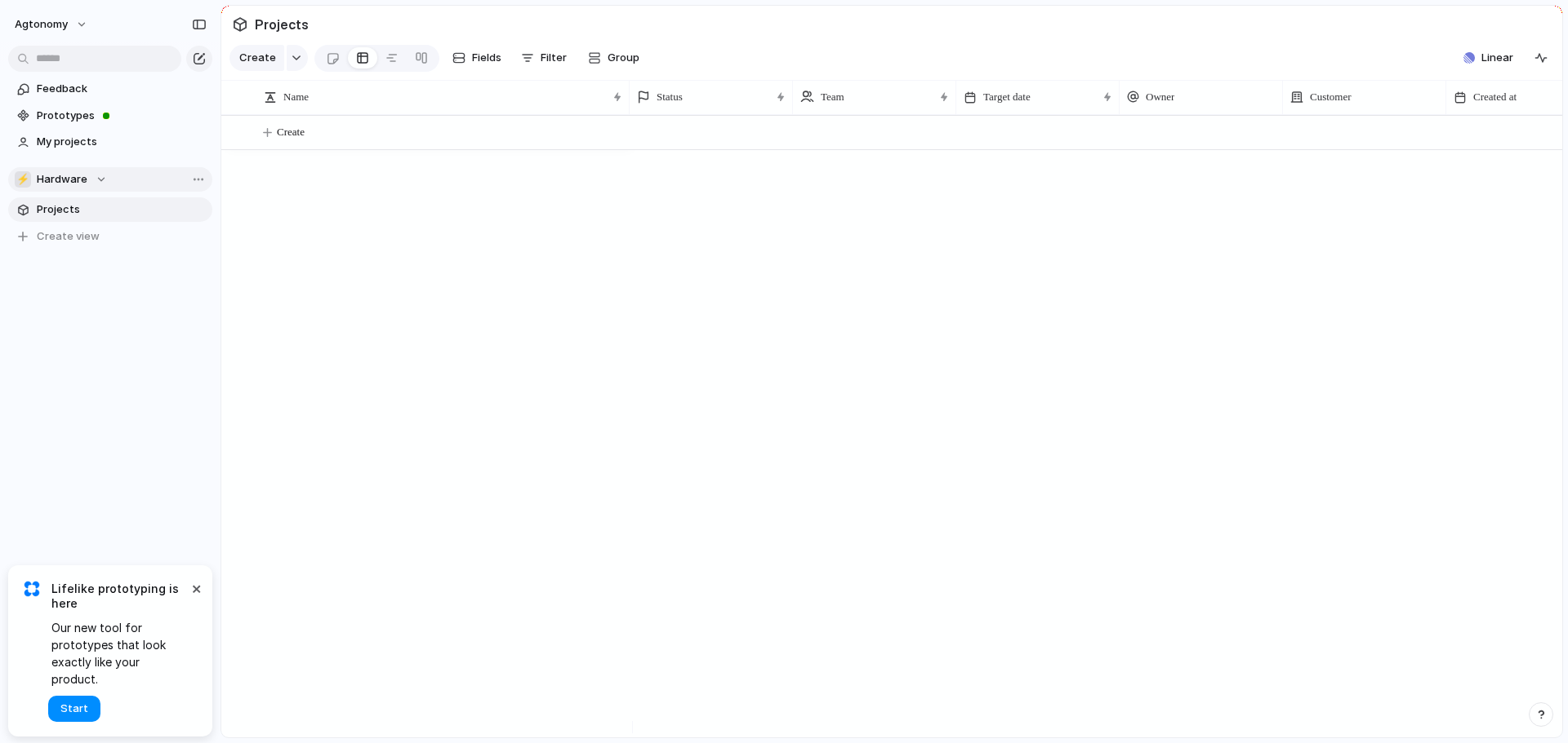
click at [83, 180] on span "Hardware" at bounding box center [62, 179] width 51 height 16
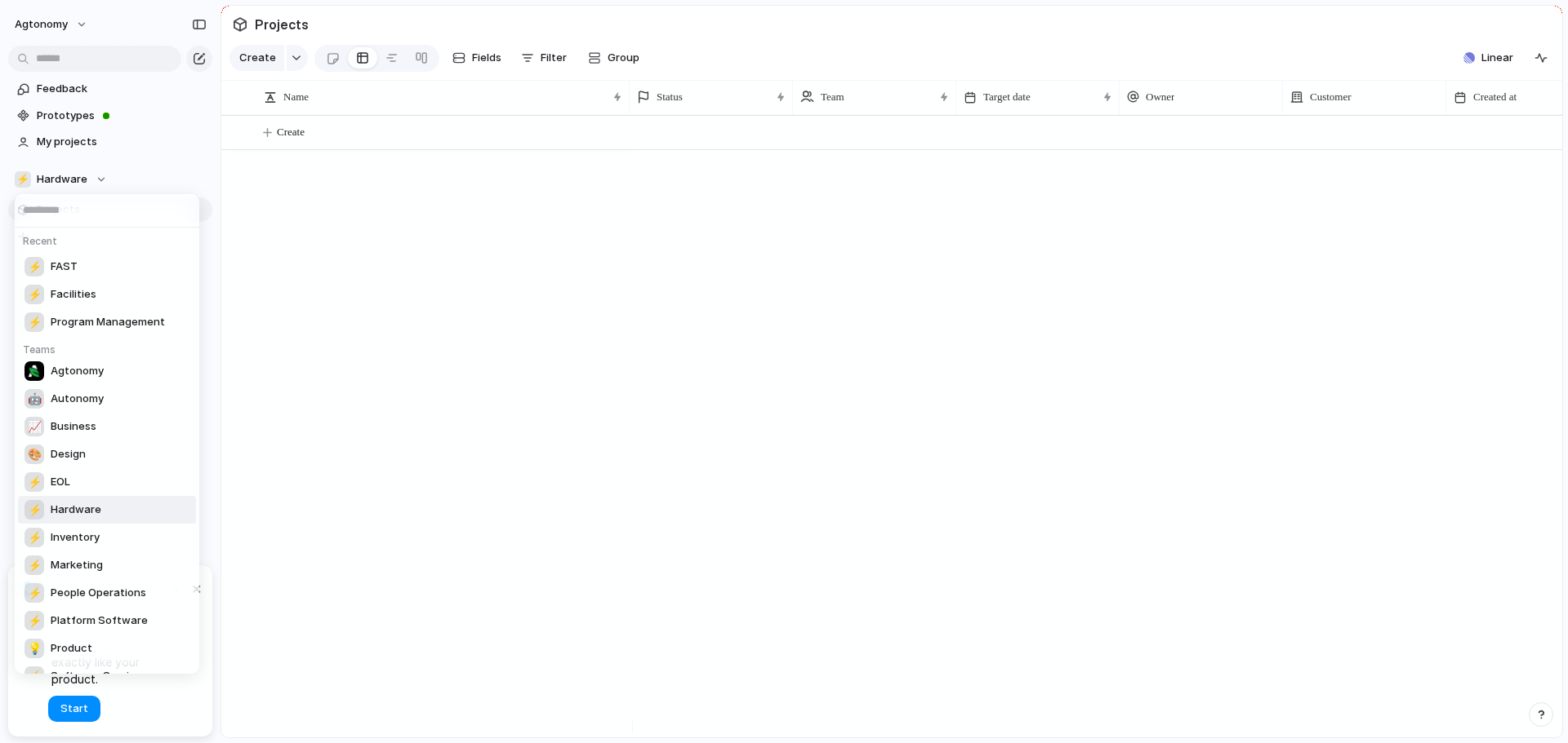
scroll to position [130, 0]
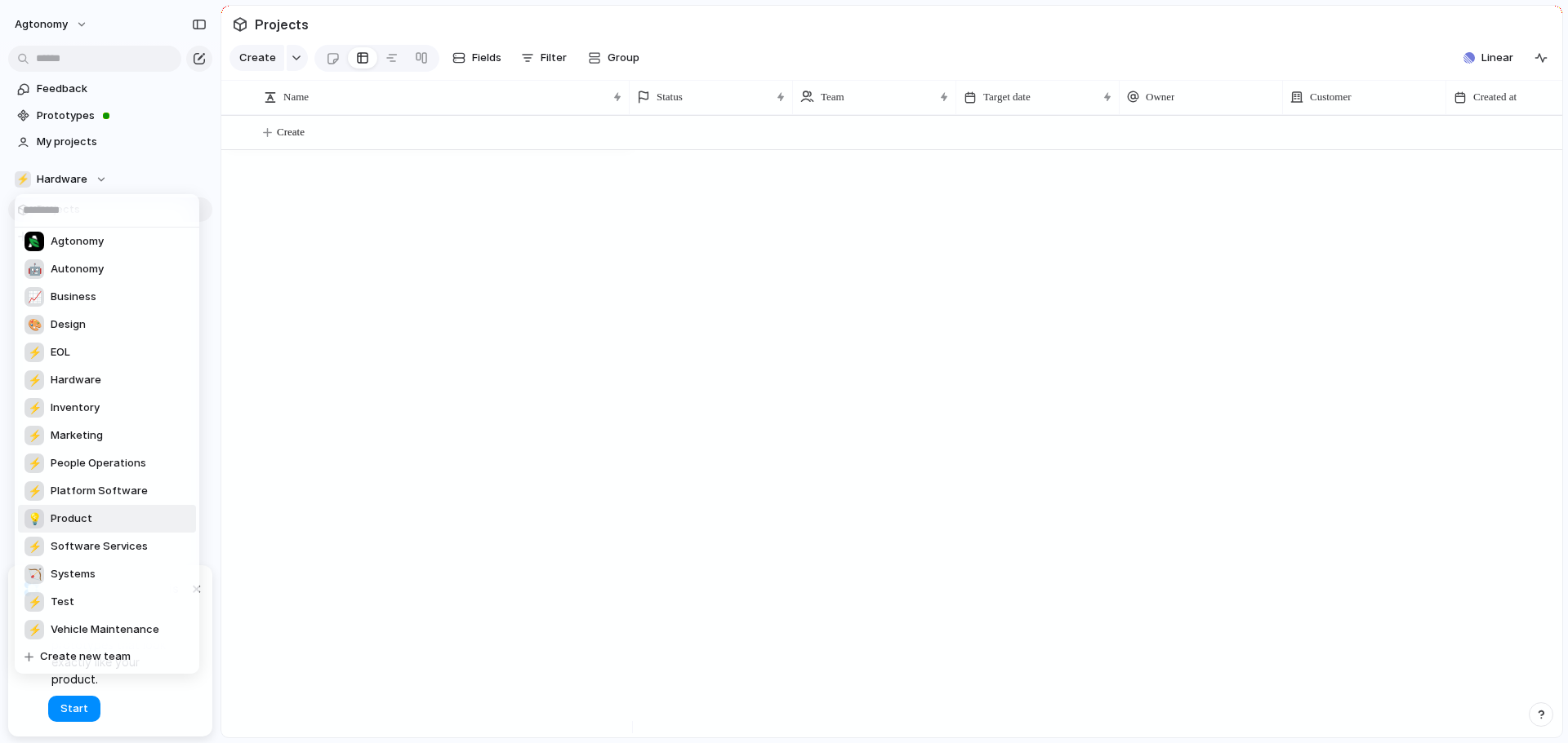
click at [81, 514] on span "Product" at bounding box center [72, 519] width 42 height 16
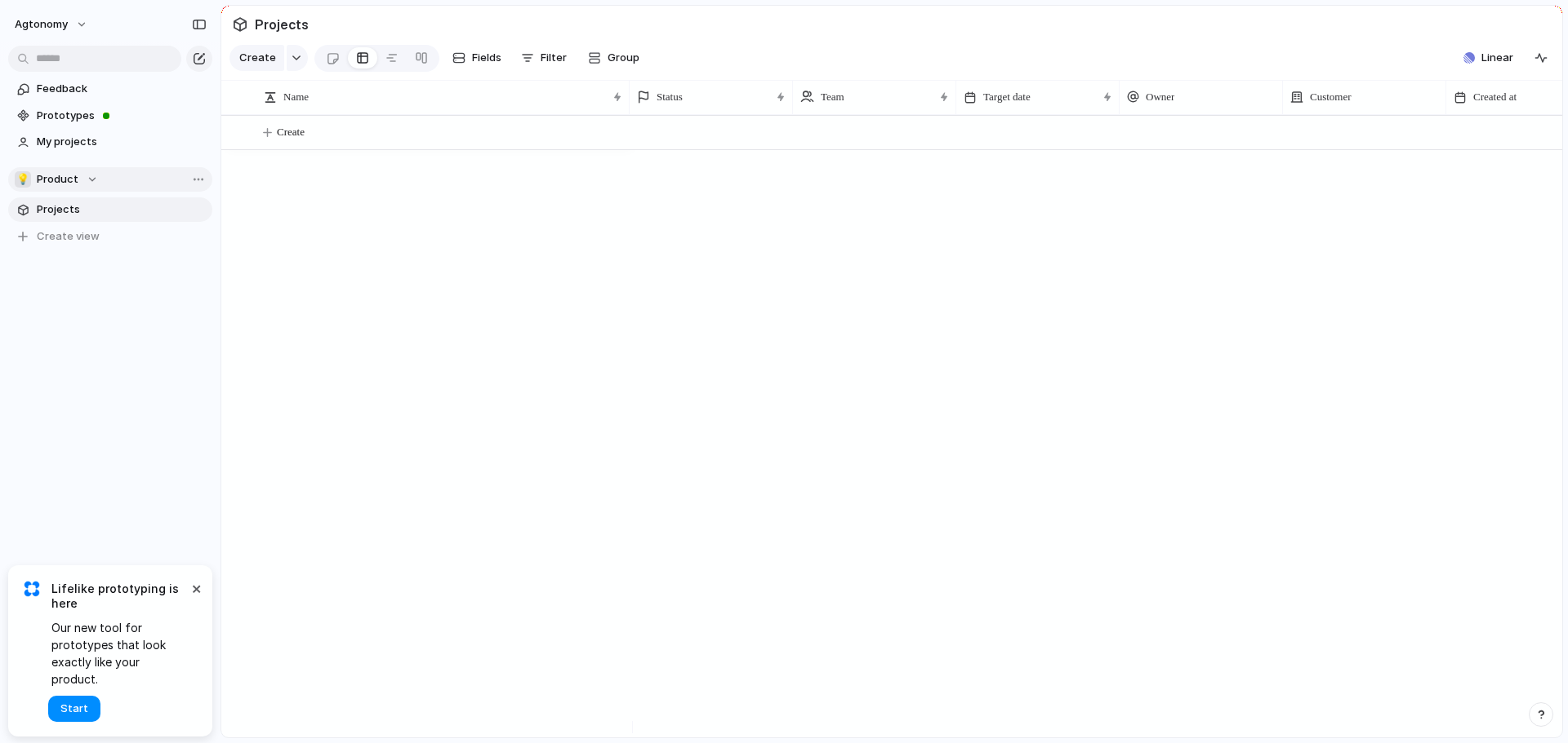
click at [81, 177] on div "💡 Product" at bounding box center [56, 179] width 83 height 16
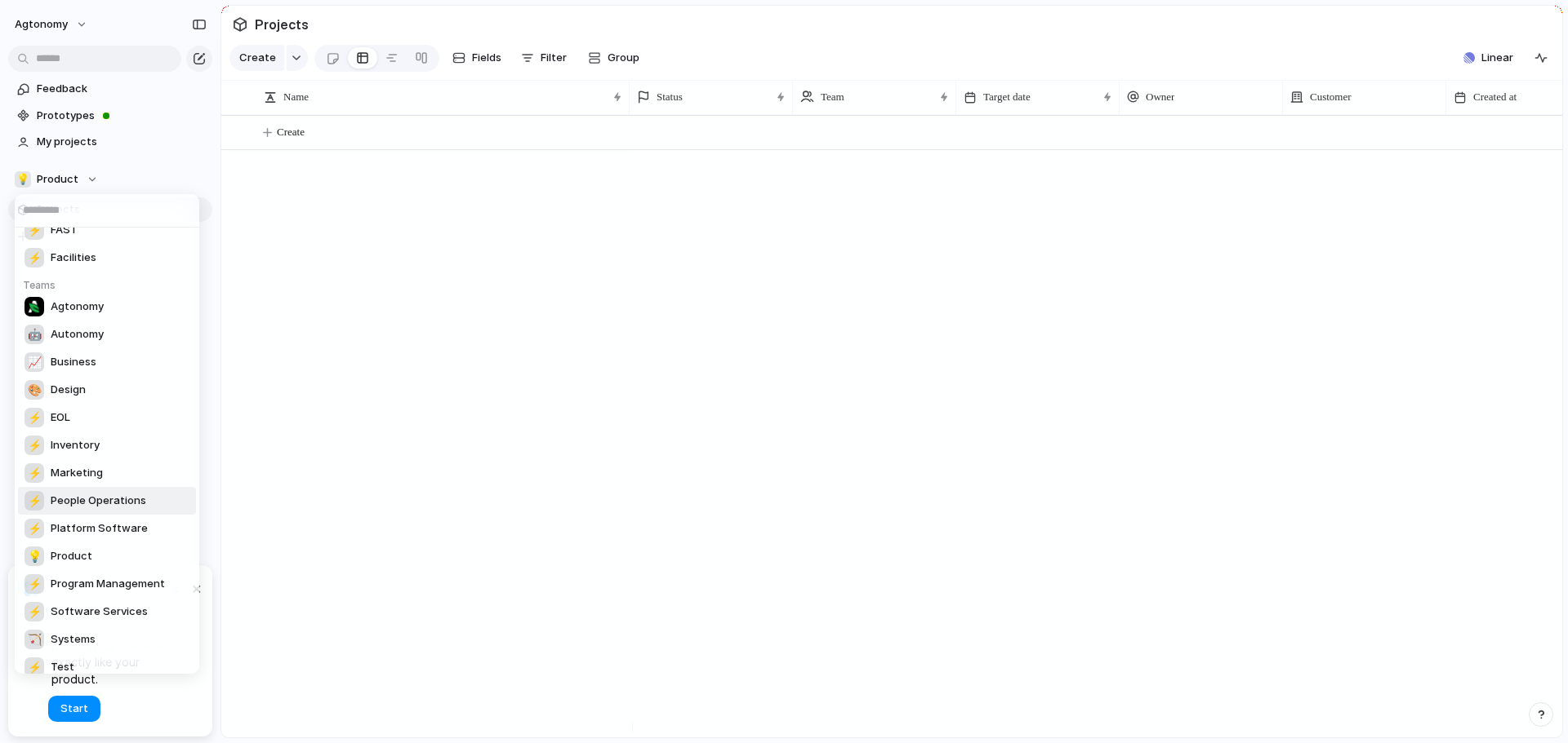
scroll to position [130, 0]
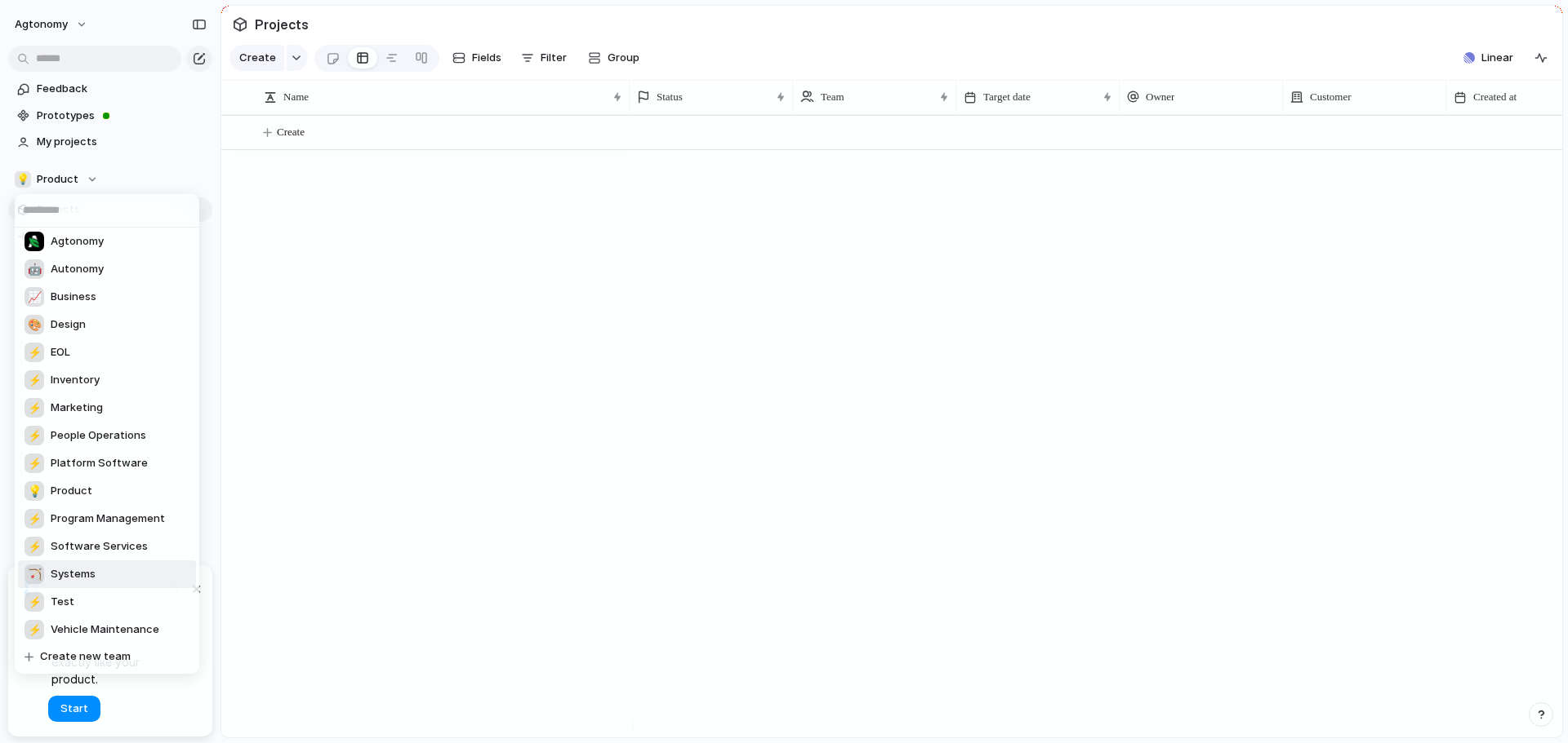
click at [93, 574] on span "Systems" at bounding box center [73, 575] width 45 height 16
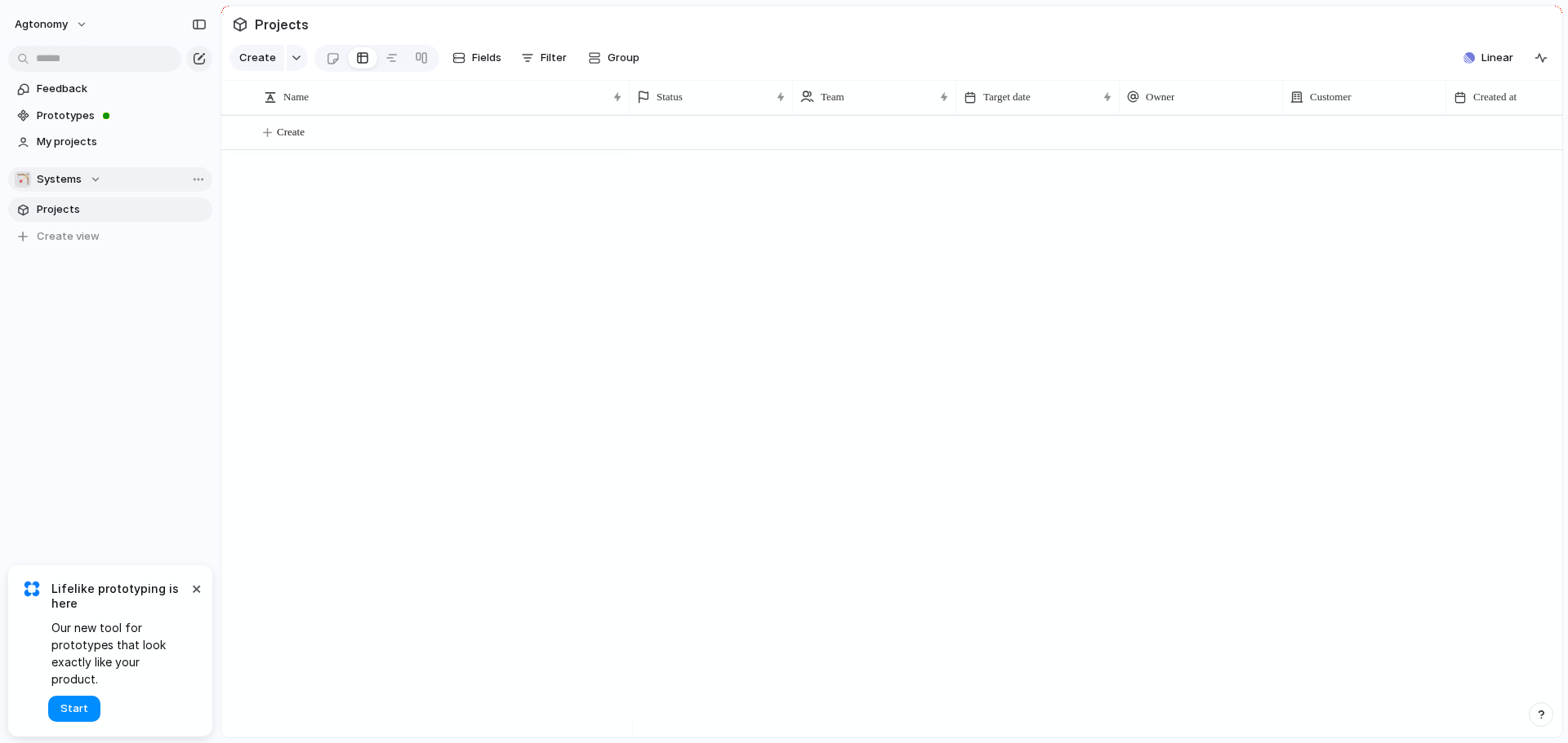
click at [85, 175] on div "🏹 Systems" at bounding box center [57, 179] width 87 height 16
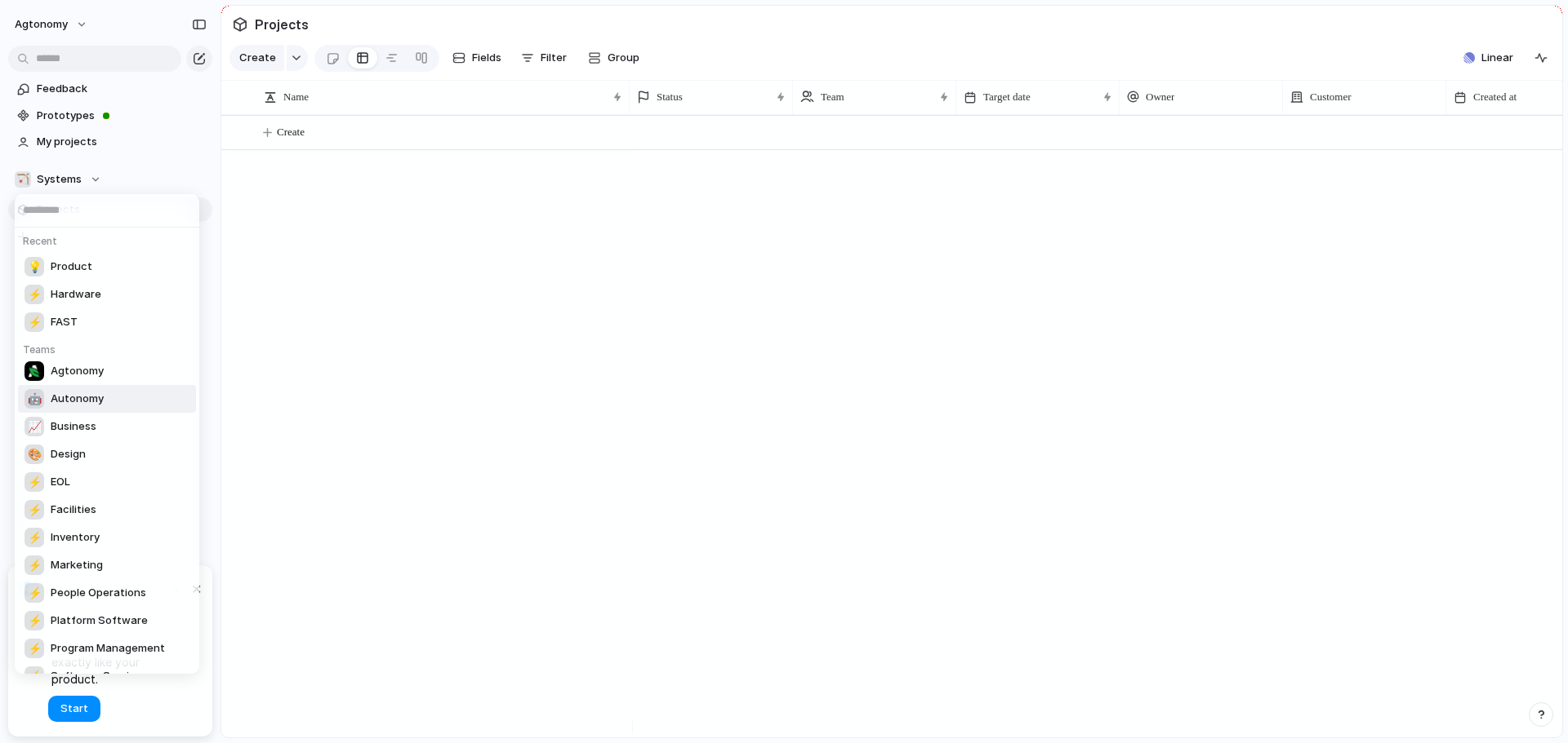
click at [67, 392] on span "Autonomy" at bounding box center [77, 399] width 53 height 16
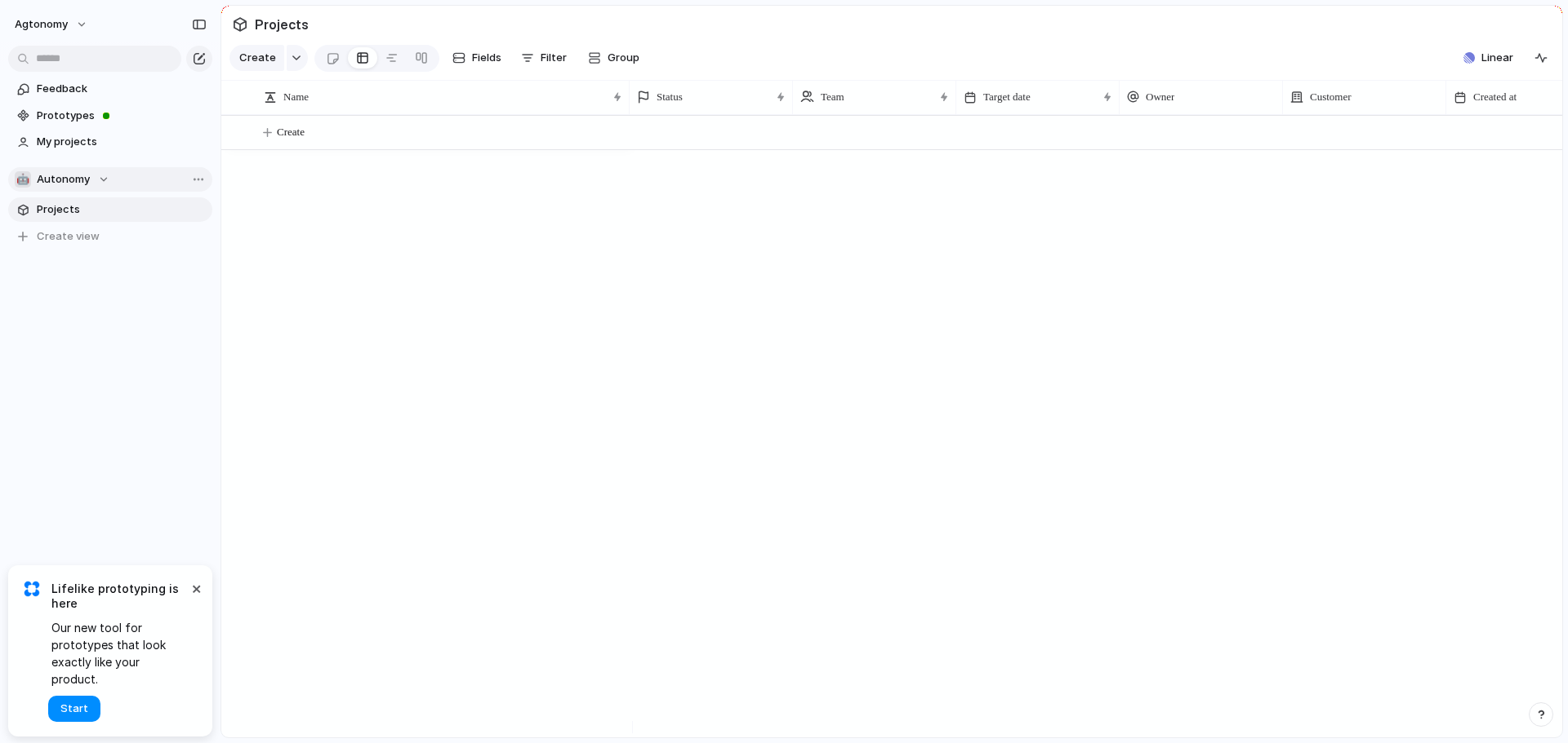
click at [102, 177] on div "🤖 Autonomy" at bounding box center [62, 179] width 95 height 16
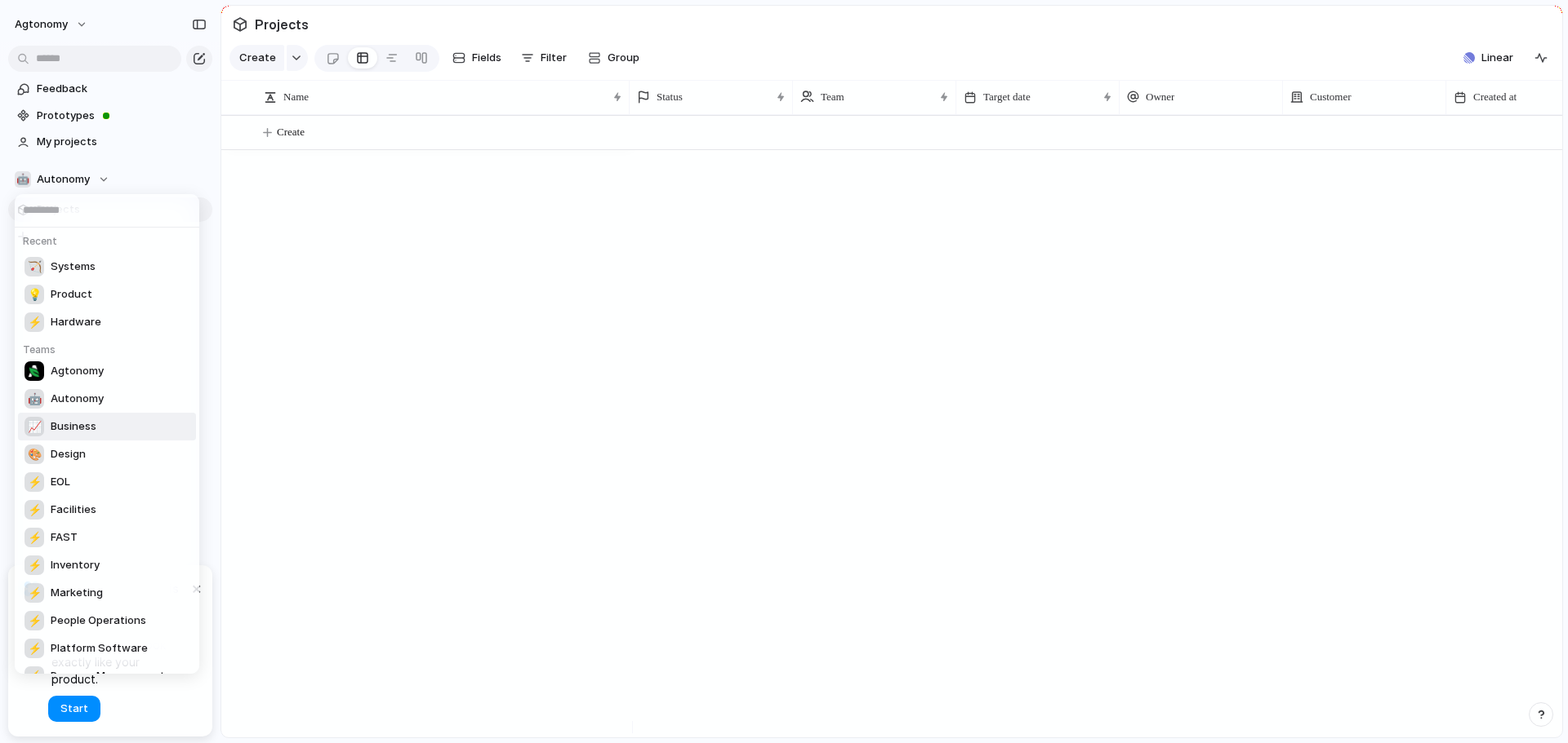
click at [82, 431] on span "Business" at bounding box center [74, 427] width 46 height 16
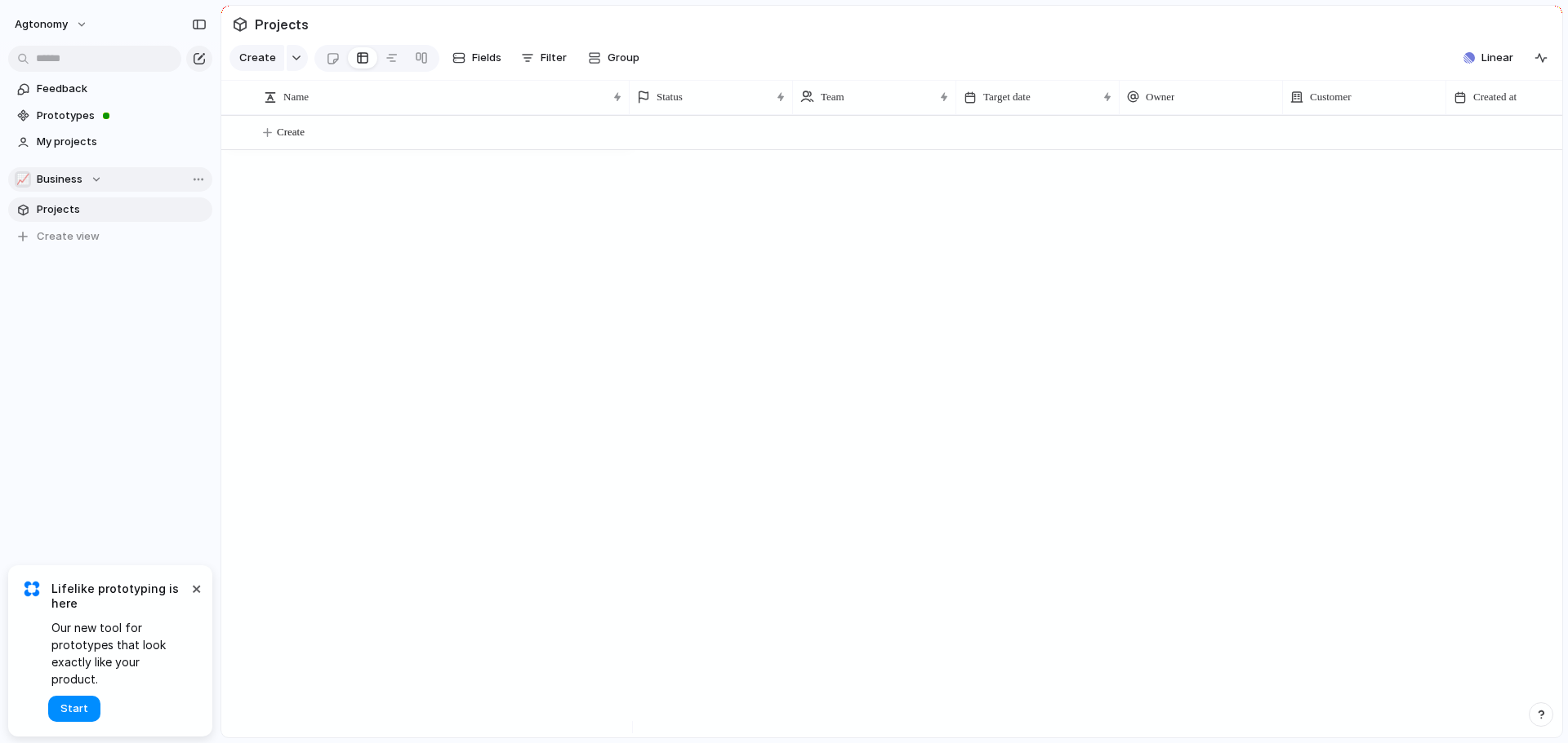
click at [98, 176] on div "📈 Business" at bounding box center [58, 179] width 87 height 16
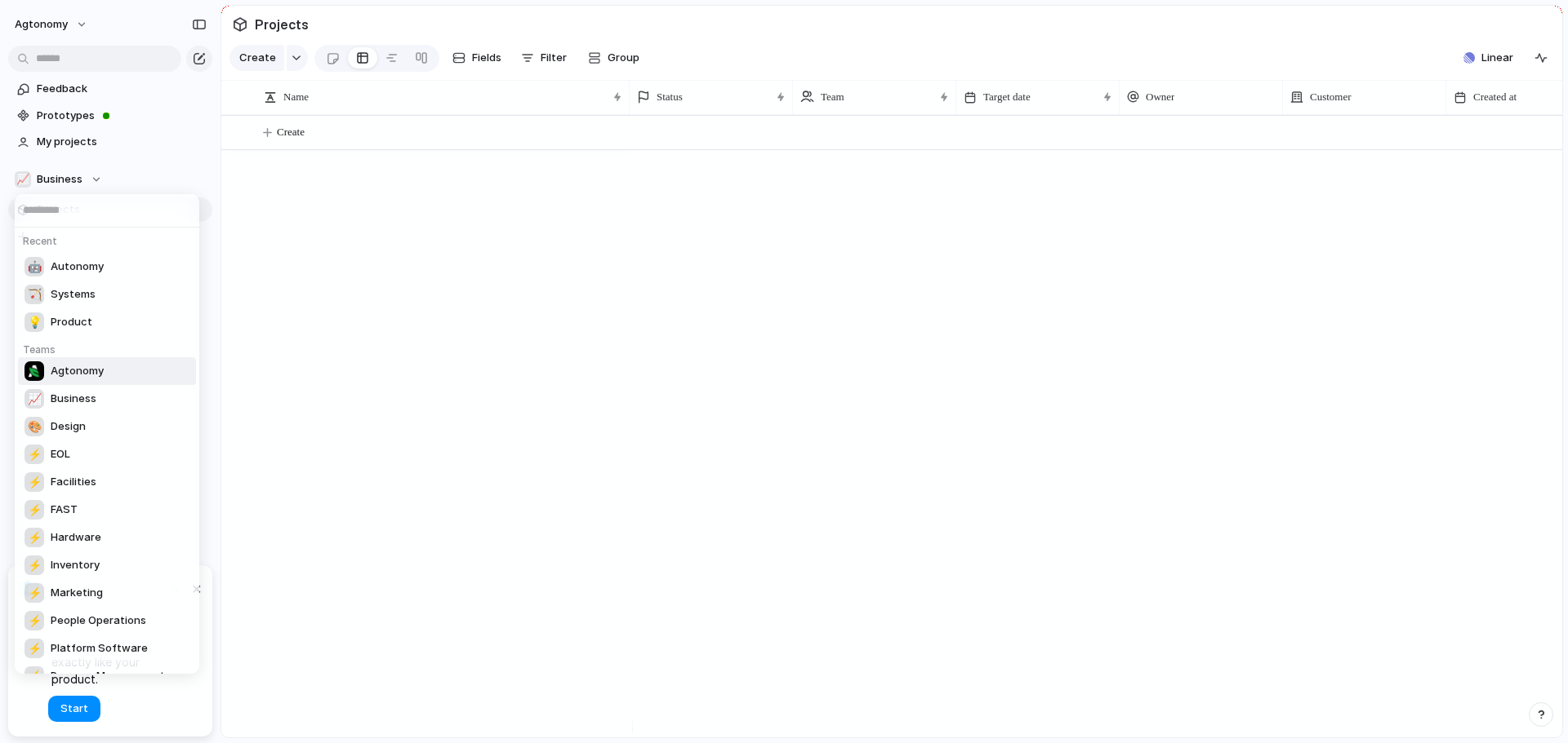
click at [67, 377] on span "Agtonomy" at bounding box center [77, 372] width 53 height 16
